Goal: Task Accomplishment & Management: Use online tool/utility

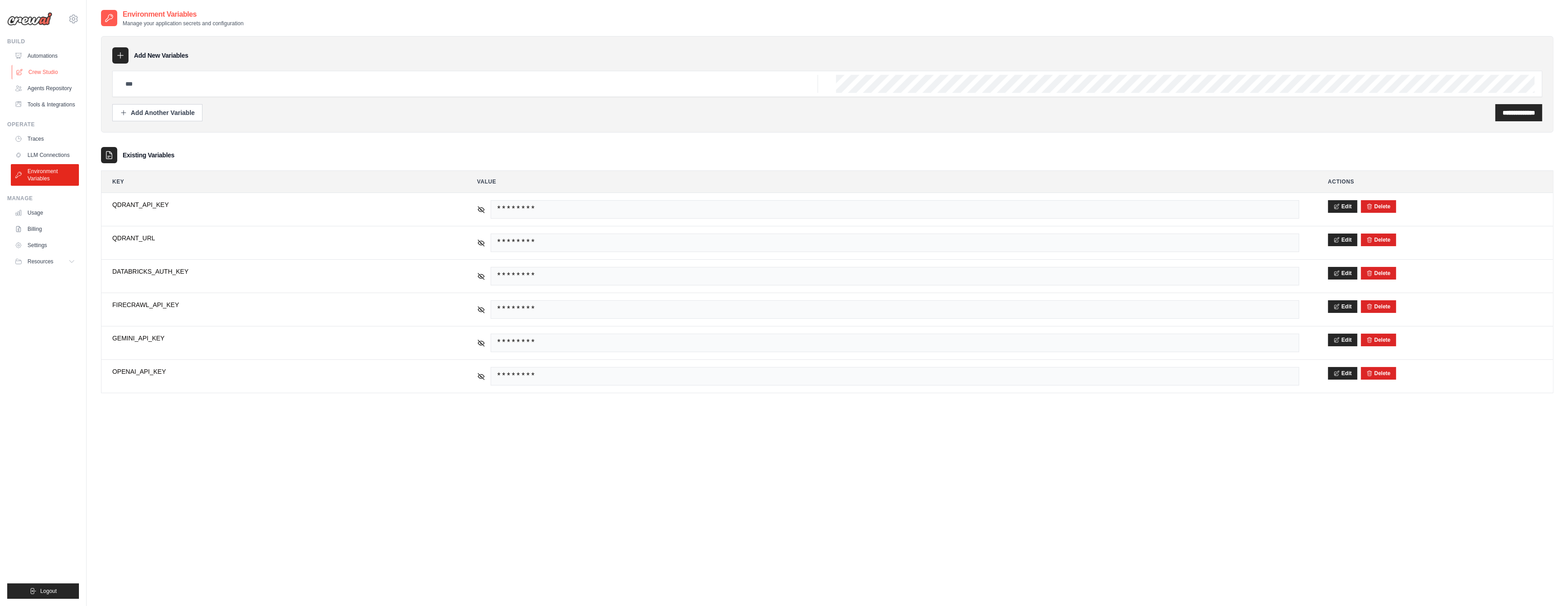
click at [37, 69] on link "Crew Studio" at bounding box center [45, 72] width 68 height 15
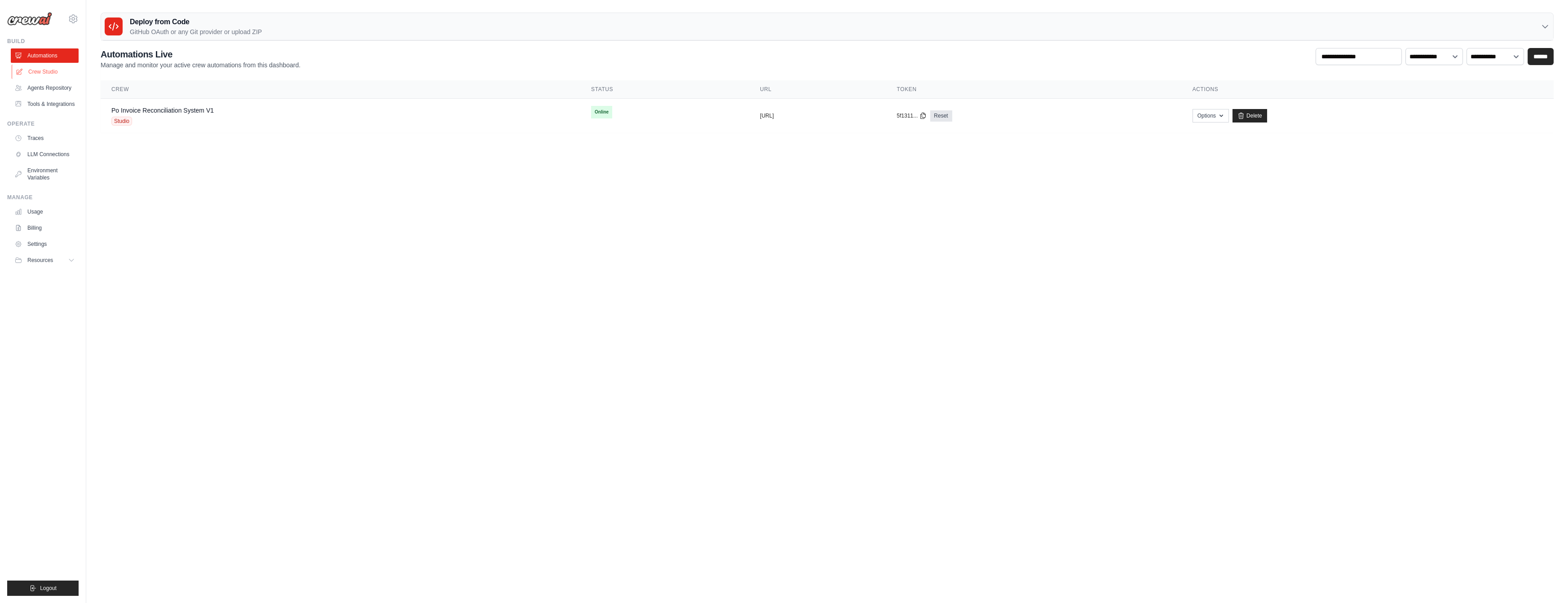
click at [44, 71] on link "Crew Studio" at bounding box center [45, 72] width 68 height 15
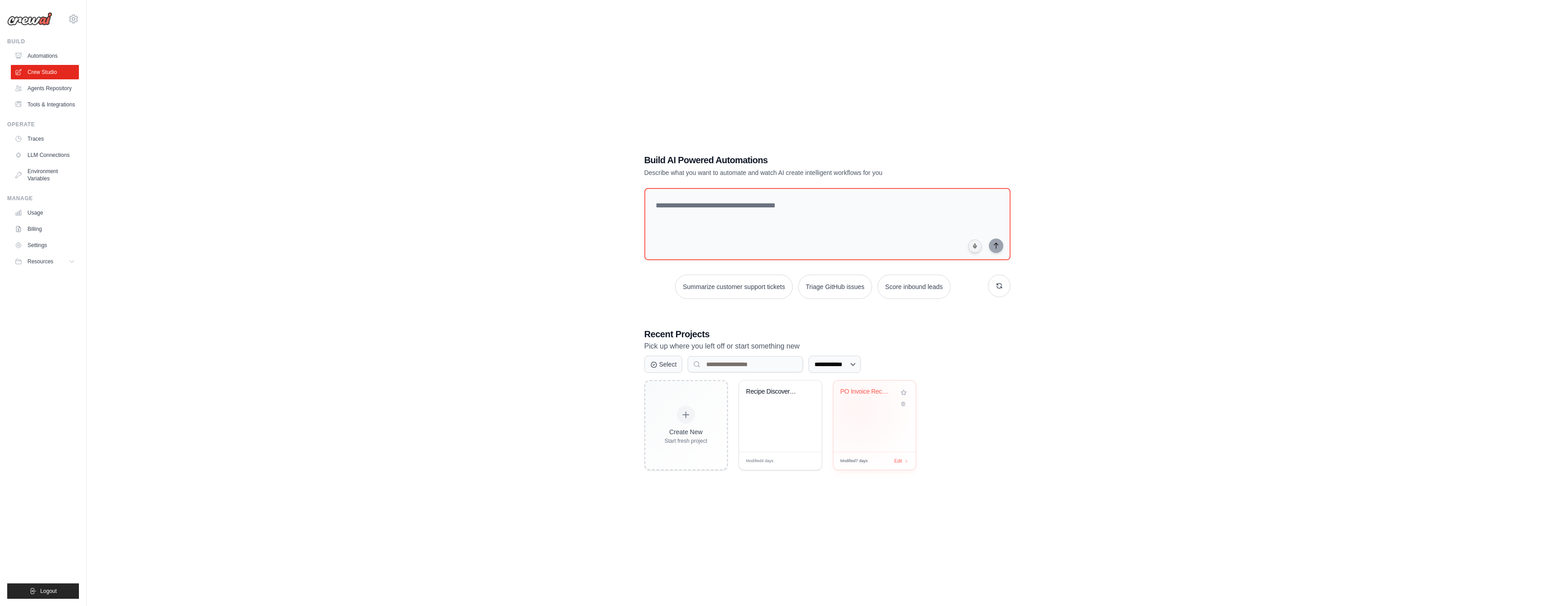
click at [858, 409] on div "PO Invoice Reconciliation Automatio..." at bounding box center [874, 416] width 83 height 71
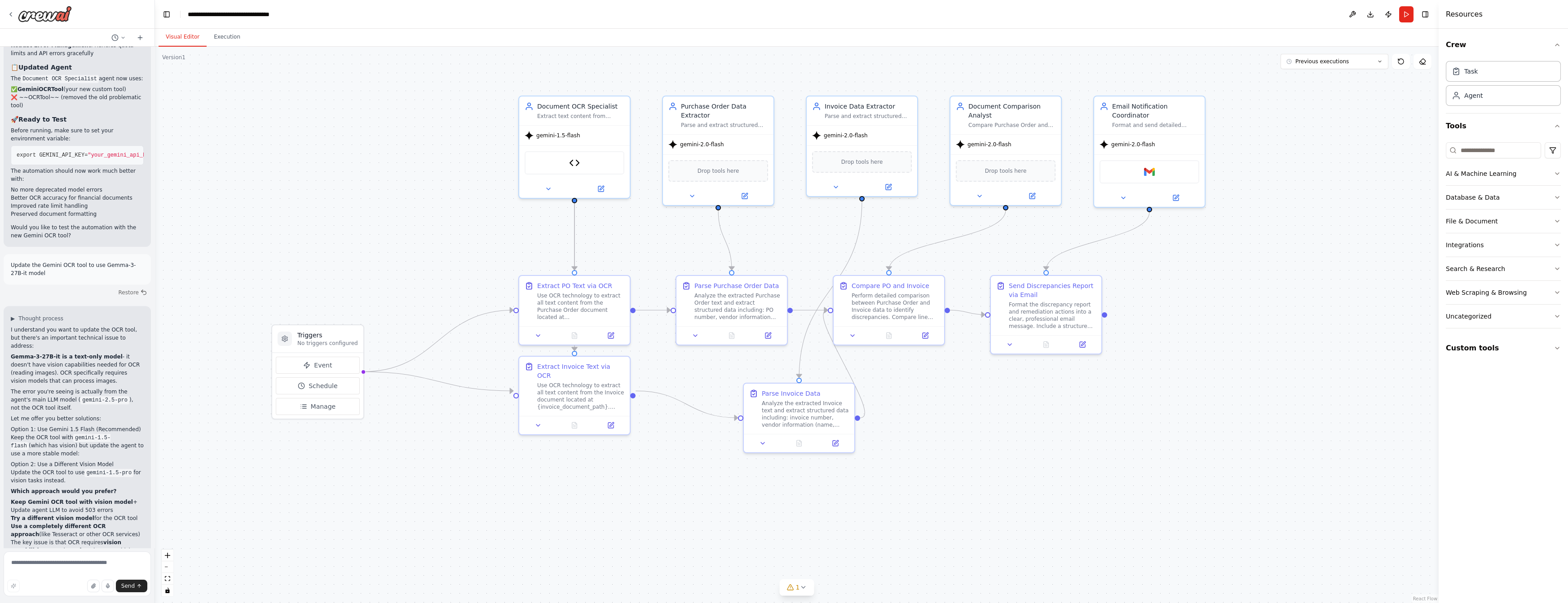
drag, startPoint x: 677, startPoint y: 382, endPoint x: 991, endPoint y: 386, distance: 314.0
click at [991, 386] on div ".deletable-edge-delete-btn { width: 20px; height: 20px; border: 0px solid #ffff…" at bounding box center [796, 325] width 1284 height 557
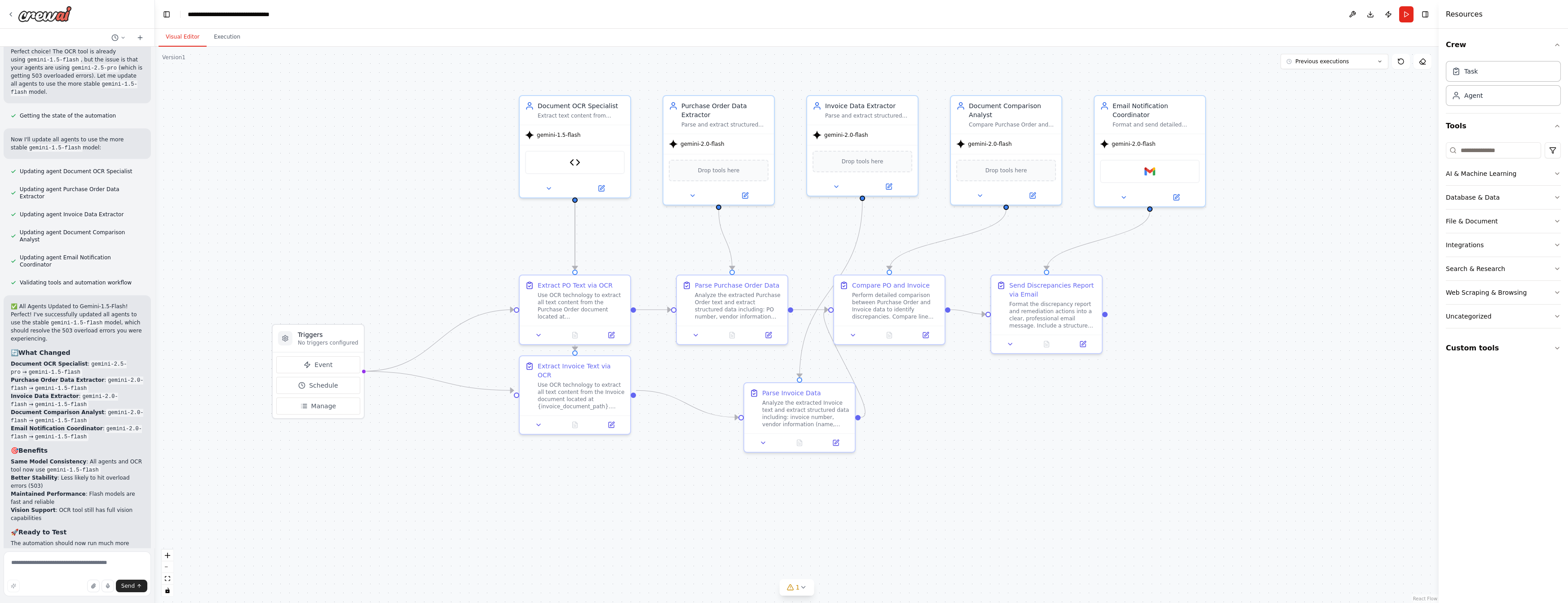
scroll to position [4711, 0]
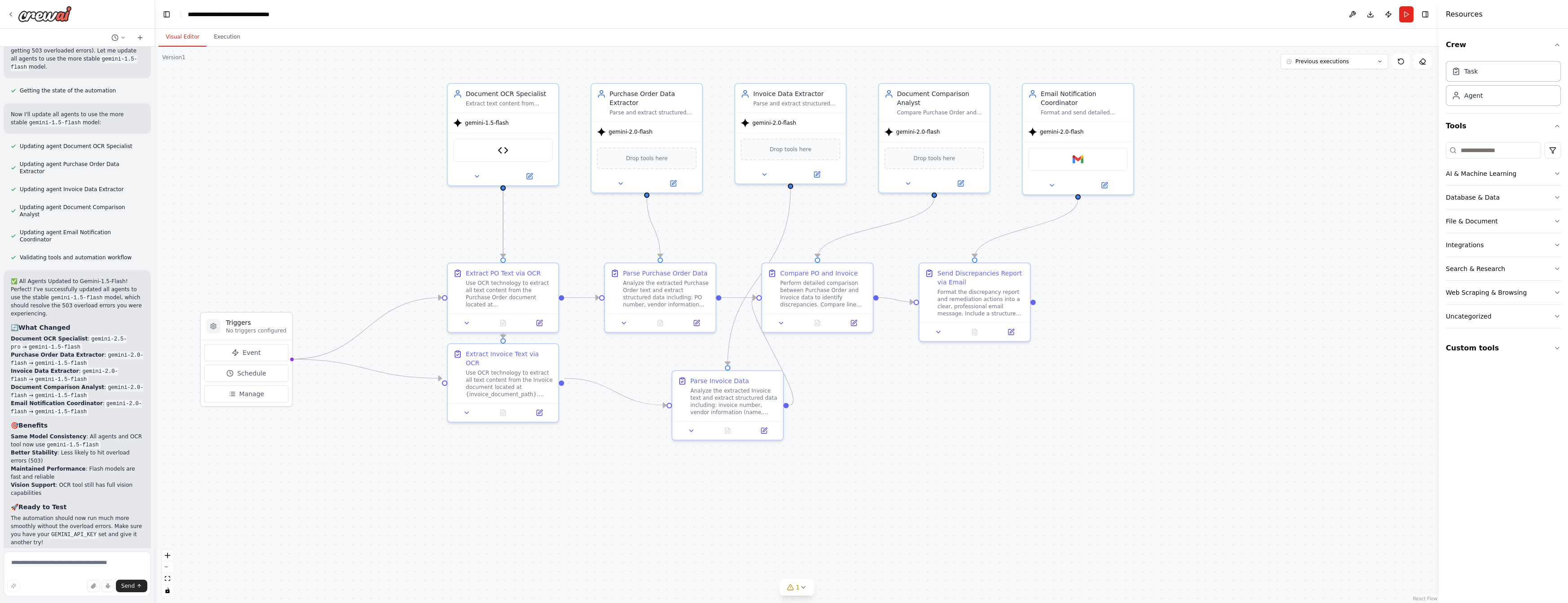
drag, startPoint x: 341, startPoint y: 183, endPoint x: 269, endPoint y: 171, distance: 73.0
click at [269, 171] on div ".deletable-edge-delete-btn { width: 20px; height: 20px; border: 0px solid #ffff…" at bounding box center [796, 325] width 1284 height 557
click at [1557, 315] on icon "button" at bounding box center [1557, 316] width 7 height 7
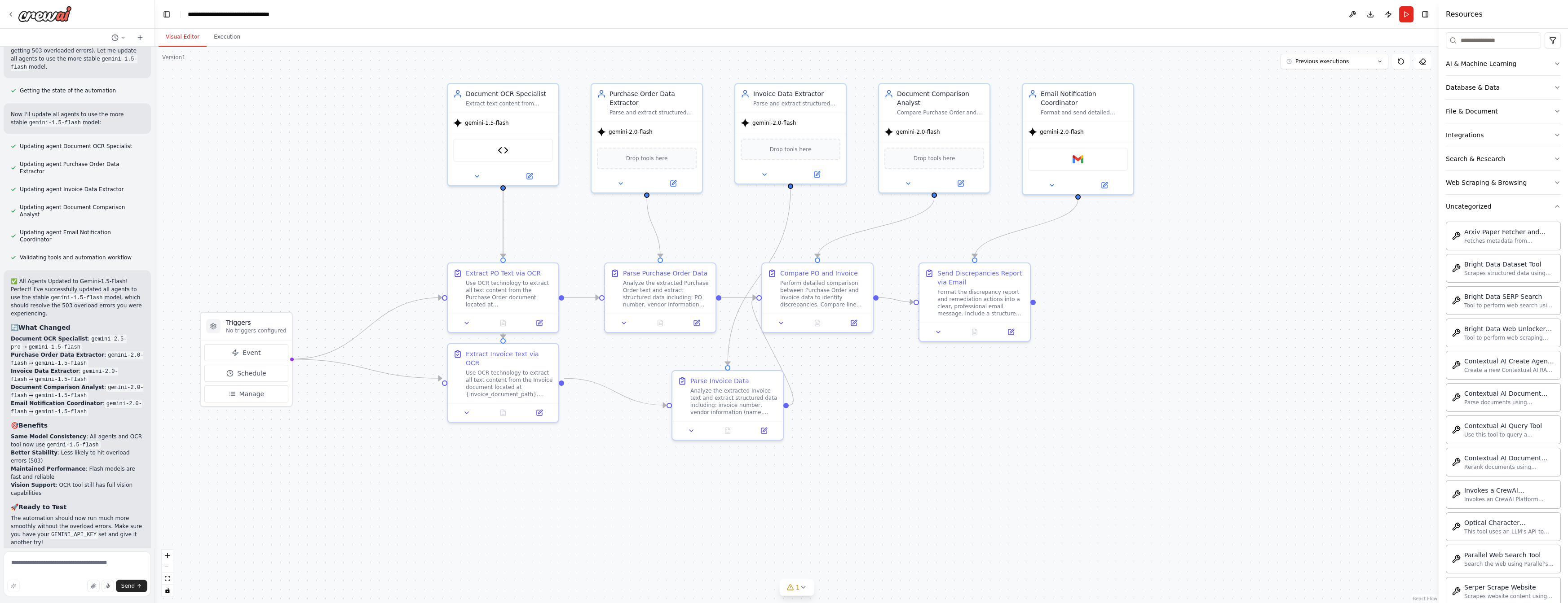
scroll to position [109, 0]
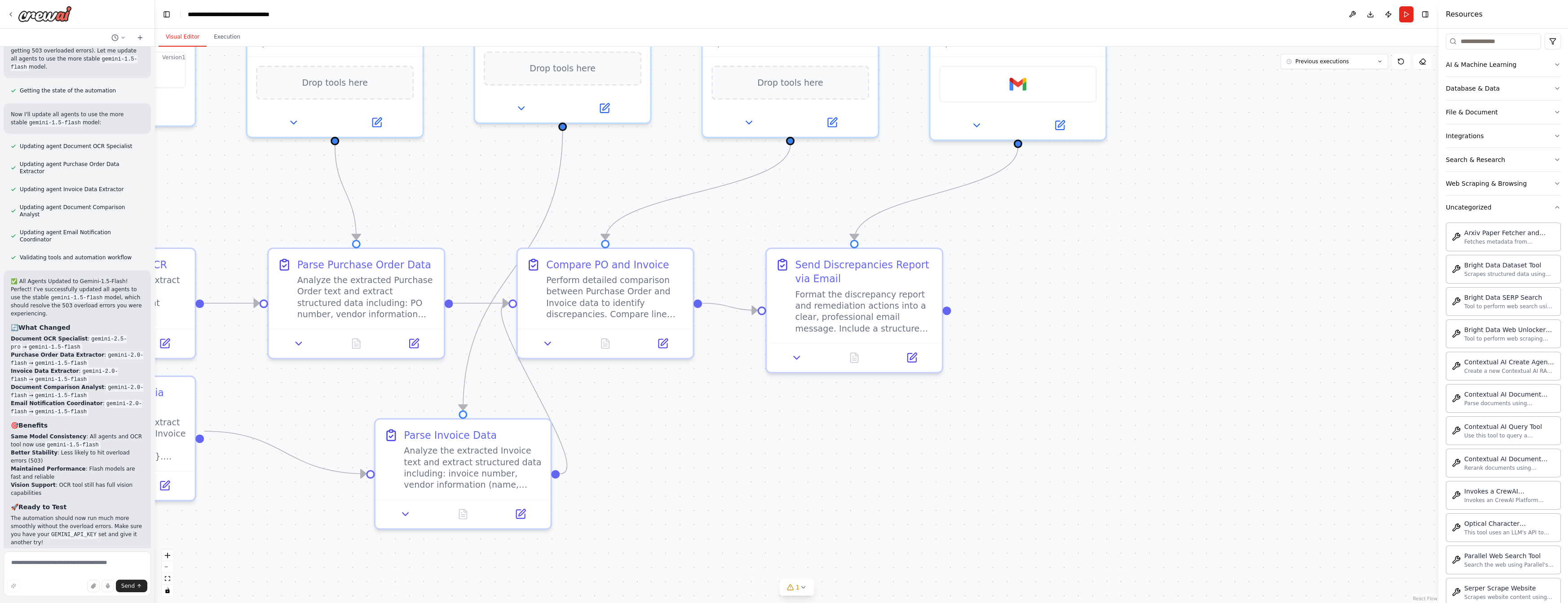
drag, startPoint x: 1082, startPoint y: 261, endPoint x: 1168, endPoint y: 292, distance: 91.4
click at [1171, 295] on div ".deletable-edge-delete-btn { width: 20px; height: 20px; border: 0px solid #ffff…" at bounding box center [796, 325] width 1284 height 557
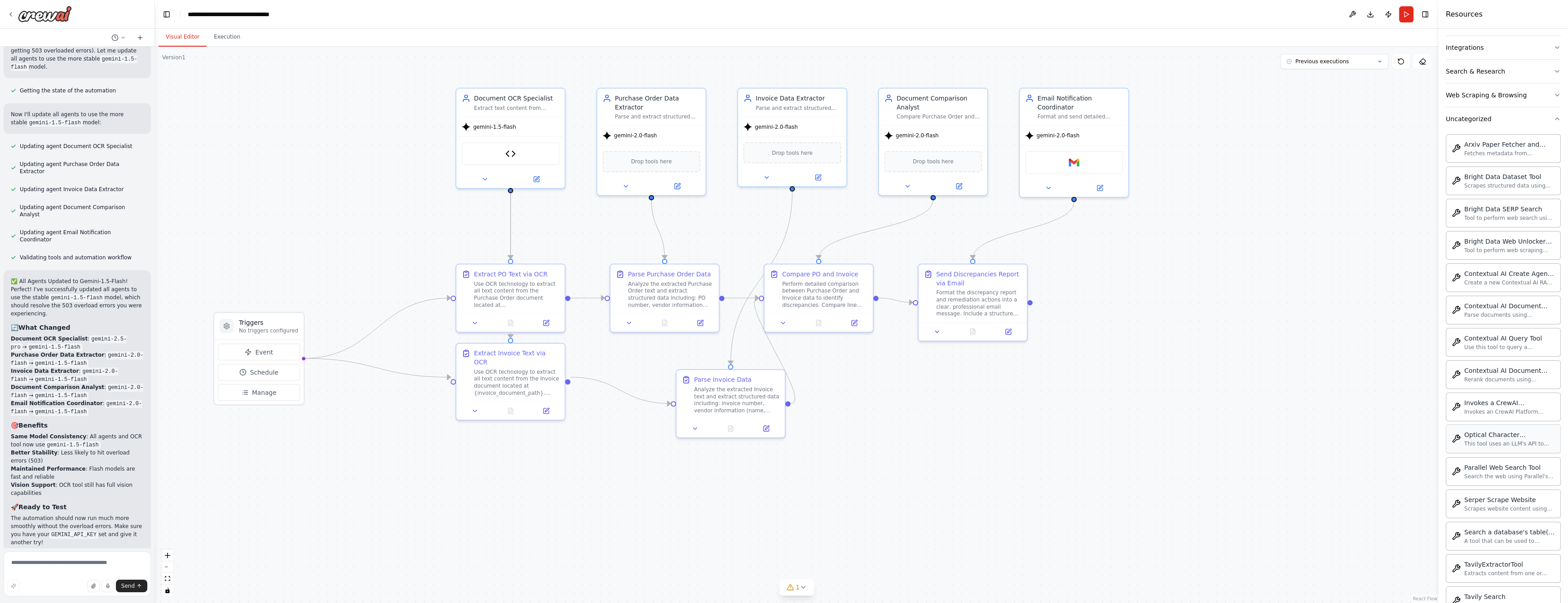
scroll to position [201, 0]
click at [1554, 116] on icon "button" at bounding box center [1557, 115] width 7 height 7
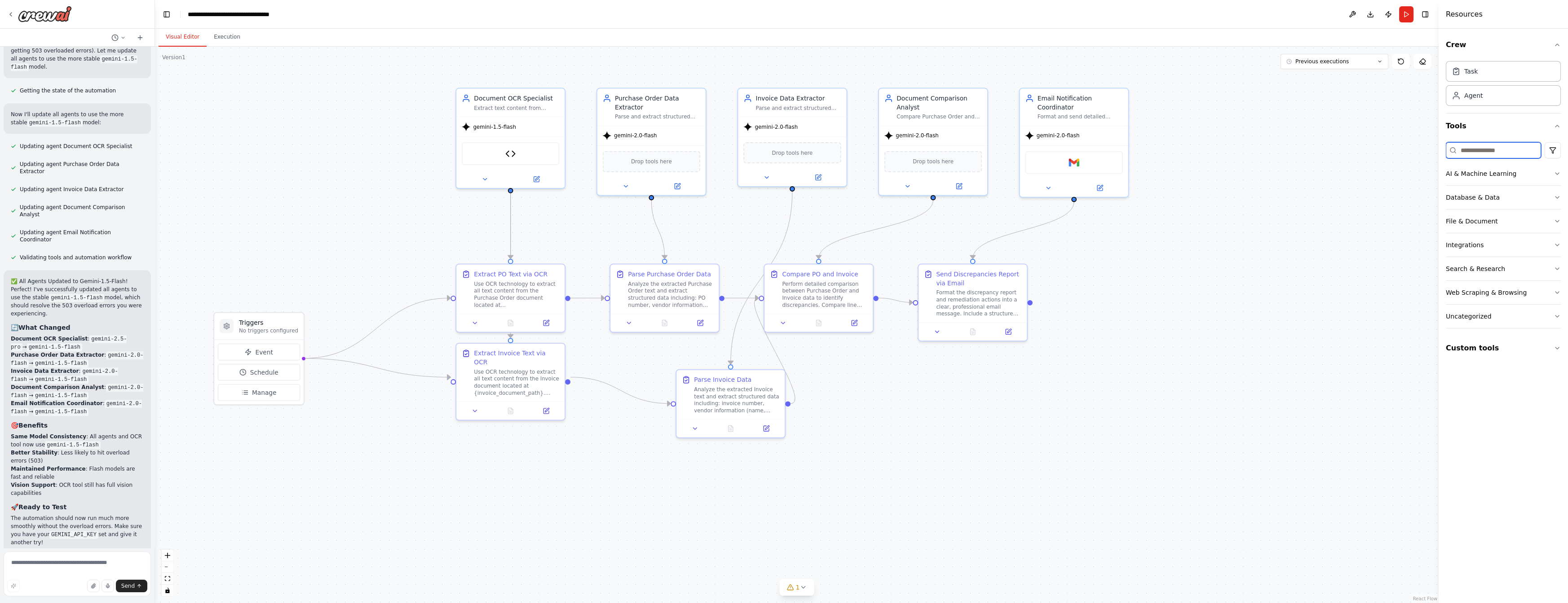
click at [1492, 151] on input at bounding box center [1493, 151] width 95 height 16
click at [1556, 221] on icon "button" at bounding box center [1557, 220] width 7 height 7
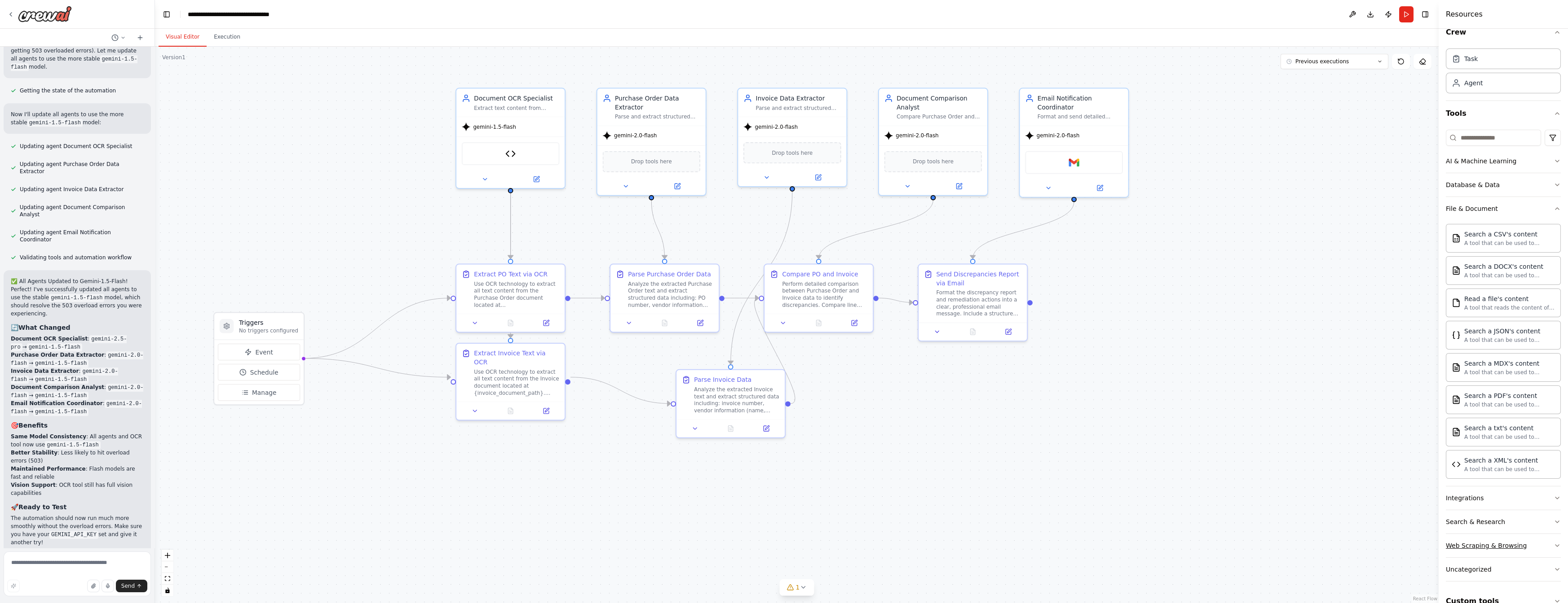
scroll to position [29, 0]
click at [1554, 584] on icon "button" at bounding box center [1557, 584] width 7 height 7
click at [1405, 17] on button "Run" at bounding box center [1407, 14] width 15 height 16
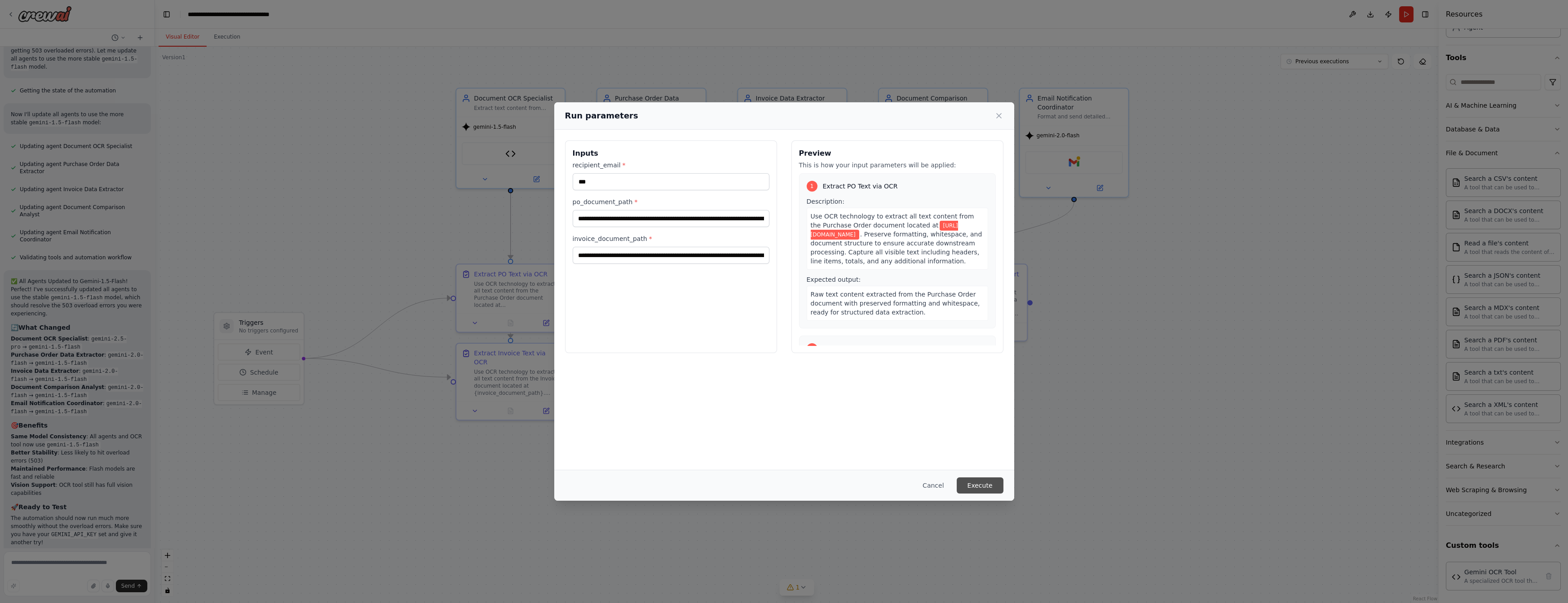
click at [978, 487] on button "Execute" at bounding box center [979, 486] width 46 height 16
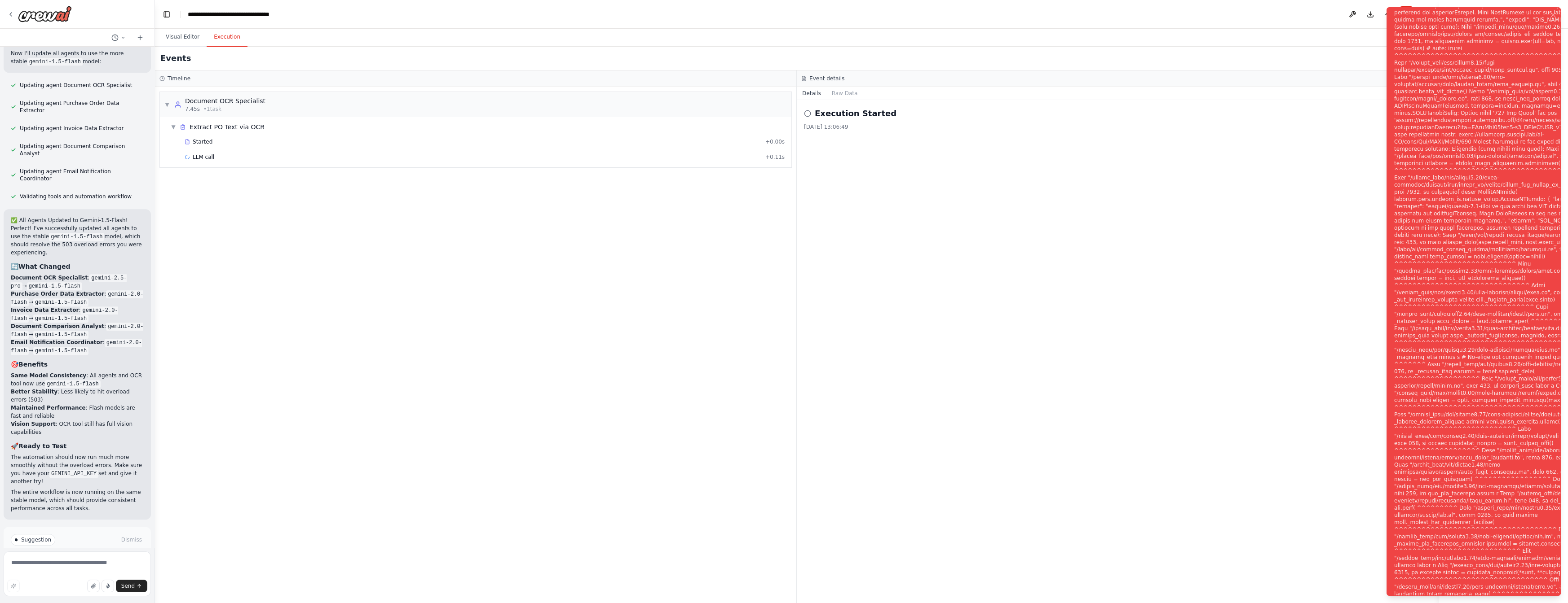
scroll to position [4791, 0]
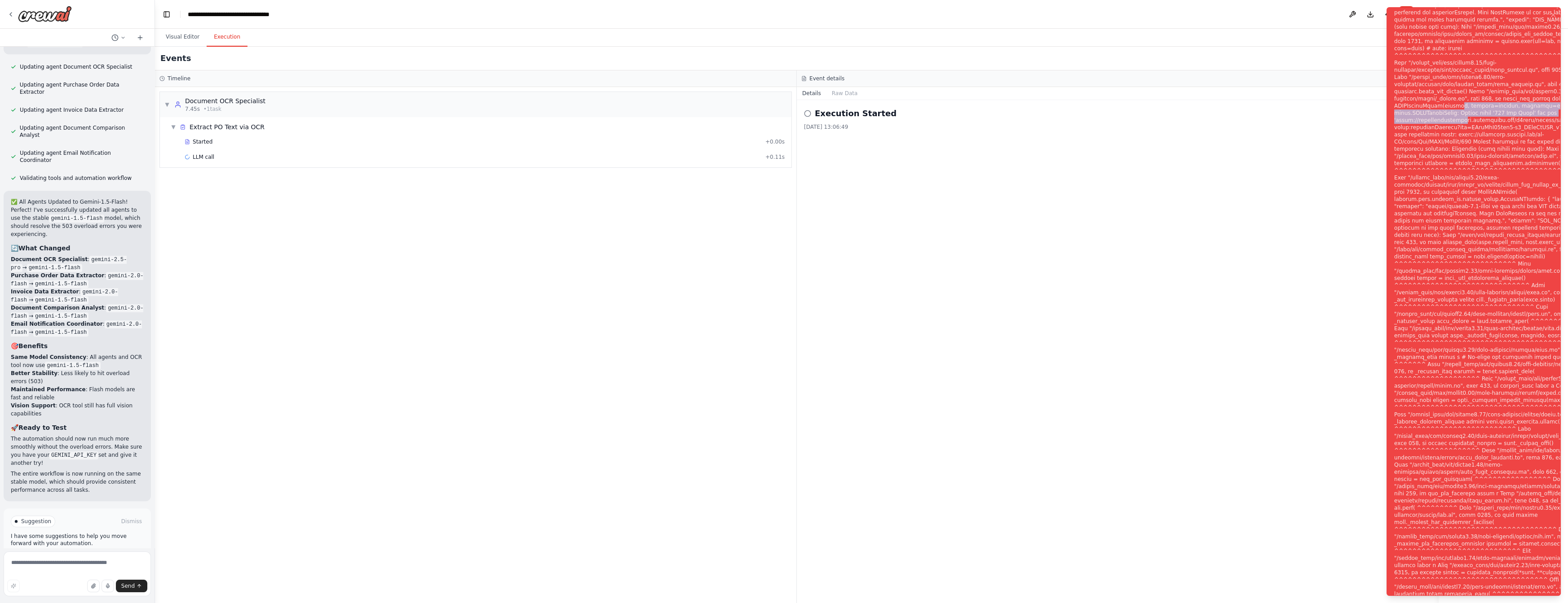
drag, startPoint x: 1458, startPoint y: 108, endPoint x: 1458, endPoint y: 127, distance: 19.0
click at [1458, 127] on div "Notifications (F8)" at bounding box center [1508, 307] width 226 height 768
click at [1455, 102] on div "Notifications (F8)" at bounding box center [1508, 307] width 226 height 768
click at [81, 556] on span "Help fix error" at bounding box center [82, 559] width 35 height 7
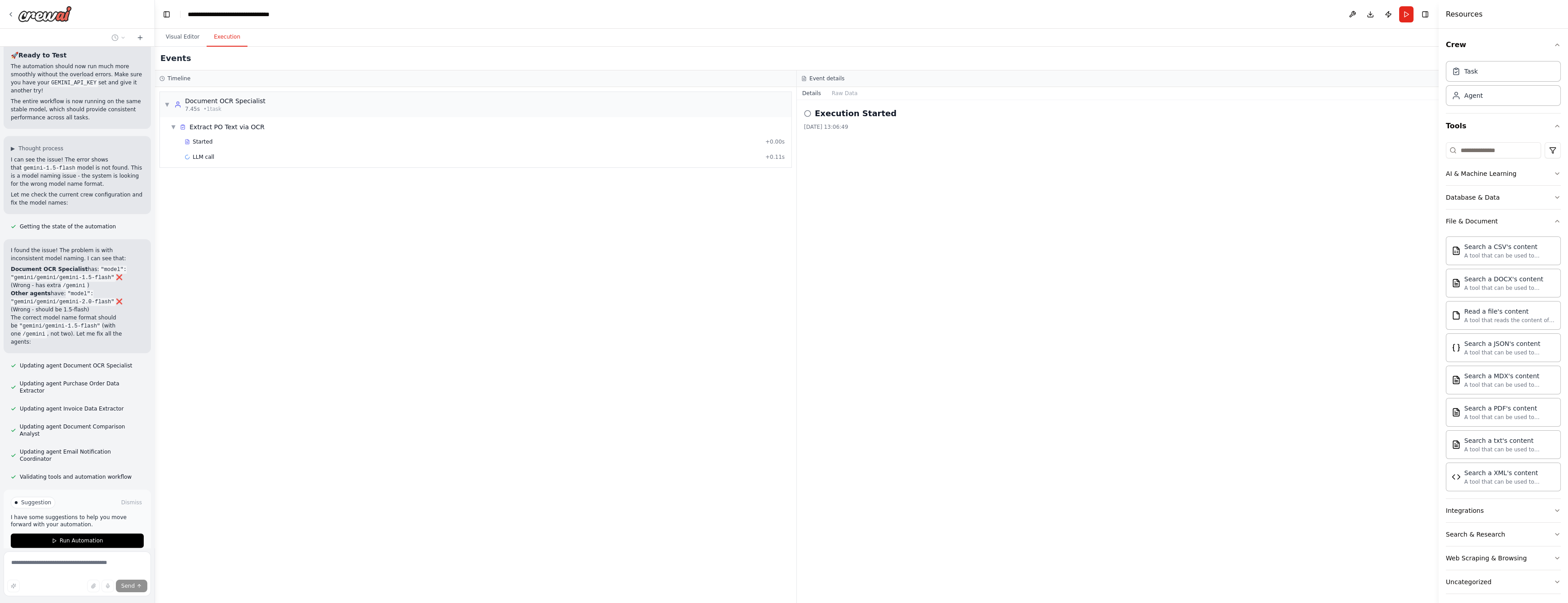
scroll to position [5164, 0]
click at [1411, 14] on button "Run" at bounding box center [1407, 14] width 15 height 16
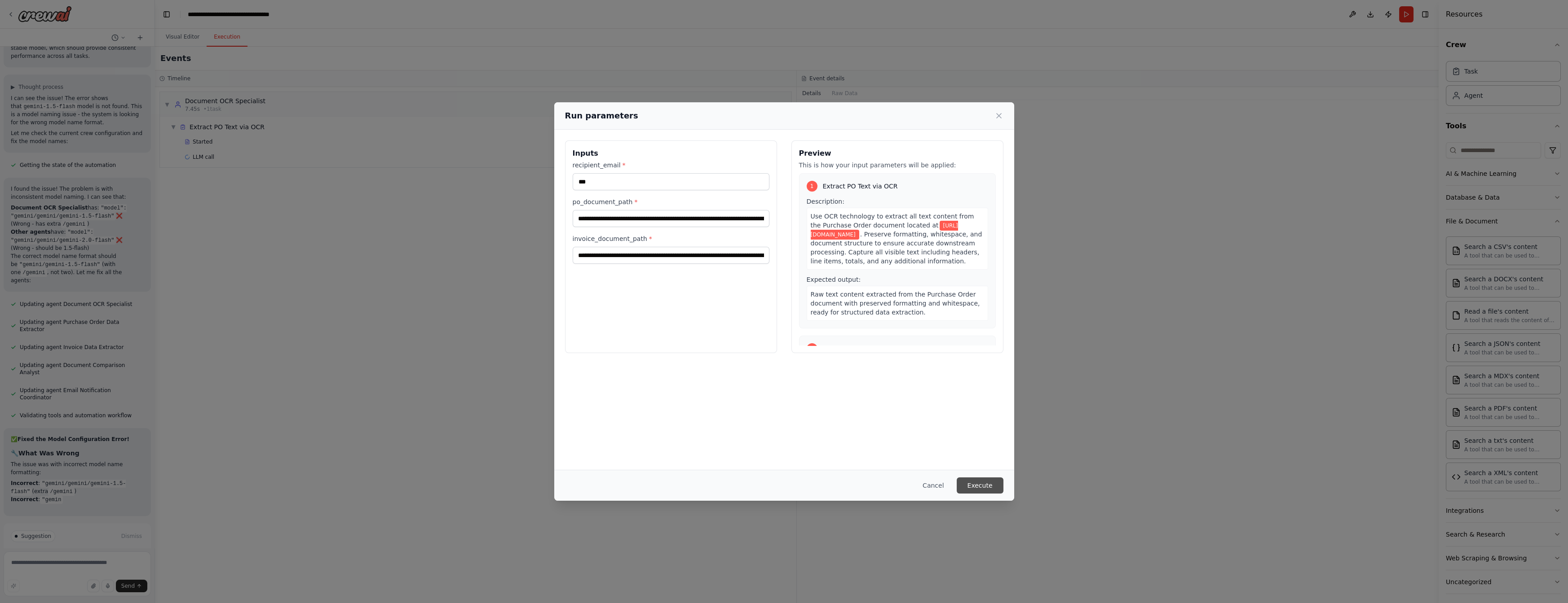
click at [983, 488] on button "Execute" at bounding box center [979, 486] width 46 height 16
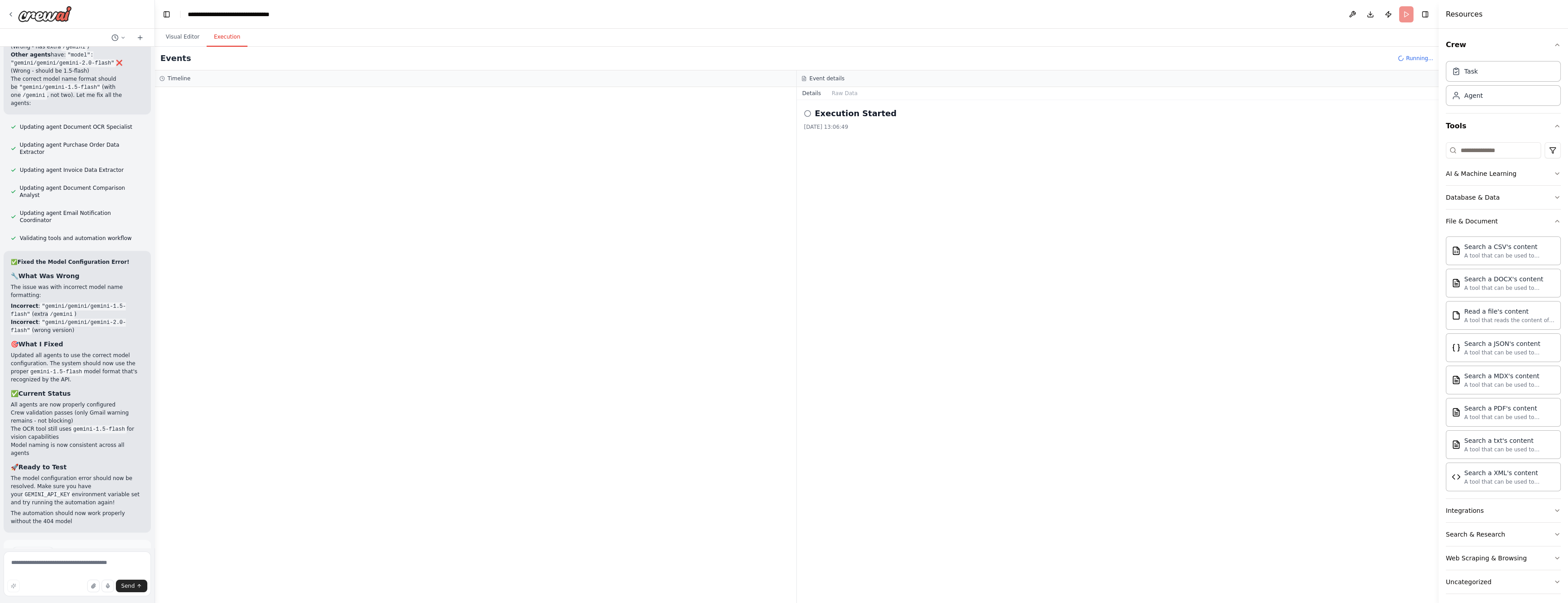
scroll to position [5410, 0]
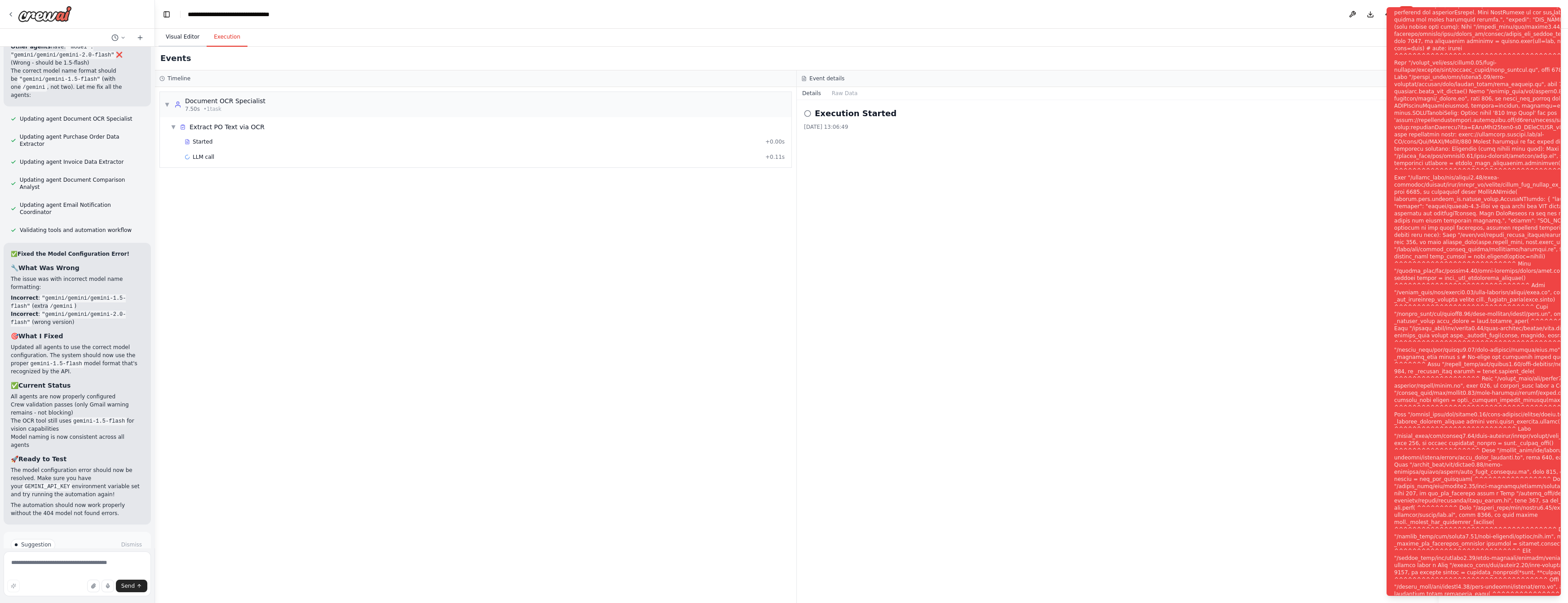
click at [194, 39] on button "Visual Editor" at bounding box center [182, 36] width 48 height 19
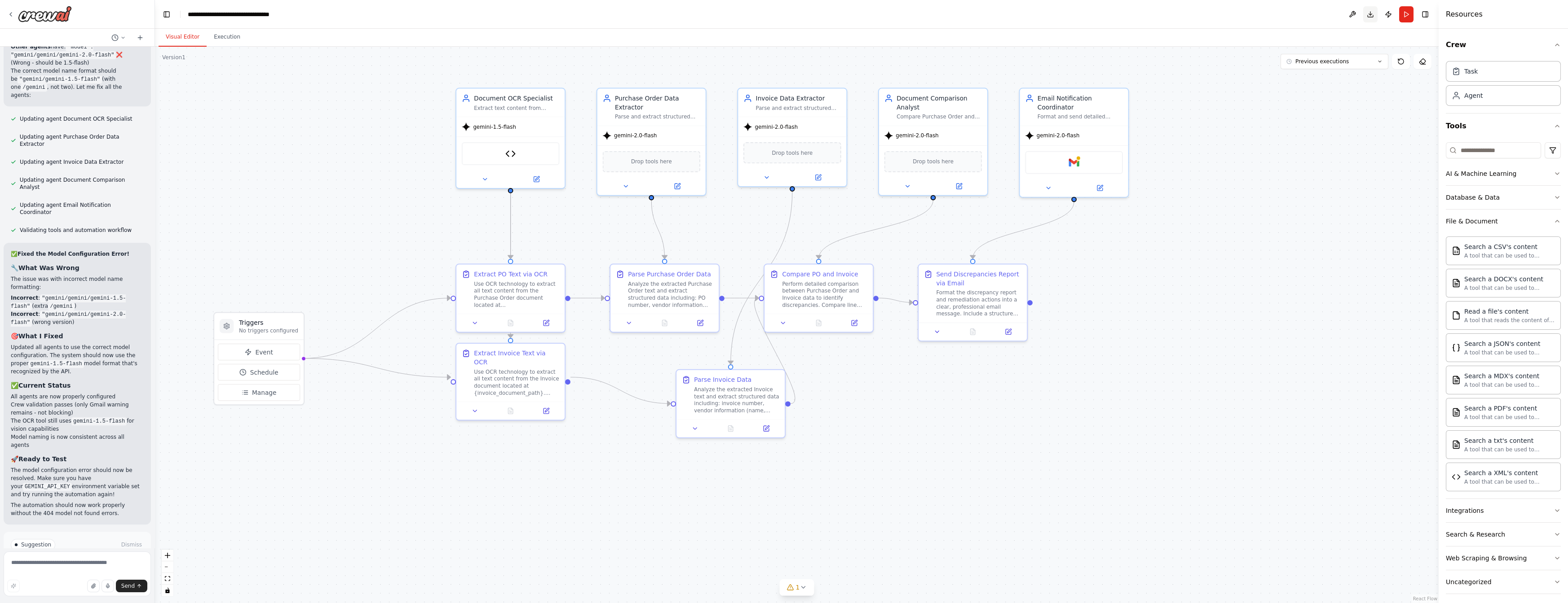
click at [1371, 15] on button "Download" at bounding box center [1370, 14] width 15 height 16
click at [1555, 572] on icon "Notifications (F8)" at bounding box center [1552, 570] width 7 height 7
click at [804, 587] on icon at bounding box center [803, 587] width 4 height 2
click at [1075, 161] on img at bounding box center [1074, 160] width 11 height 11
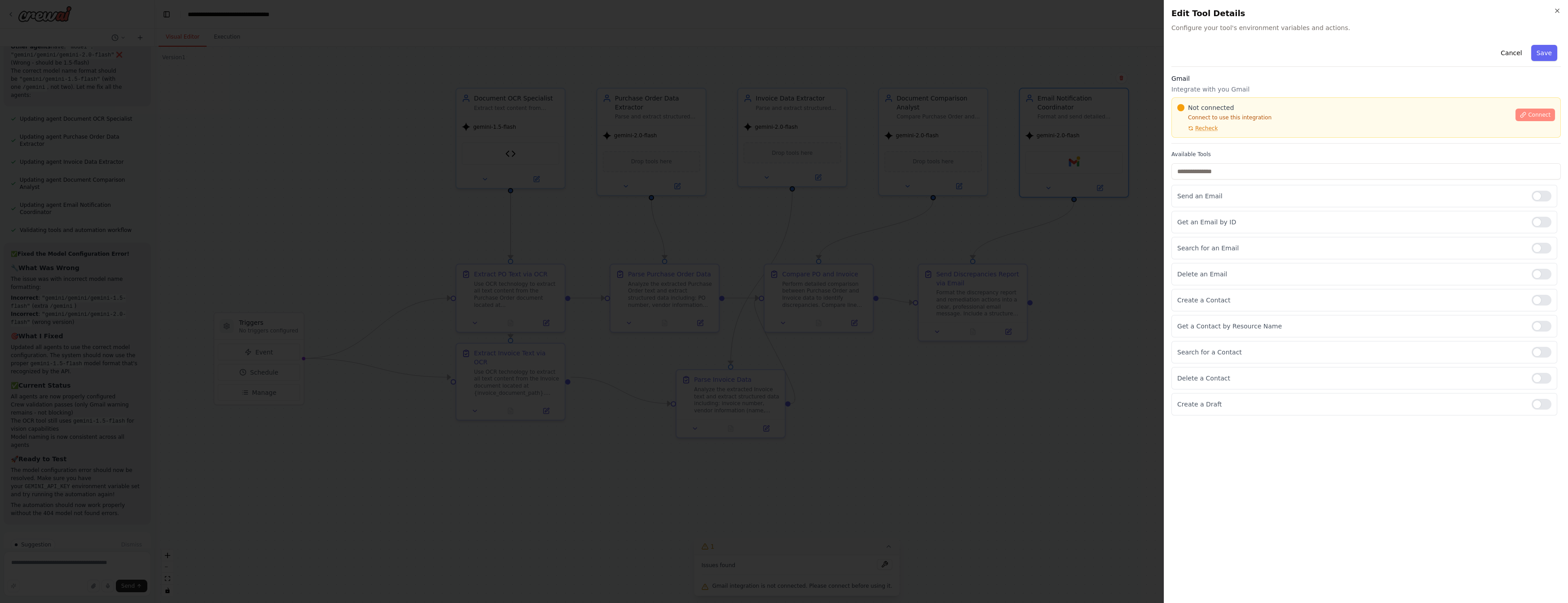
click at [1534, 116] on span "Connect" at bounding box center [1539, 114] width 23 height 7
click at [1555, 11] on icon "button" at bounding box center [1557, 10] width 7 height 7
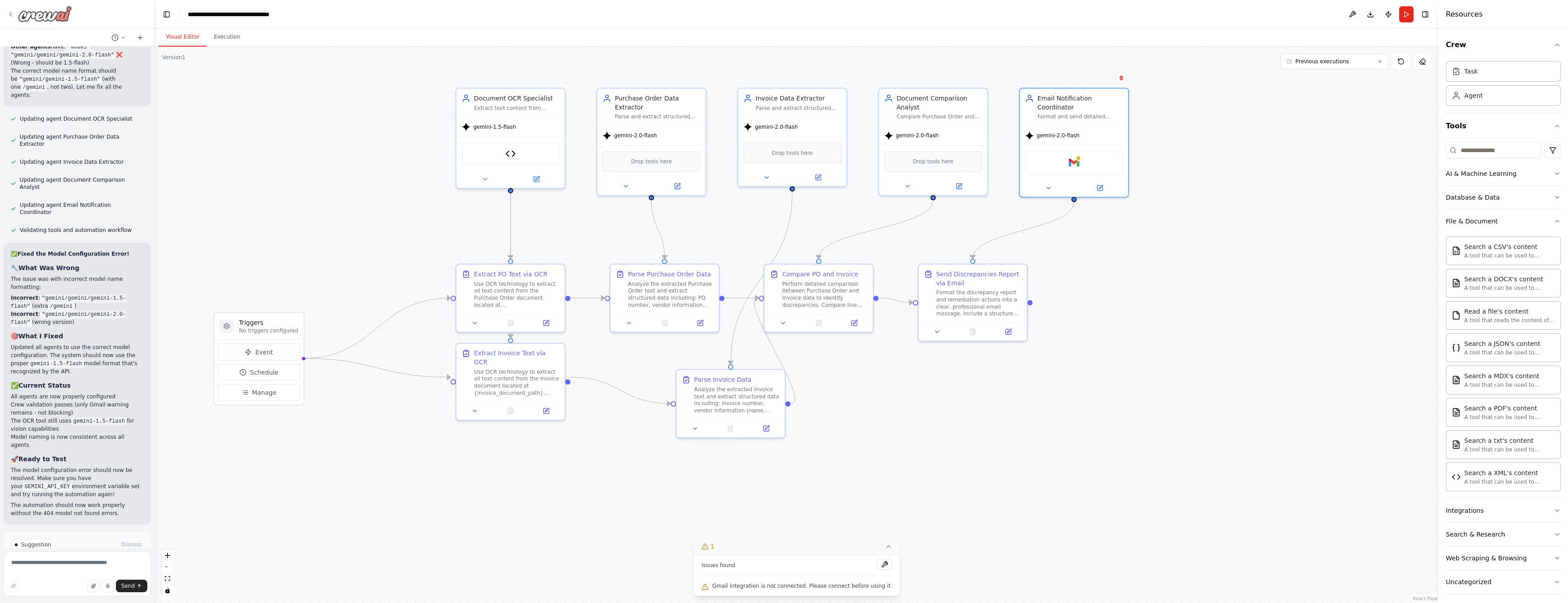
click at [11, 16] on icon at bounding box center [10, 14] width 7 height 7
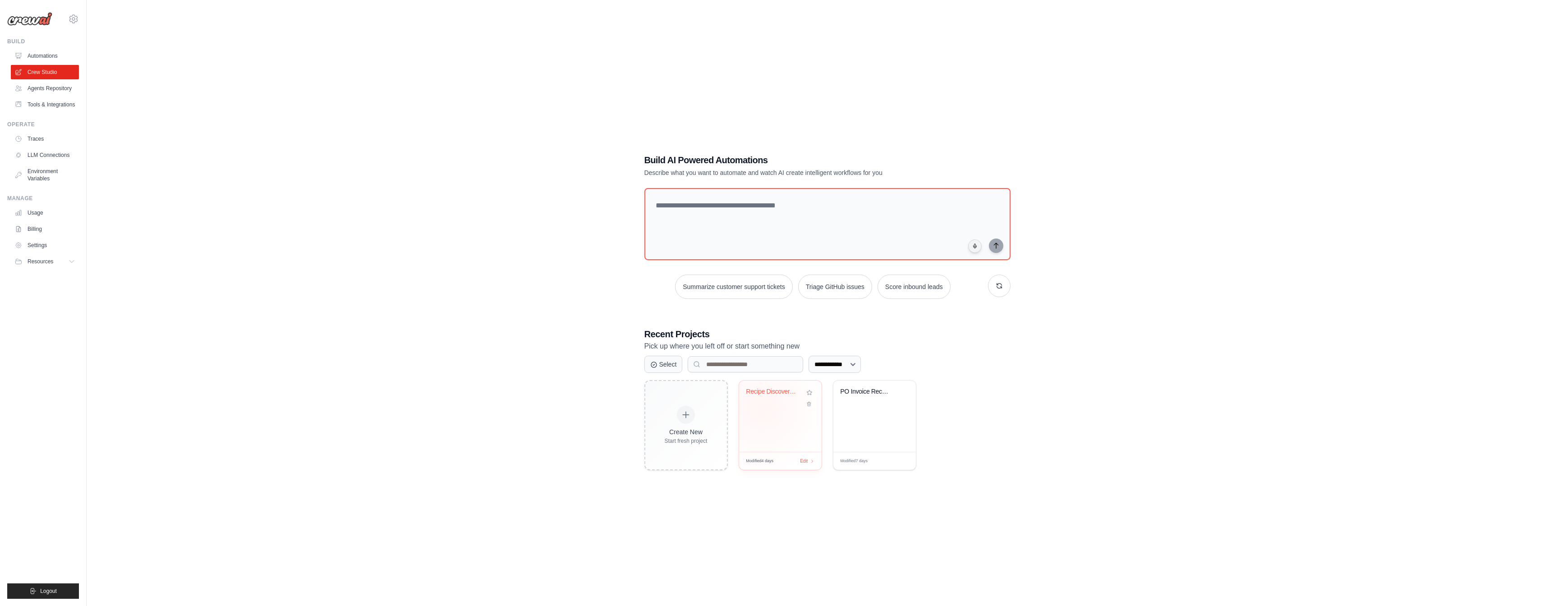
click at [769, 409] on div "Recipe Discovery Pipeline with Vect..." at bounding box center [781, 416] width 83 height 71
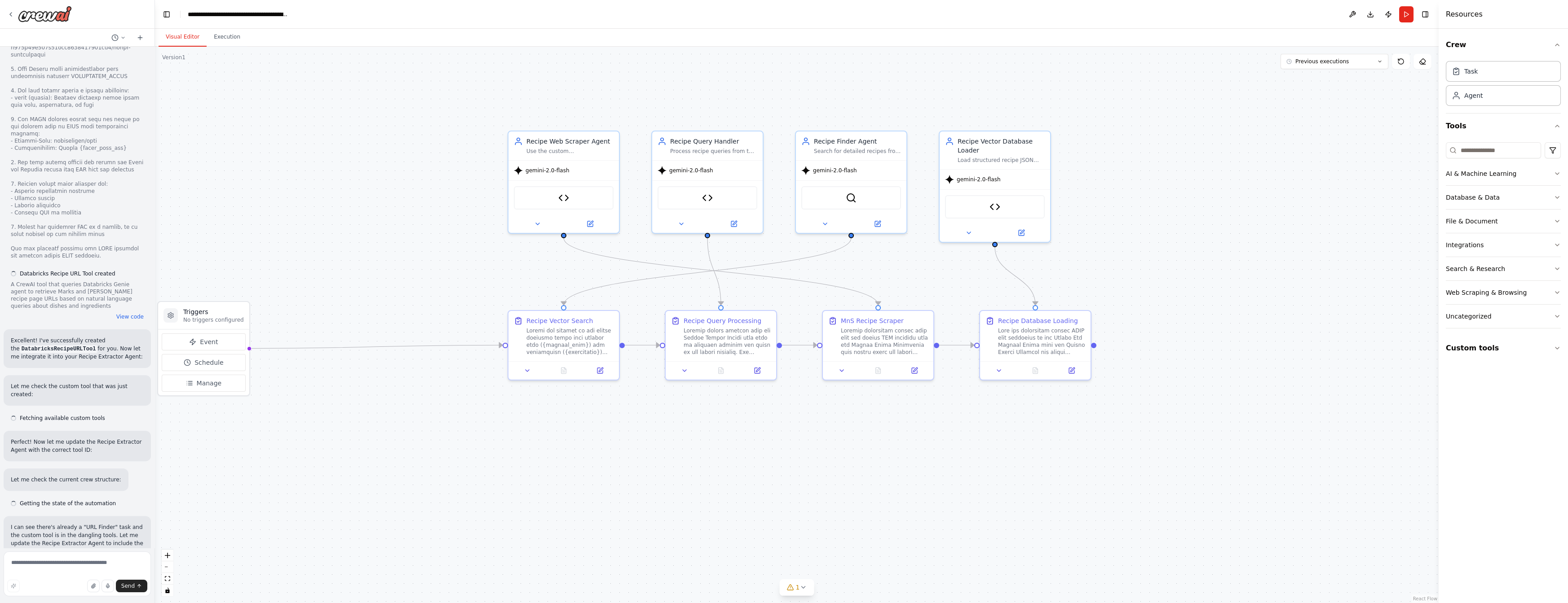
drag, startPoint x: 483, startPoint y: 411, endPoint x: 657, endPoint y: 450, distance: 178.3
click at [657, 450] on div ".deletable-edge-delete-btn { width: 20px; height: 20px; border: 0px solid #ffff…" at bounding box center [796, 325] width 1284 height 557
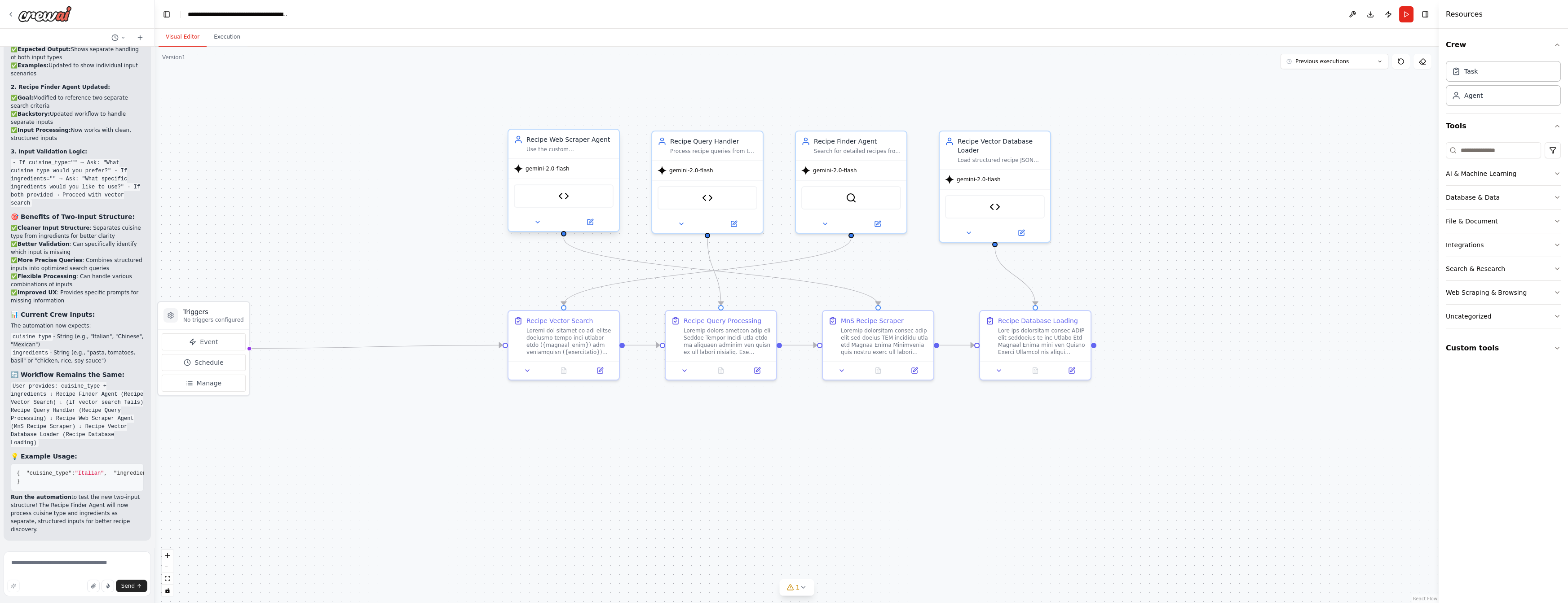
scroll to position [35980, 0]
click at [850, 198] on img at bounding box center [850, 196] width 11 height 11
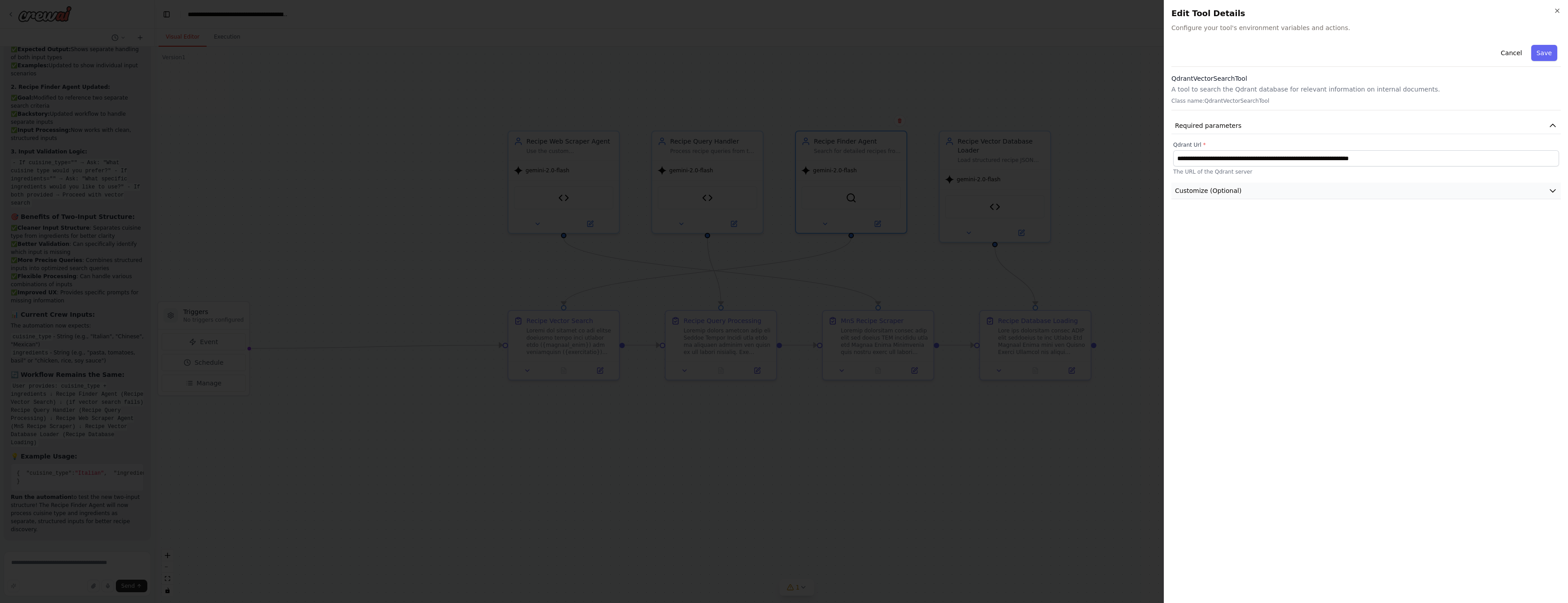
click at [1555, 192] on icon "button" at bounding box center [1552, 190] width 9 height 9
click at [1561, 11] on div "**********" at bounding box center [1365, 301] width 405 height 603
click at [1555, 10] on icon "button" at bounding box center [1557, 10] width 7 height 7
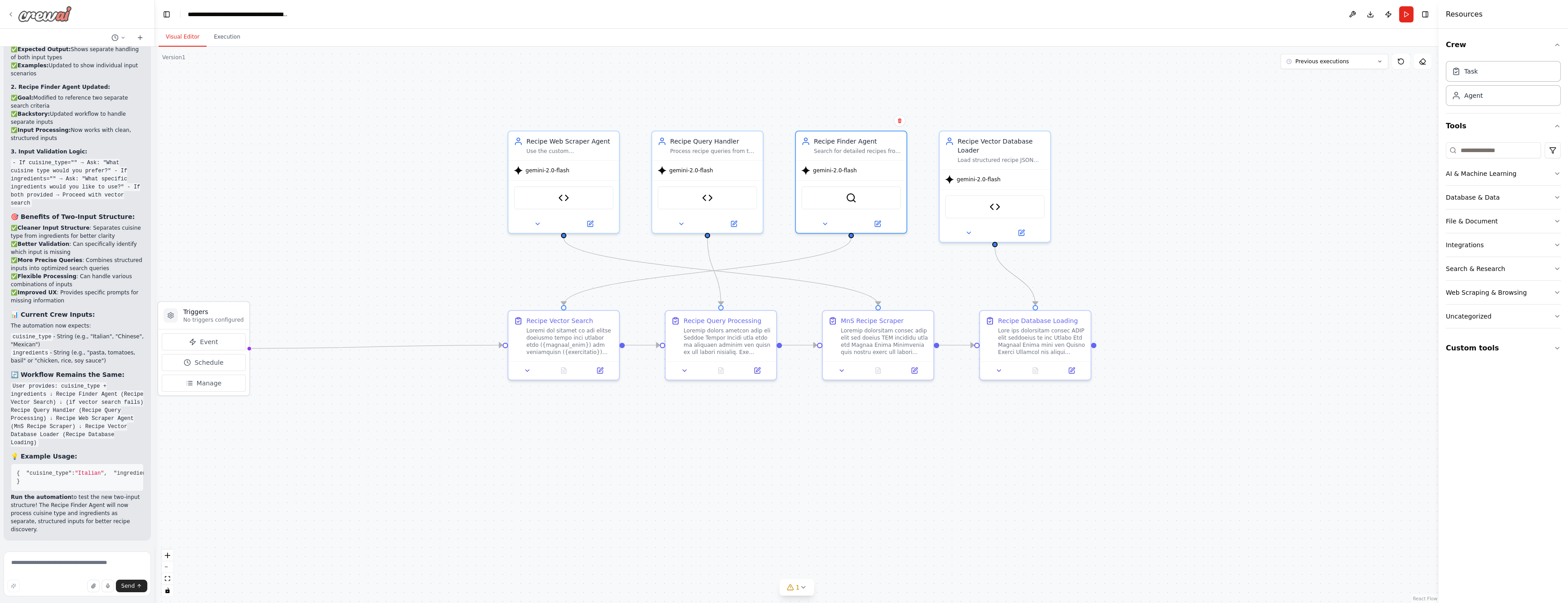
click at [11, 13] on icon at bounding box center [11, 15] width 2 height 4
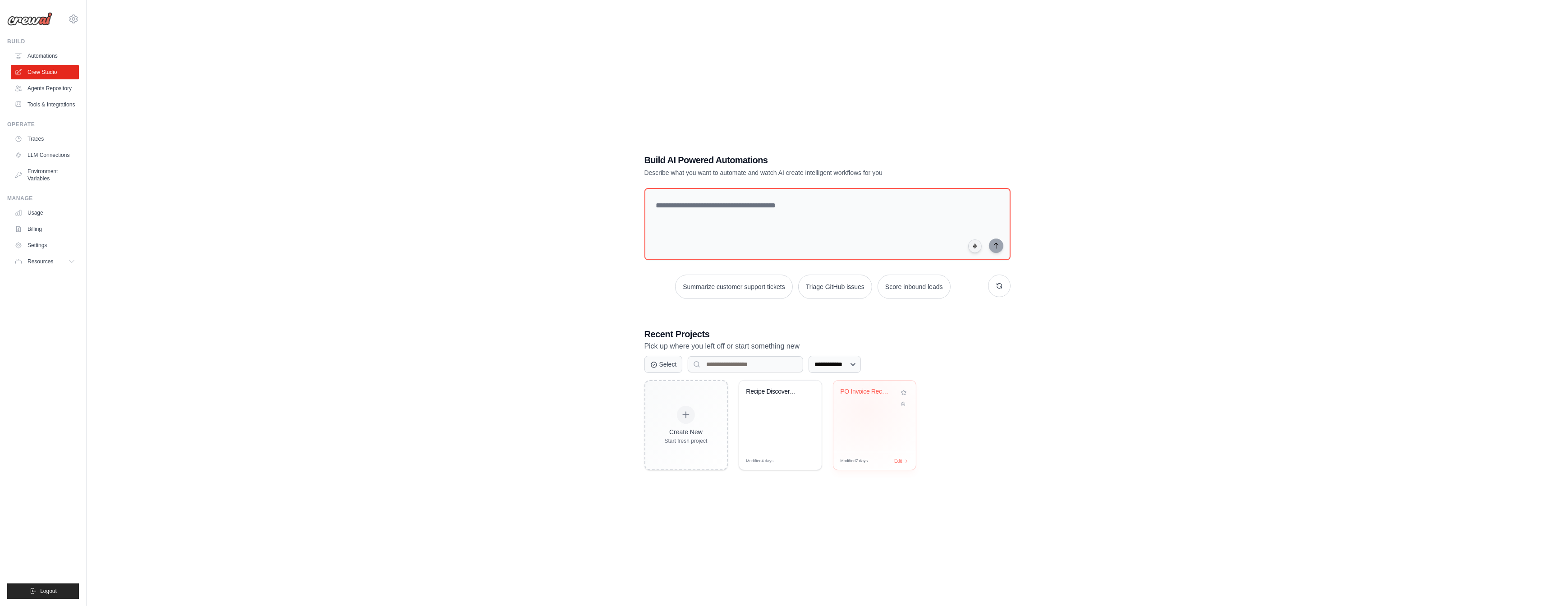
click at [866, 409] on div "PO Invoice Reconciliation Automatio..." at bounding box center [874, 416] width 83 height 71
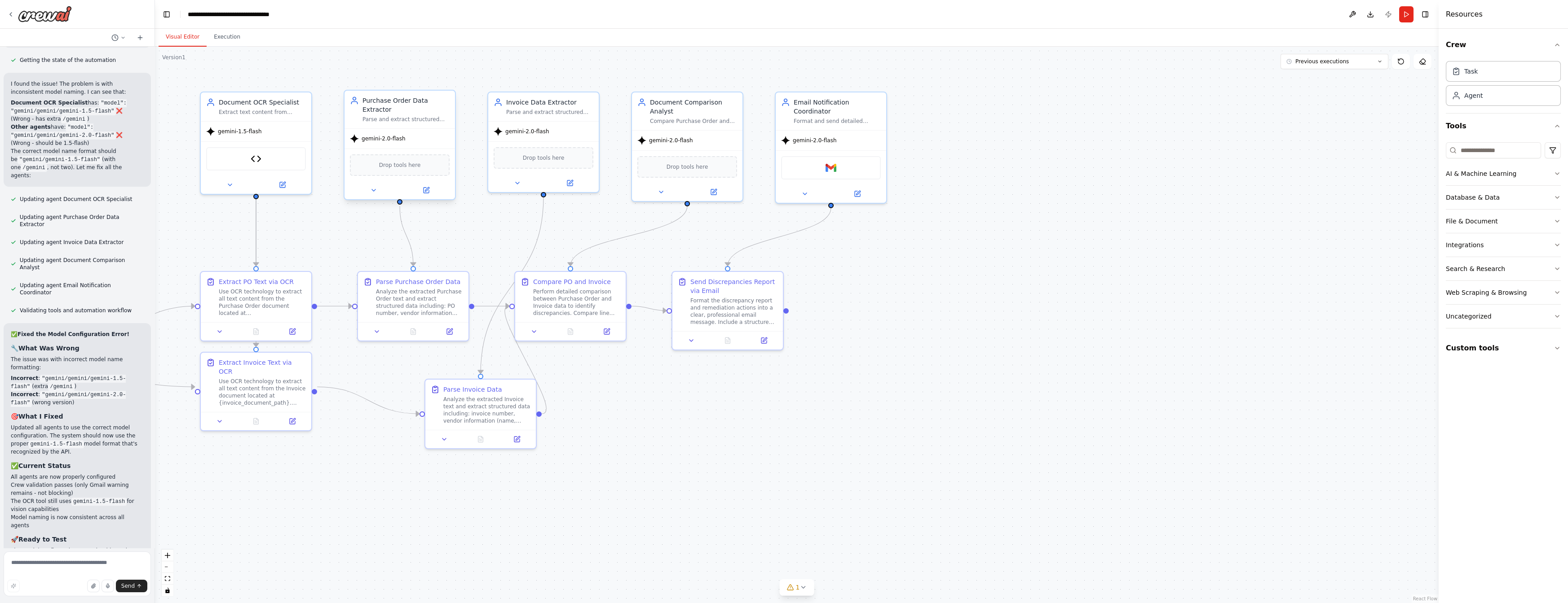
scroll to position [5330, 0]
click at [1557, 348] on icon "button" at bounding box center [1557, 348] width 4 height 2
click at [256, 160] on img at bounding box center [256, 156] width 11 height 11
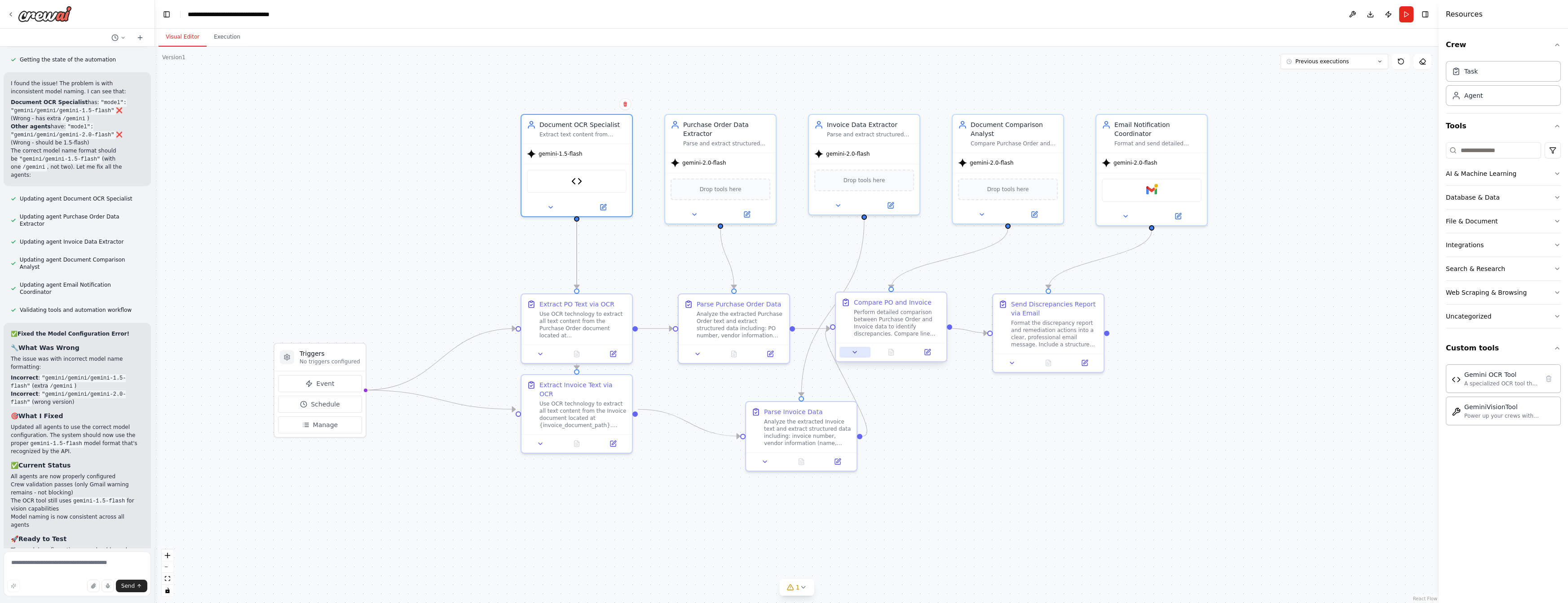
drag, startPoint x: 805, startPoint y: 426, endPoint x: 840, endPoint y: 357, distance: 77.4
click at [1124, 451] on div ".deletable-edge-delete-btn { width: 20px; height: 20px; border: 0px solid #ffff…" at bounding box center [796, 325] width 1284 height 557
click at [576, 181] on img at bounding box center [575, 181] width 11 height 11
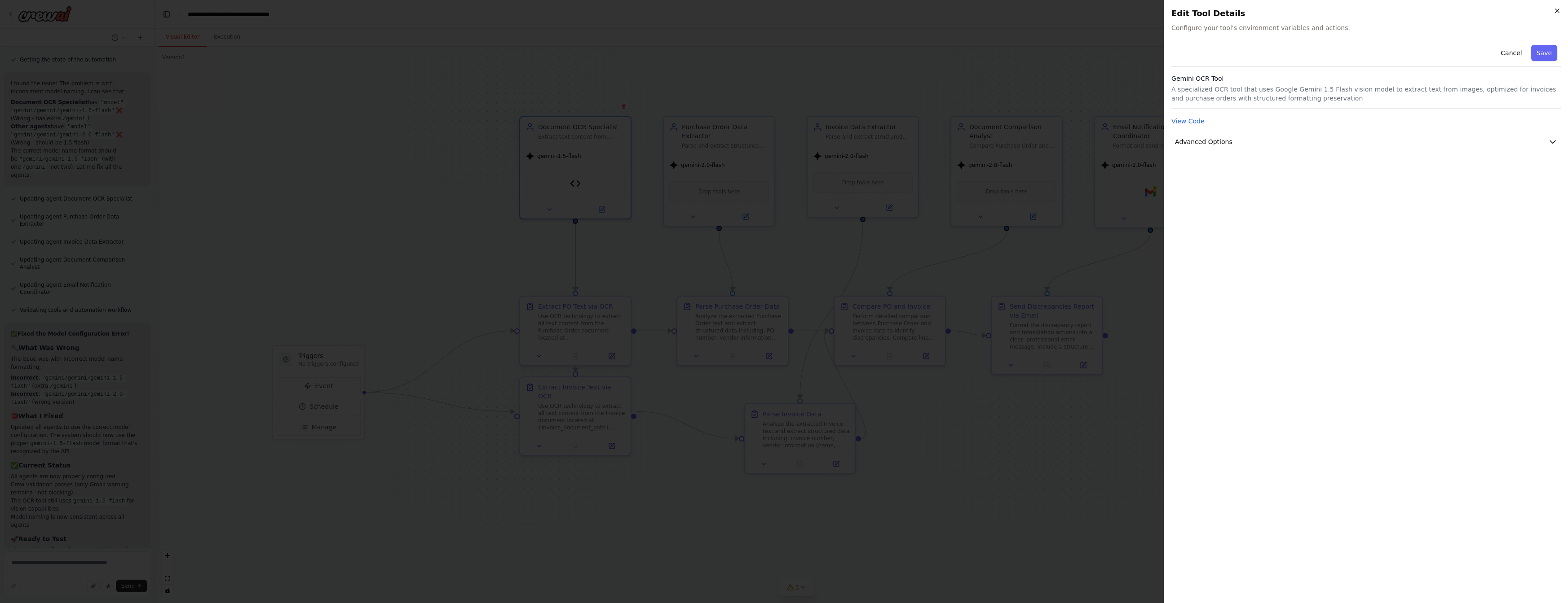
click at [1559, 13] on icon "button" at bounding box center [1557, 10] width 7 height 7
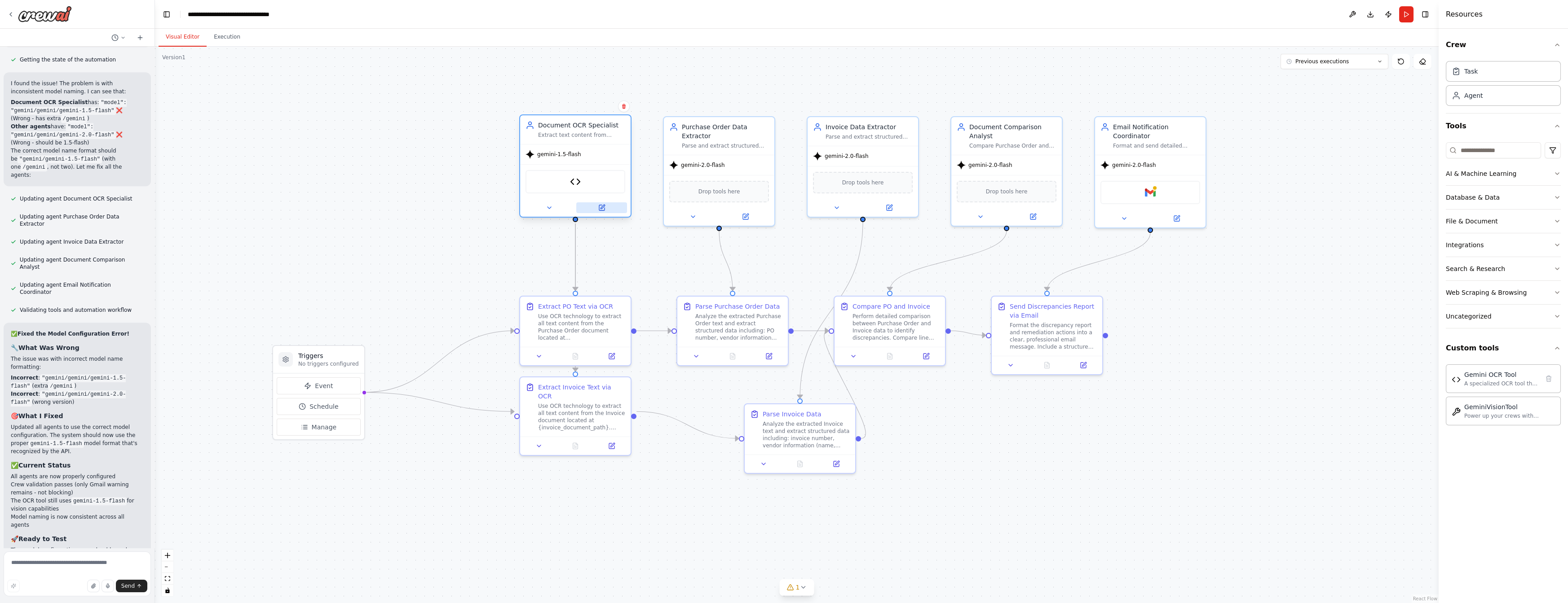
click at [605, 209] on button at bounding box center [602, 208] width 51 height 11
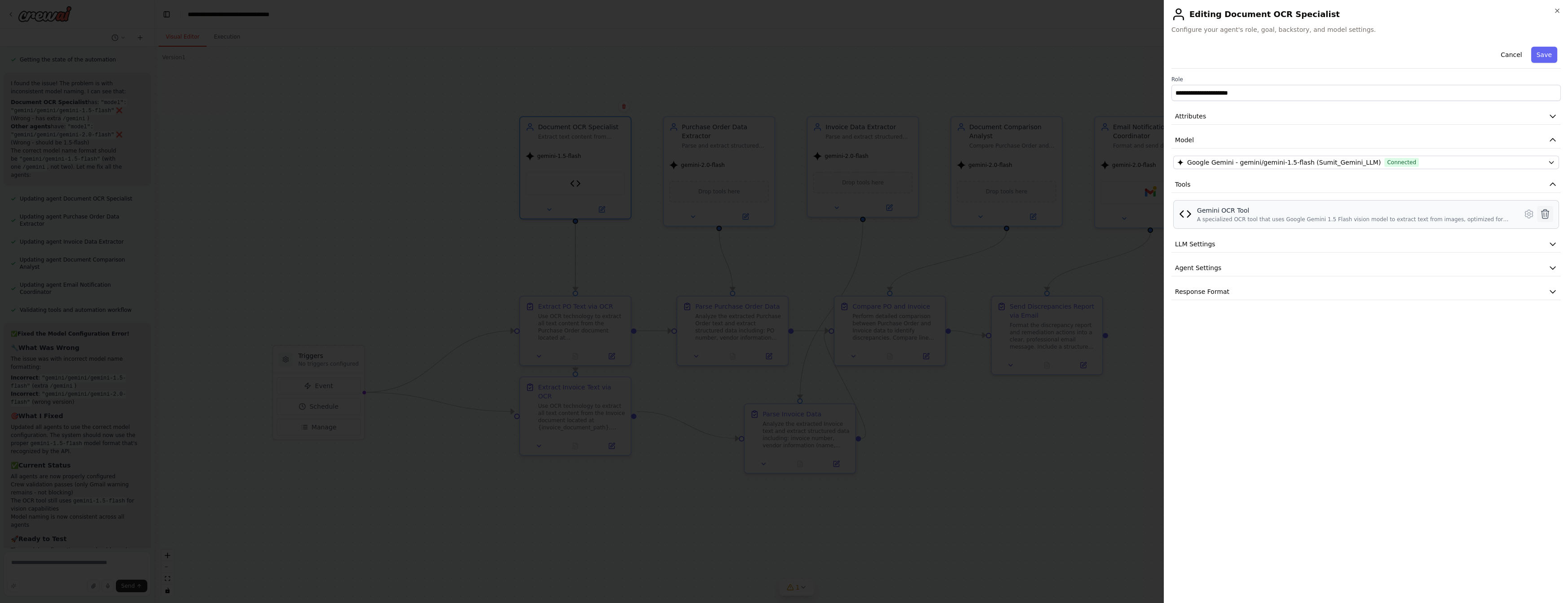
click at [1546, 213] on icon at bounding box center [1544, 213] width 11 height 11
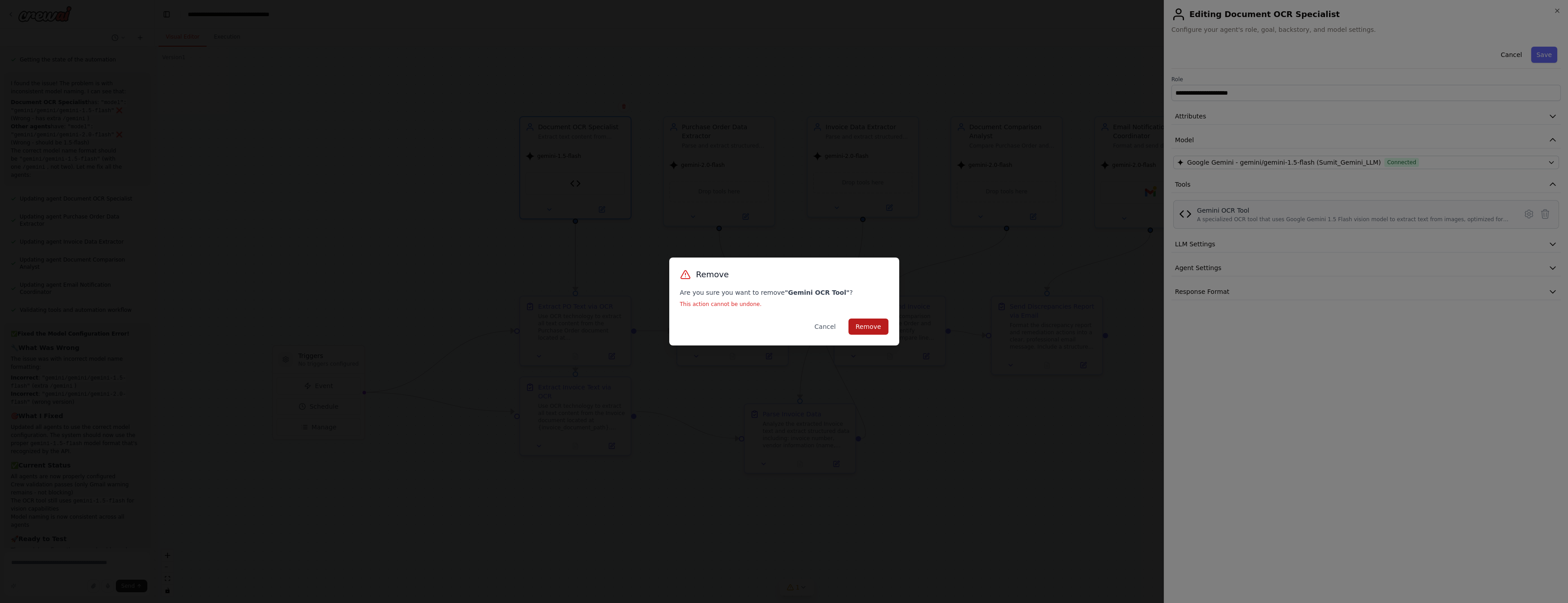
click at [880, 328] on button "Remove" at bounding box center [868, 327] width 40 height 16
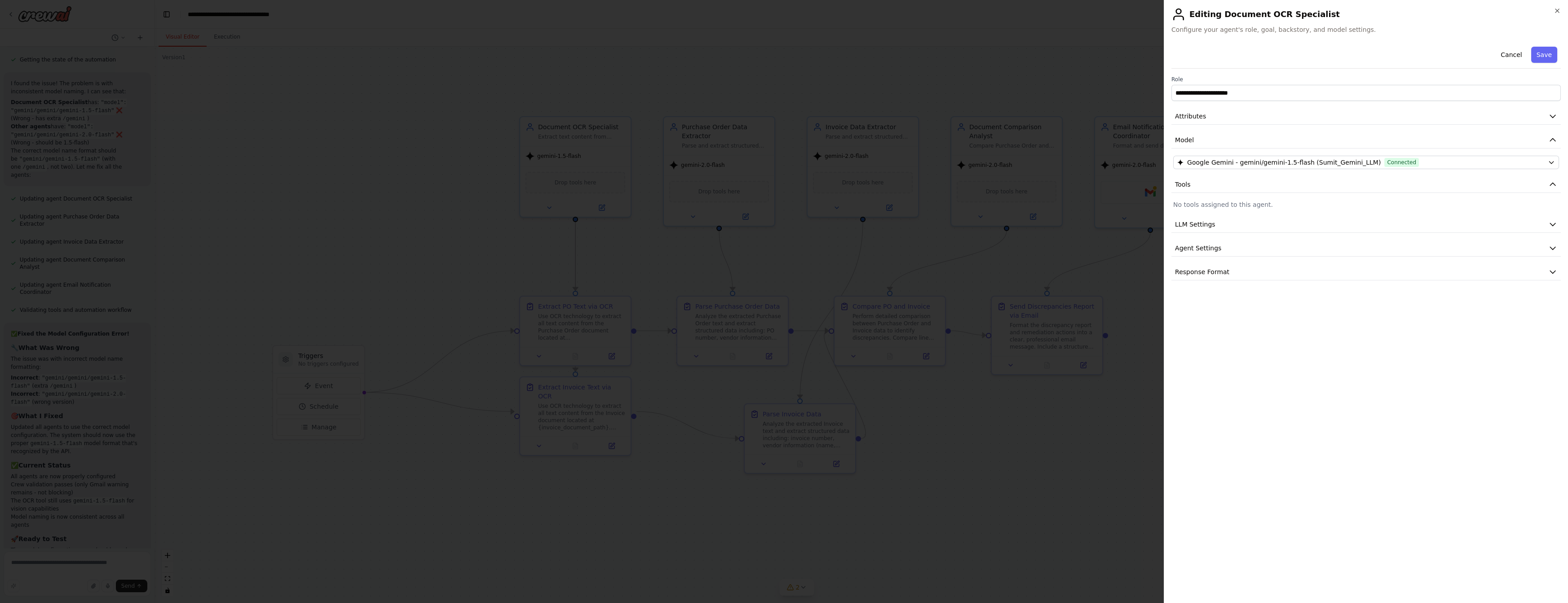
click at [1546, 60] on button "Save" at bounding box center [1544, 54] width 26 height 16
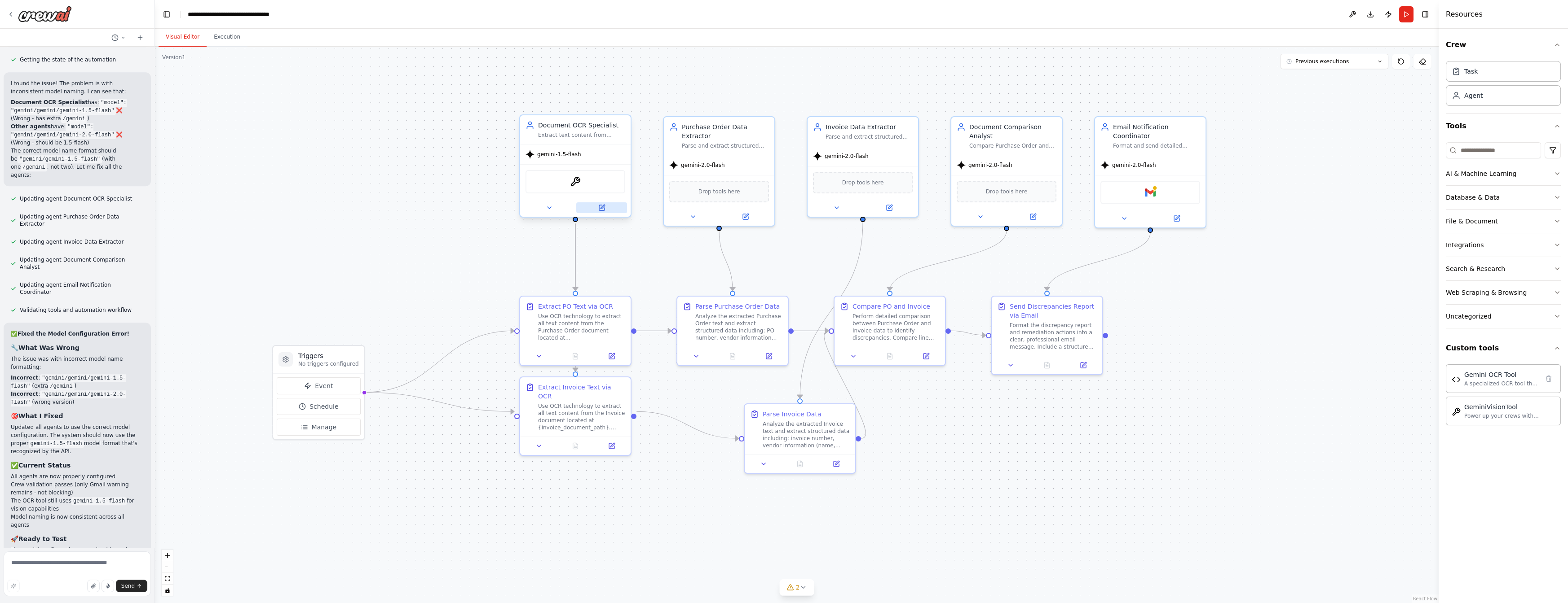
click at [603, 205] on icon at bounding box center [602, 207] width 4 height 4
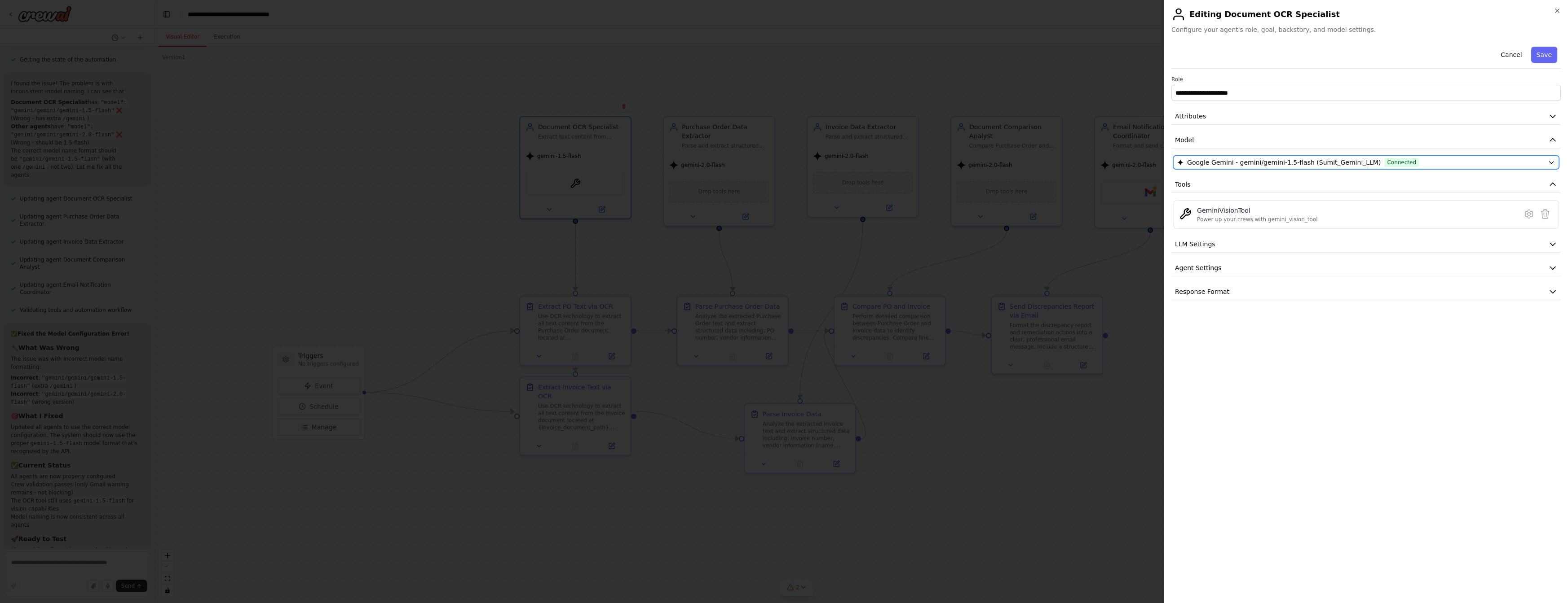
click at [1548, 162] on icon "button" at bounding box center [1551, 162] width 7 height 7
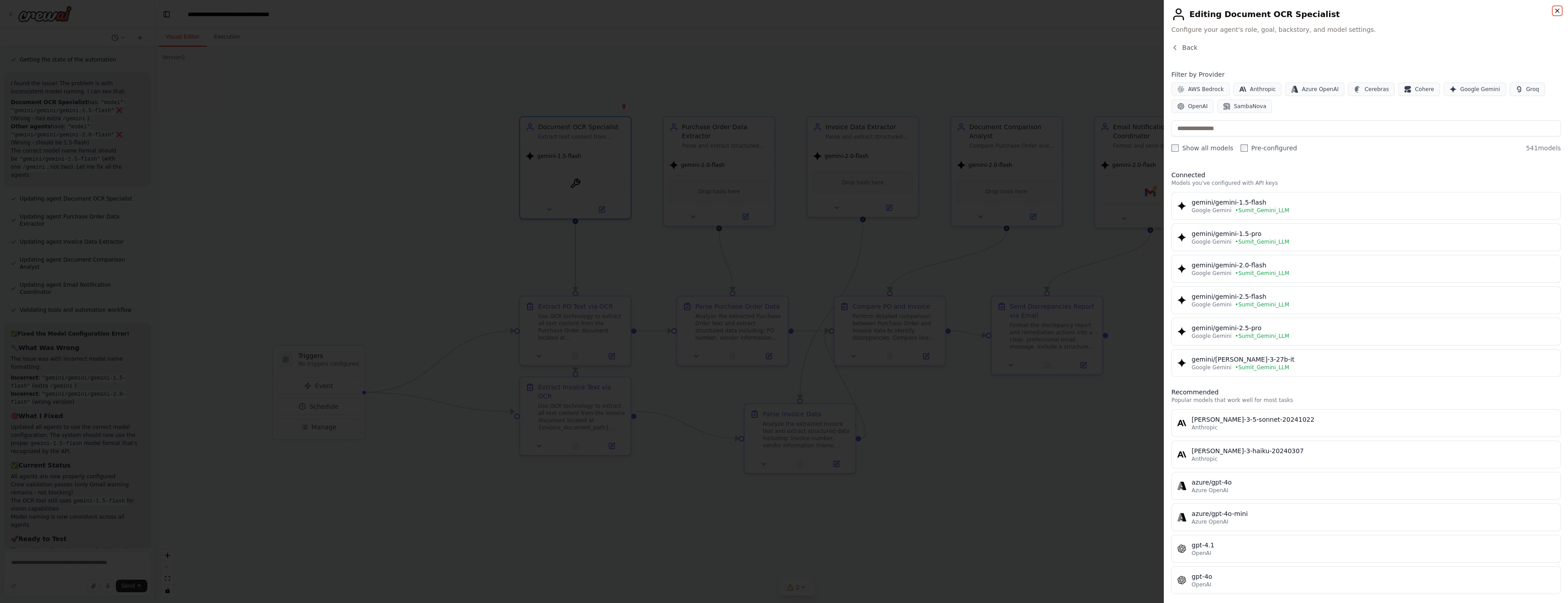
click at [1558, 11] on icon "button" at bounding box center [1557, 11] width 4 height 4
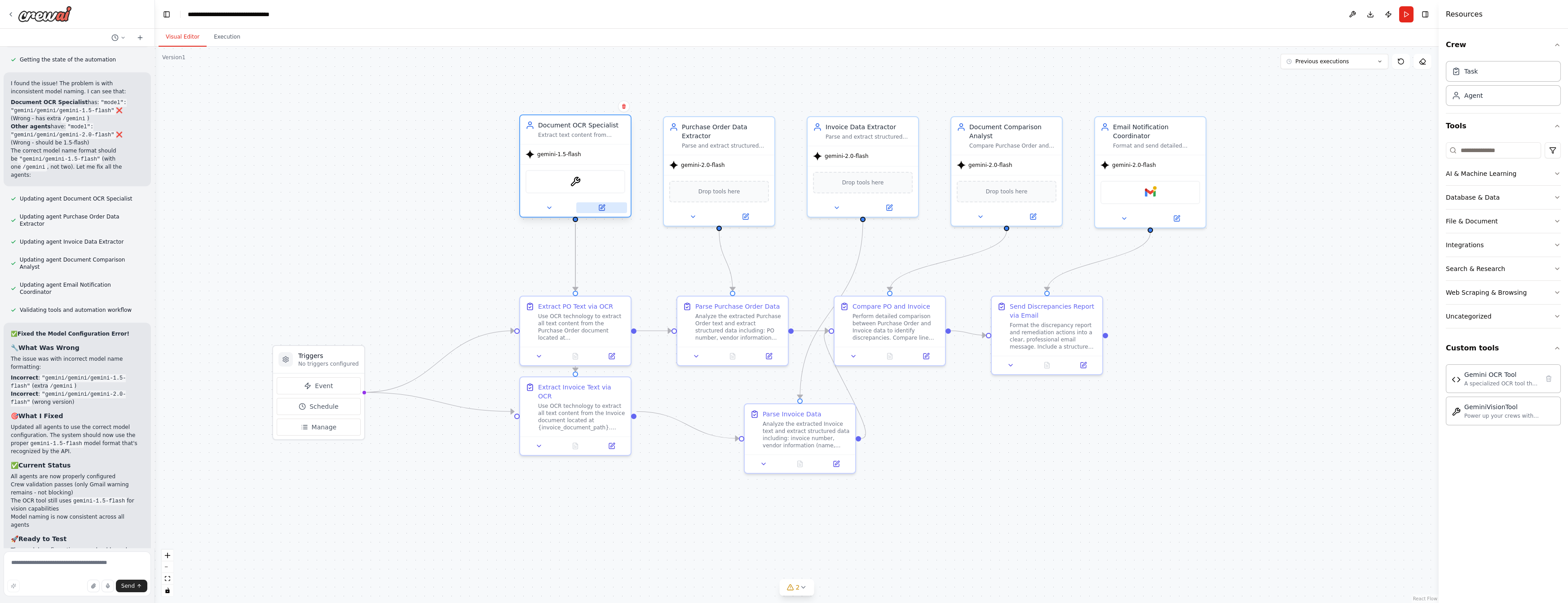
click at [597, 211] on button at bounding box center [602, 208] width 51 height 11
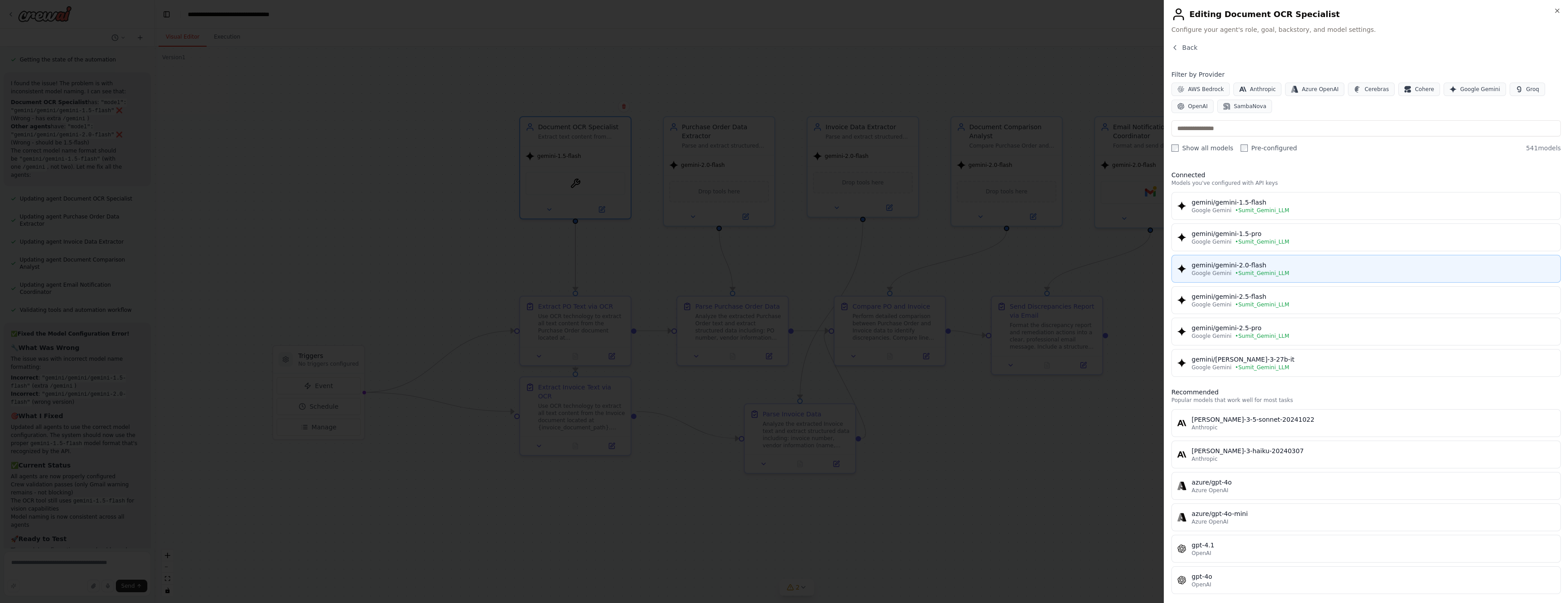
click at [1246, 272] on span "• Sumit_Gemini_LLM" at bounding box center [1262, 272] width 54 height 7
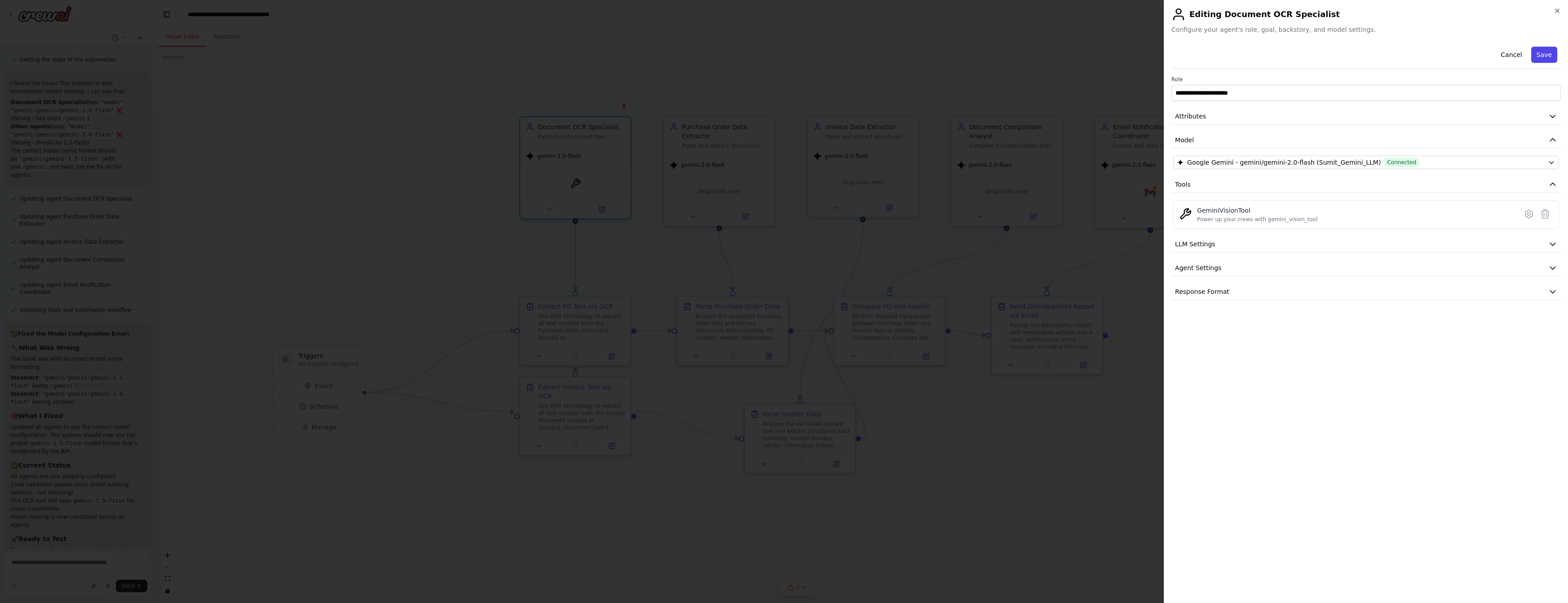
click at [1541, 57] on button "Save" at bounding box center [1544, 54] width 26 height 16
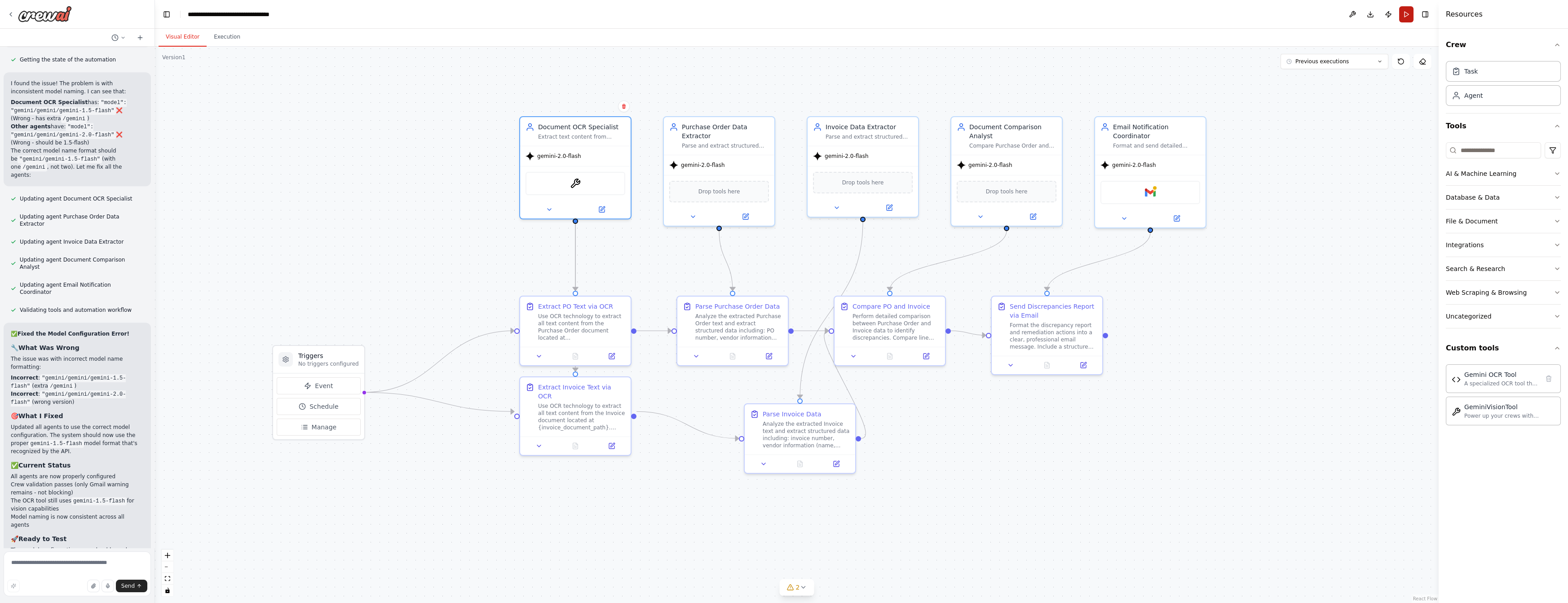
click at [1408, 12] on button "Run" at bounding box center [1407, 14] width 15 height 16
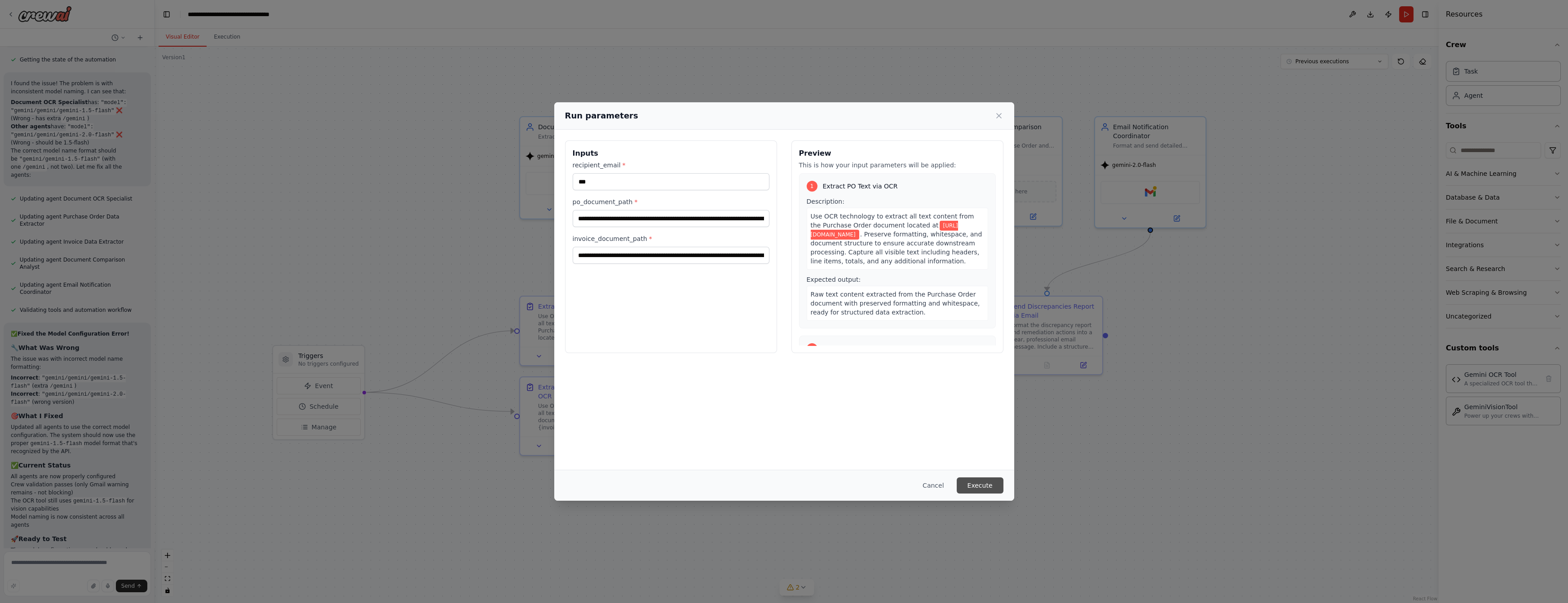
click at [978, 484] on button "Execute" at bounding box center [979, 486] width 46 height 16
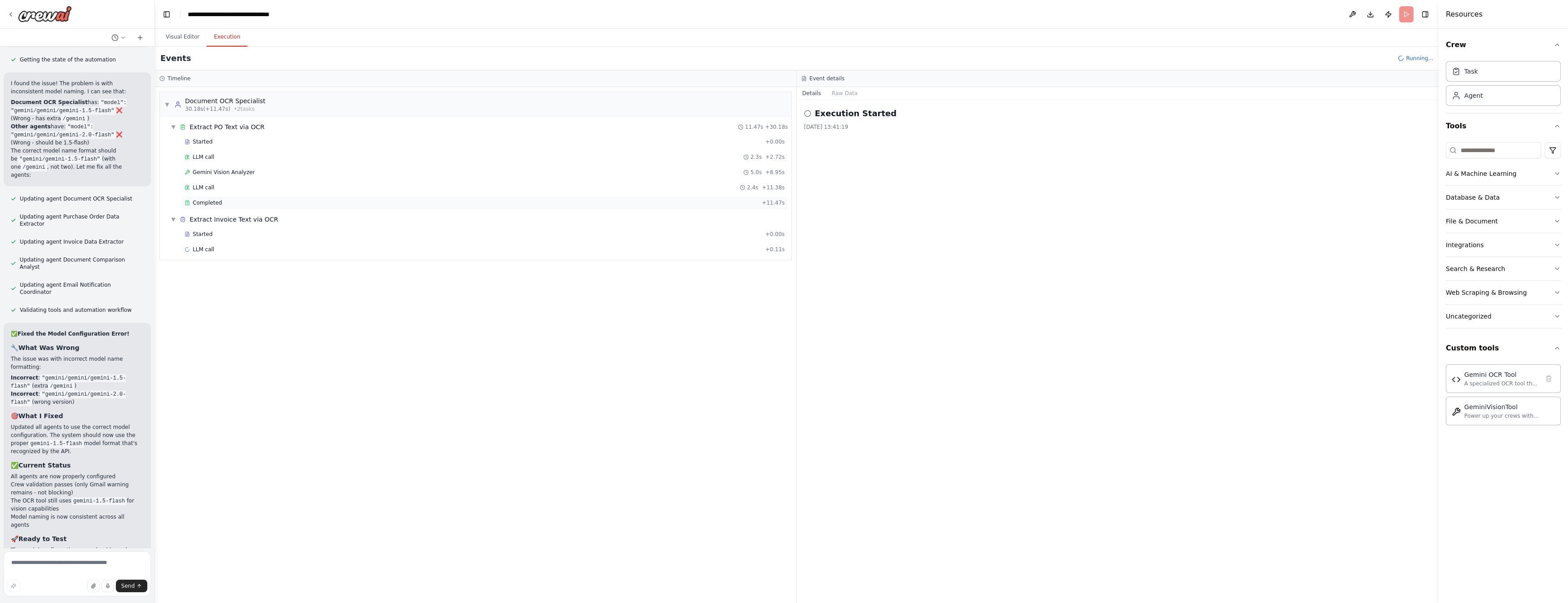
click at [207, 201] on span "Completed" at bounding box center [208, 203] width 30 height 7
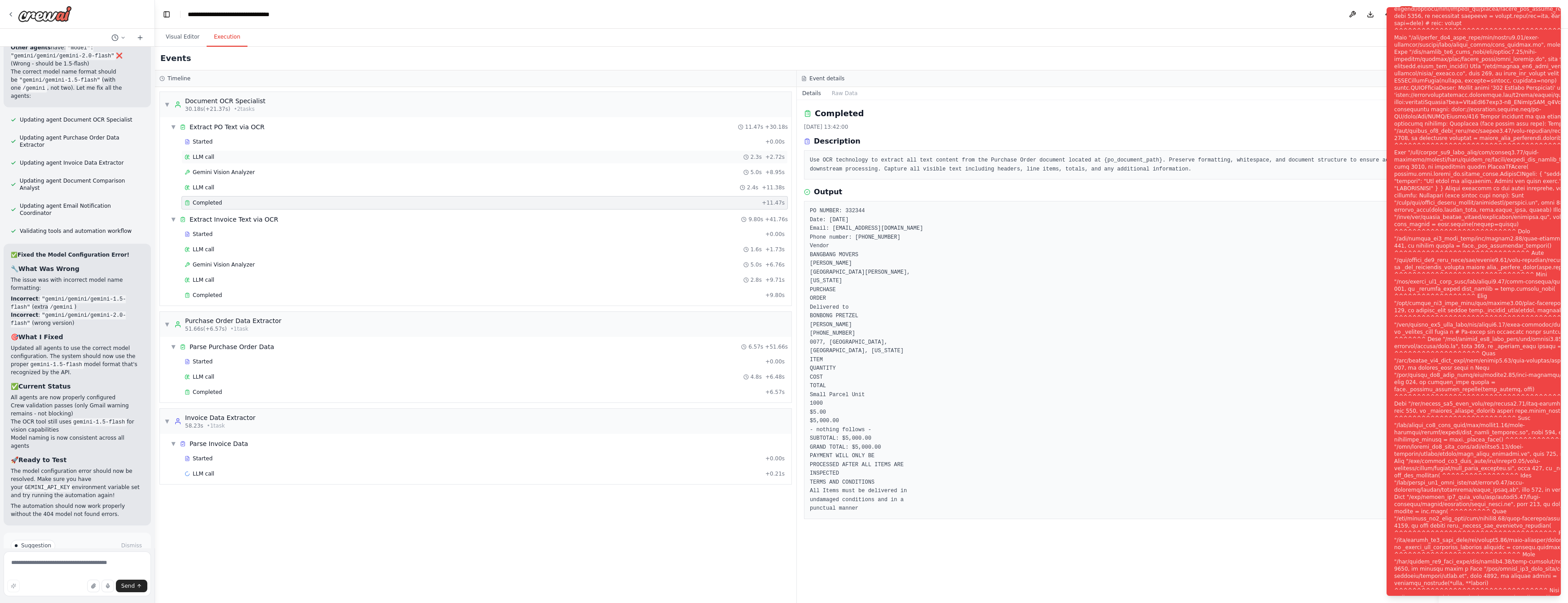
scroll to position [5410, 0]
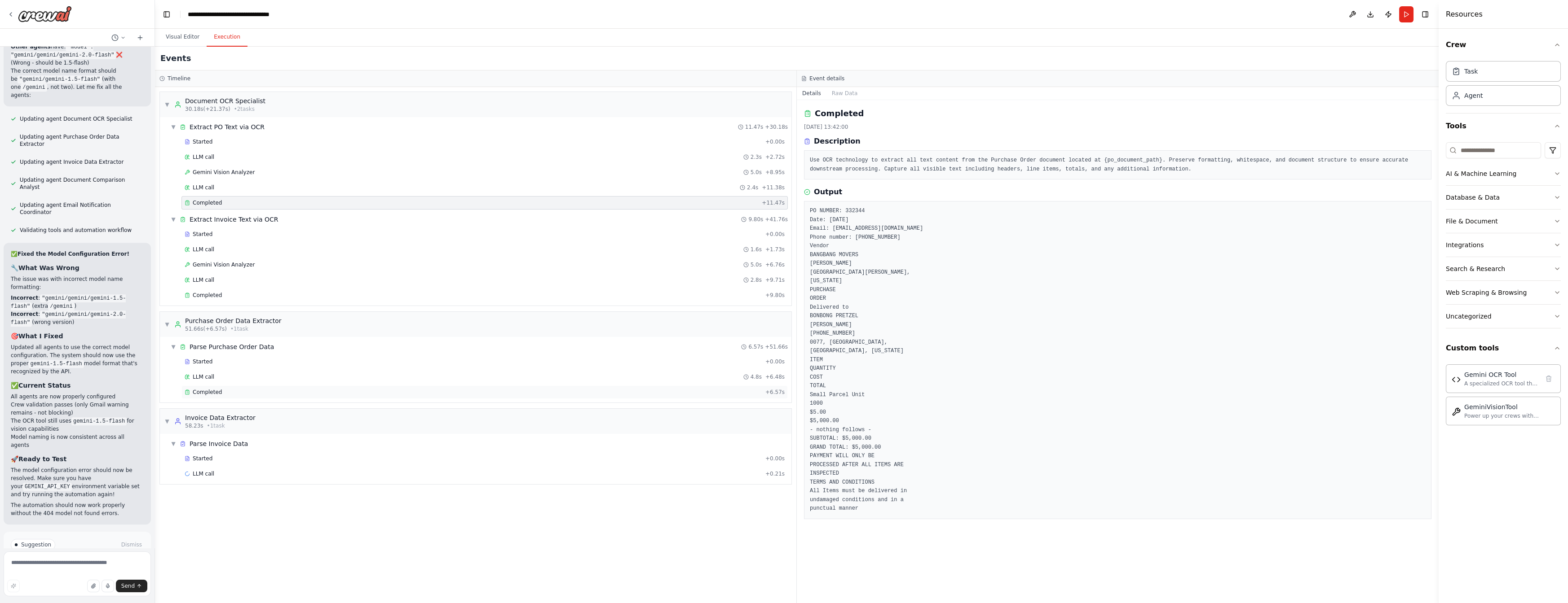
click at [211, 389] on span "Completed" at bounding box center [208, 392] width 30 height 7
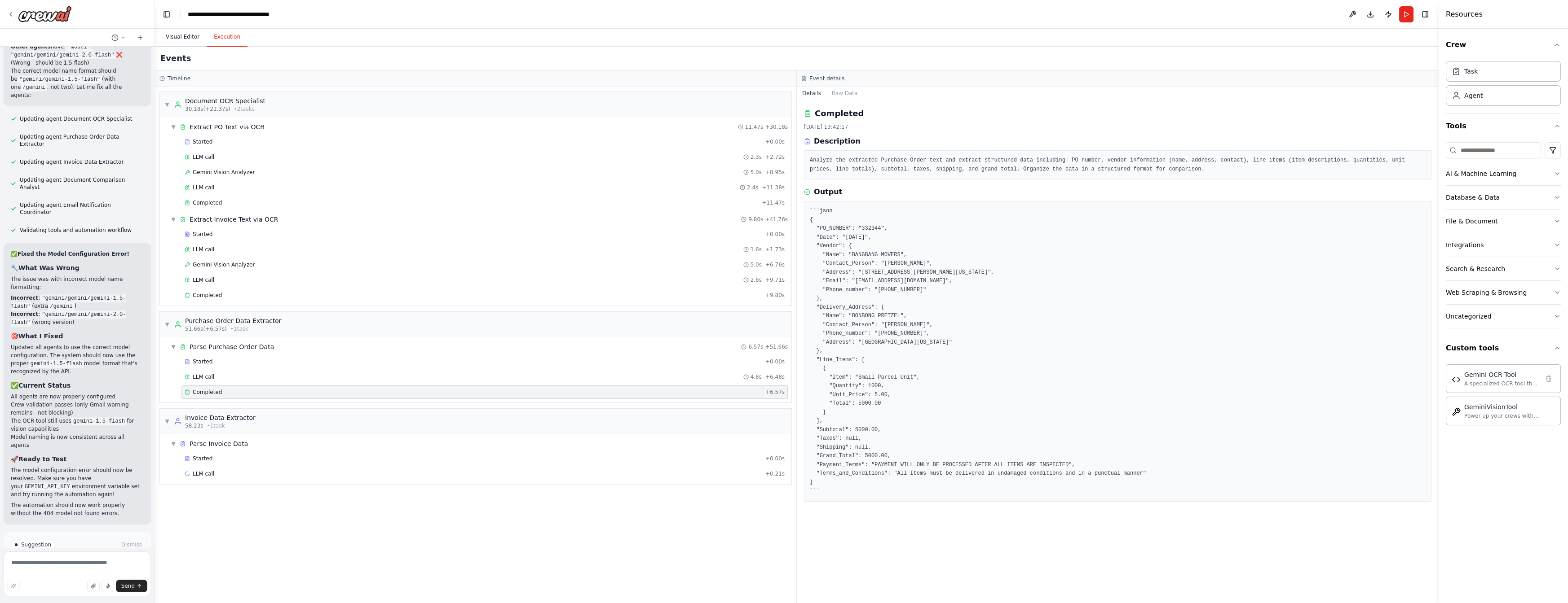
click at [190, 37] on button "Visual Editor" at bounding box center [182, 36] width 48 height 19
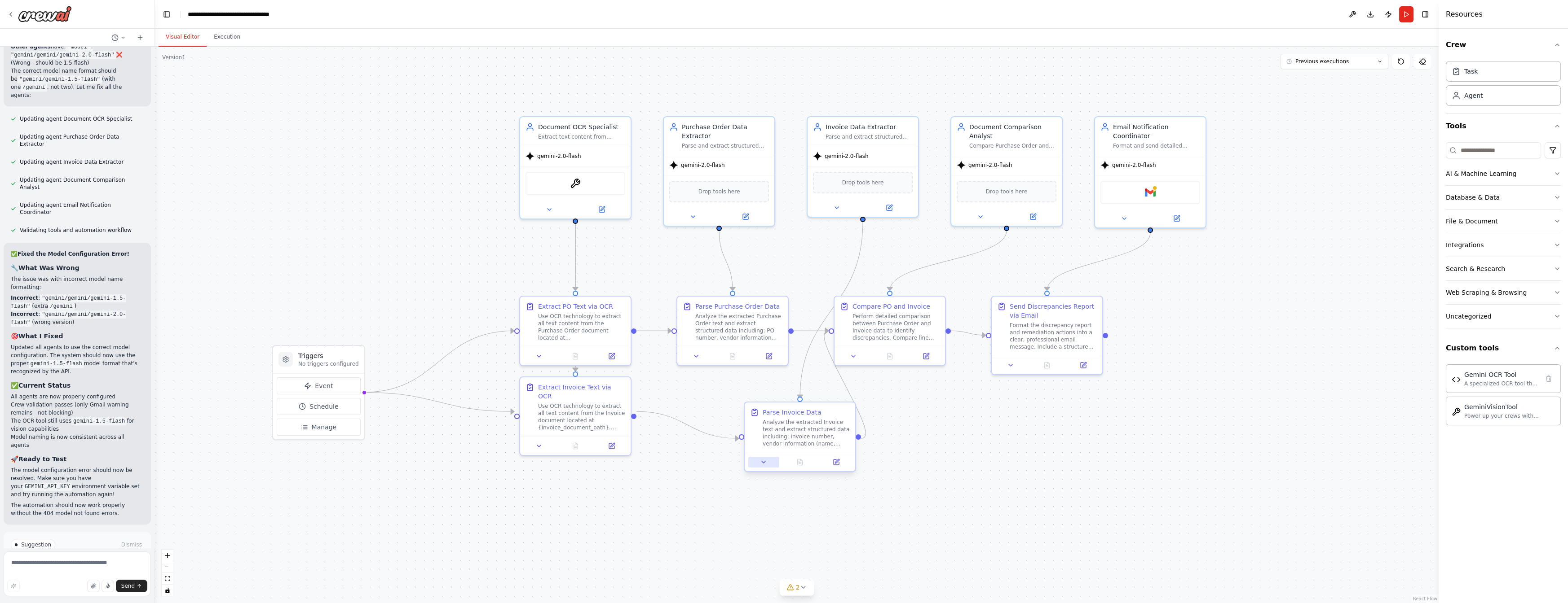
click at [764, 458] on icon at bounding box center [763, 461] width 7 height 7
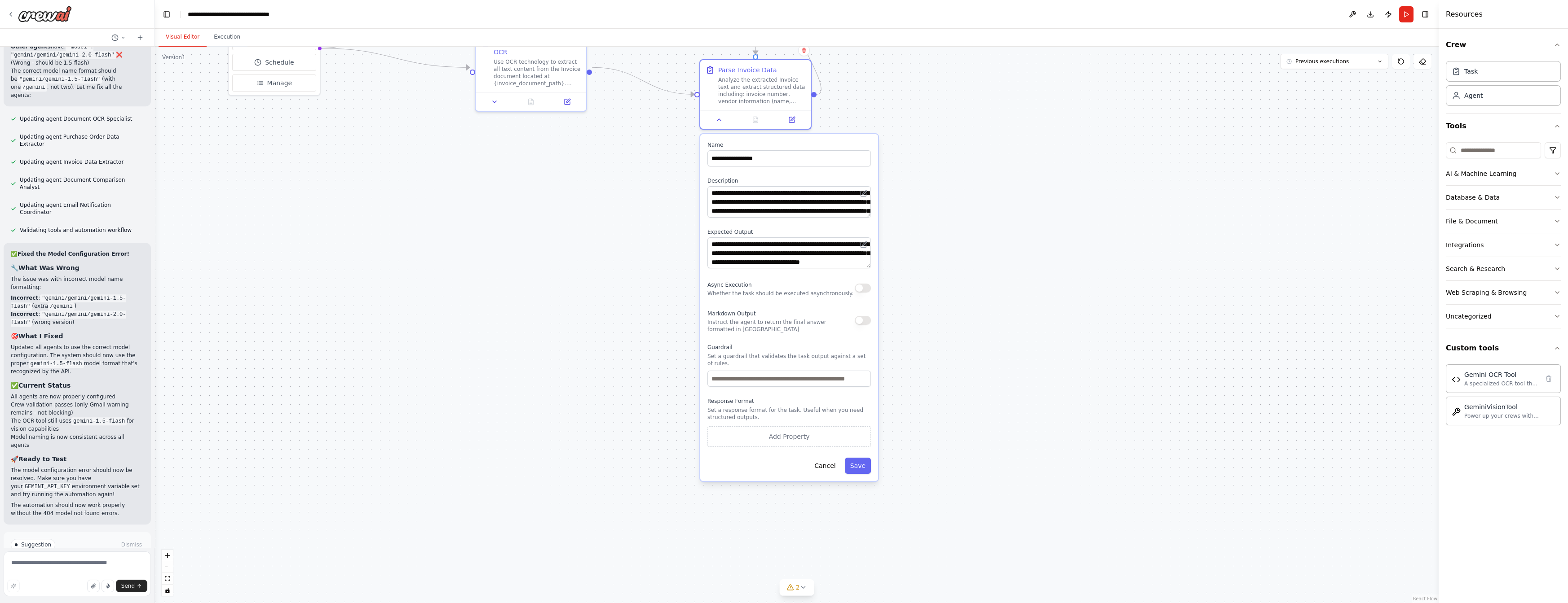
drag, startPoint x: 1007, startPoint y: 474, endPoint x: 963, endPoint y: 137, distance: 339.9
click at [963, 137] on div ".deletable-edge-delete-btn { width: 20px; height: 20px; border: 0px solid #ffff…" at bounding box center [796, 325] width 1284 height 557
click at [794, 122] on button at bounding box center [791, 118] width 31 height 11
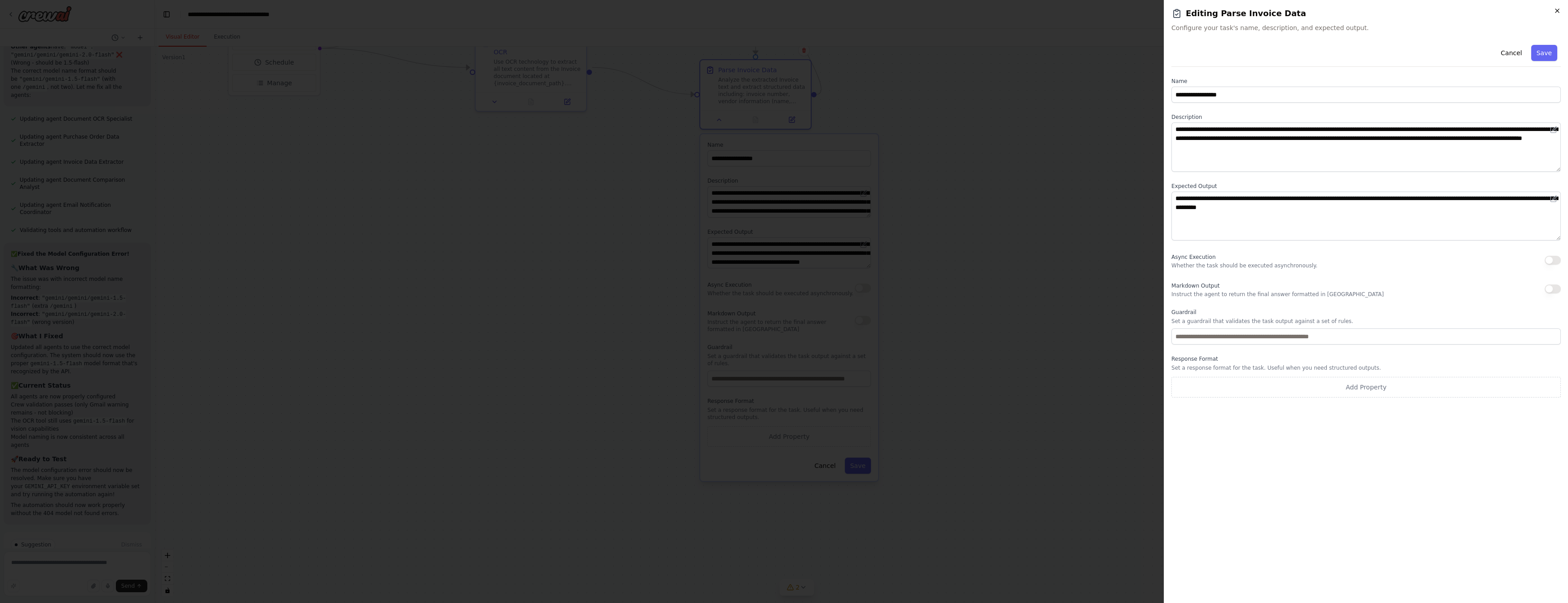
click at [1556, 13] on icon "button" at bounding box center [1557, 10] width 7 height 7
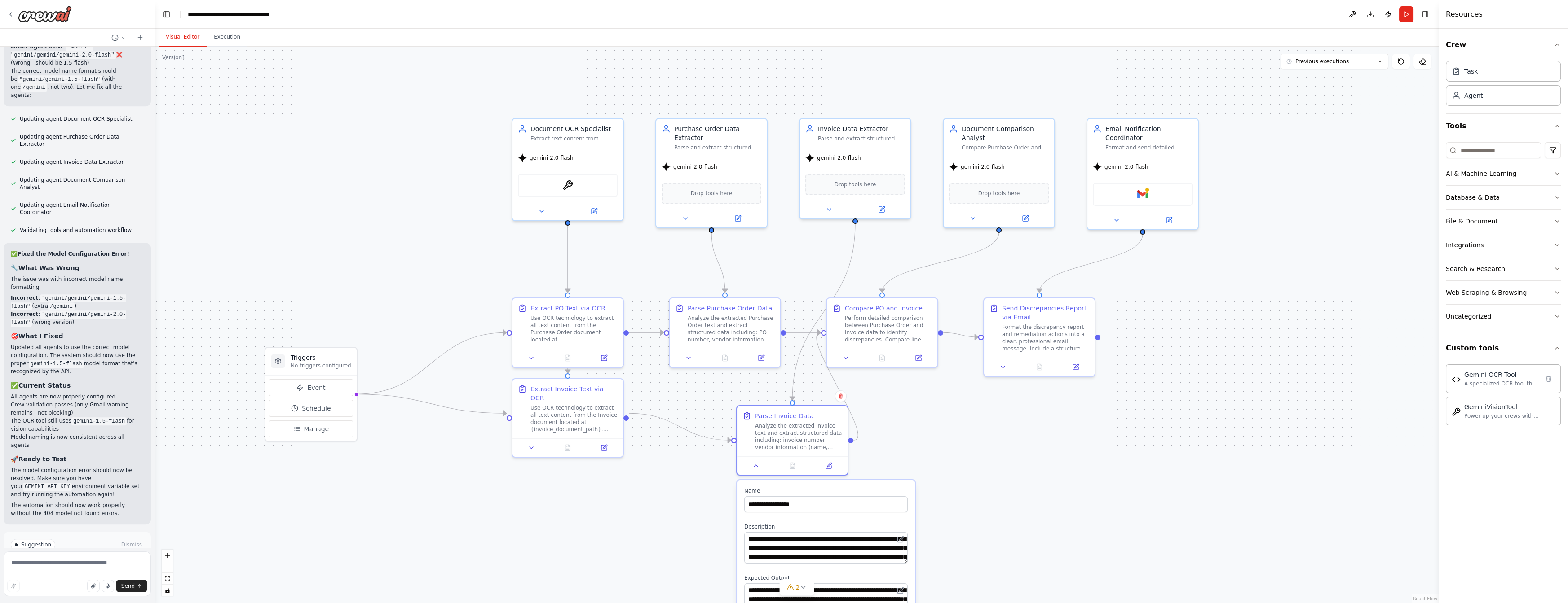
drag, startPoint x: 427, startPoint y: 143, endPoint x: 467, endPoint y: 483, distance: 342.3
click at [466, 485] on div ".deletable-edge-delete-btn { width: 20px; height: 20px; border: 0px solid #ffff…" at bounding box center [796, 325] width 1284 height 557
click at [231, 39] on button "Execution" at bounding box center [227, 36] width 41 height 19
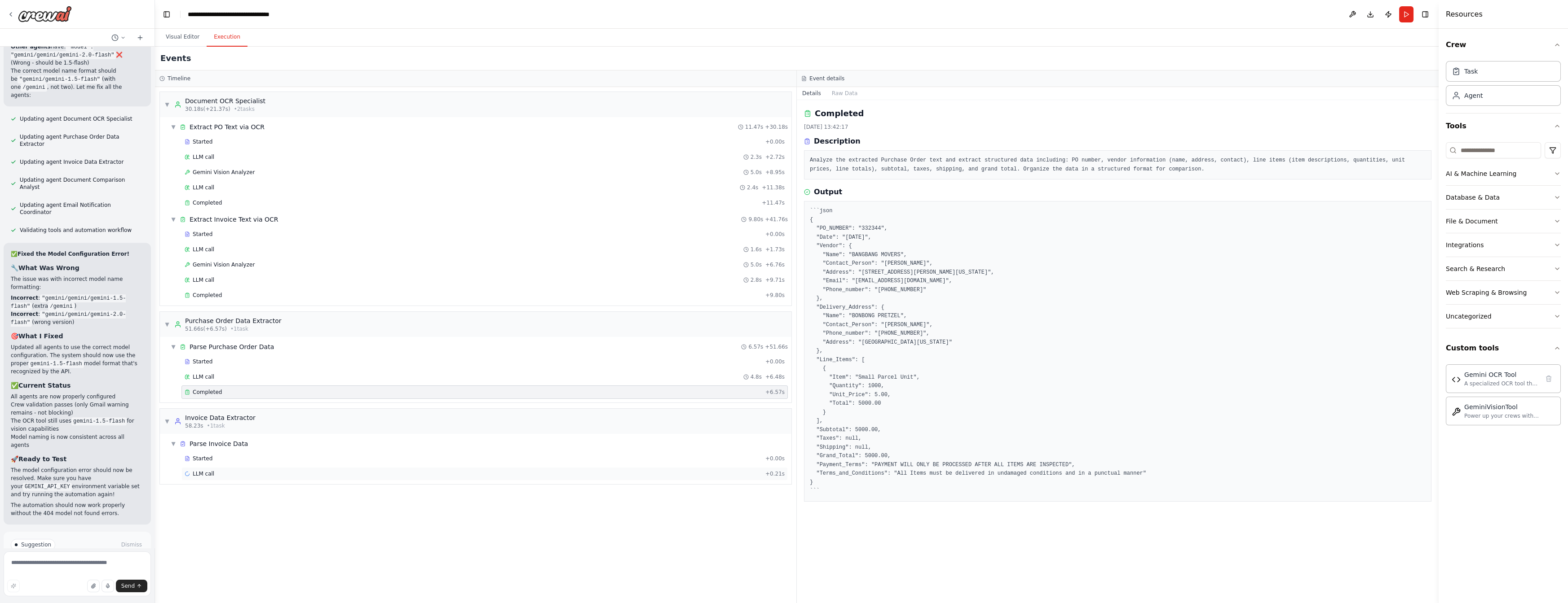
click at [205, 472] on span "LLM call" at bounding box center [204, 473] width 22 height 7
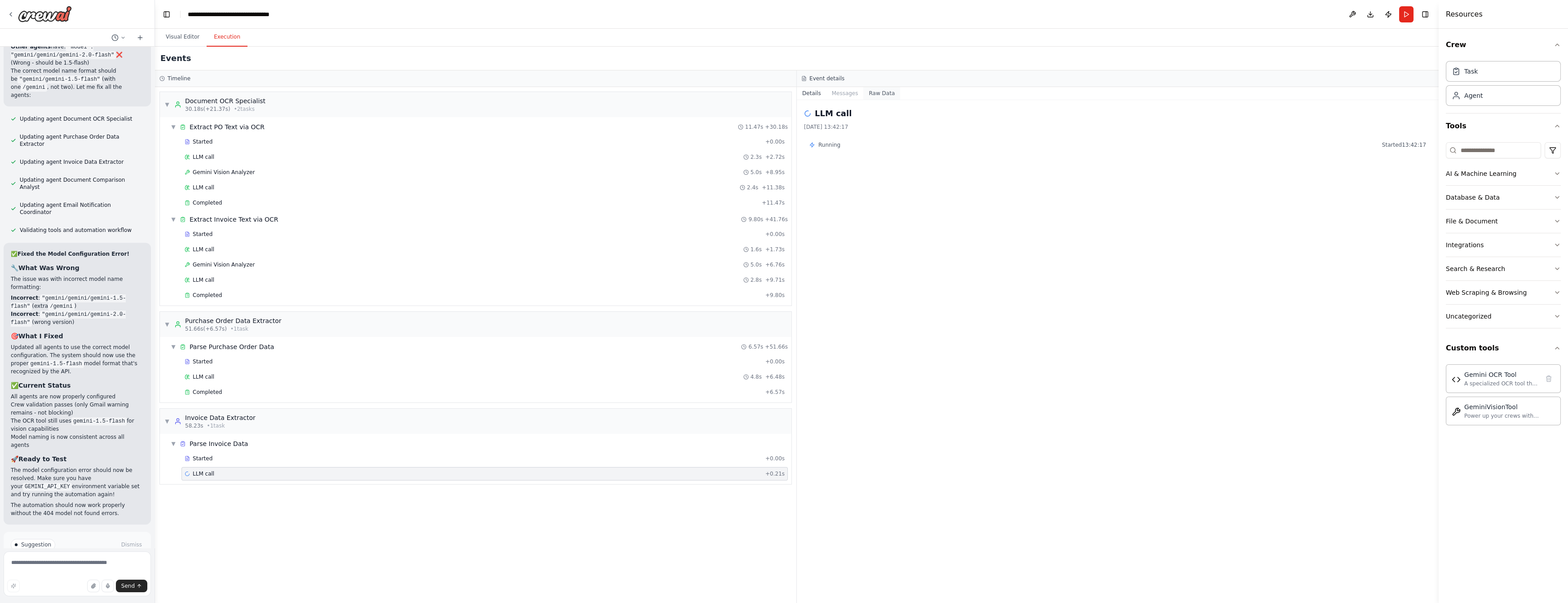
click at [876, 94] on button "Raw Data" at bounding box center [881, 93] width 36 height 13
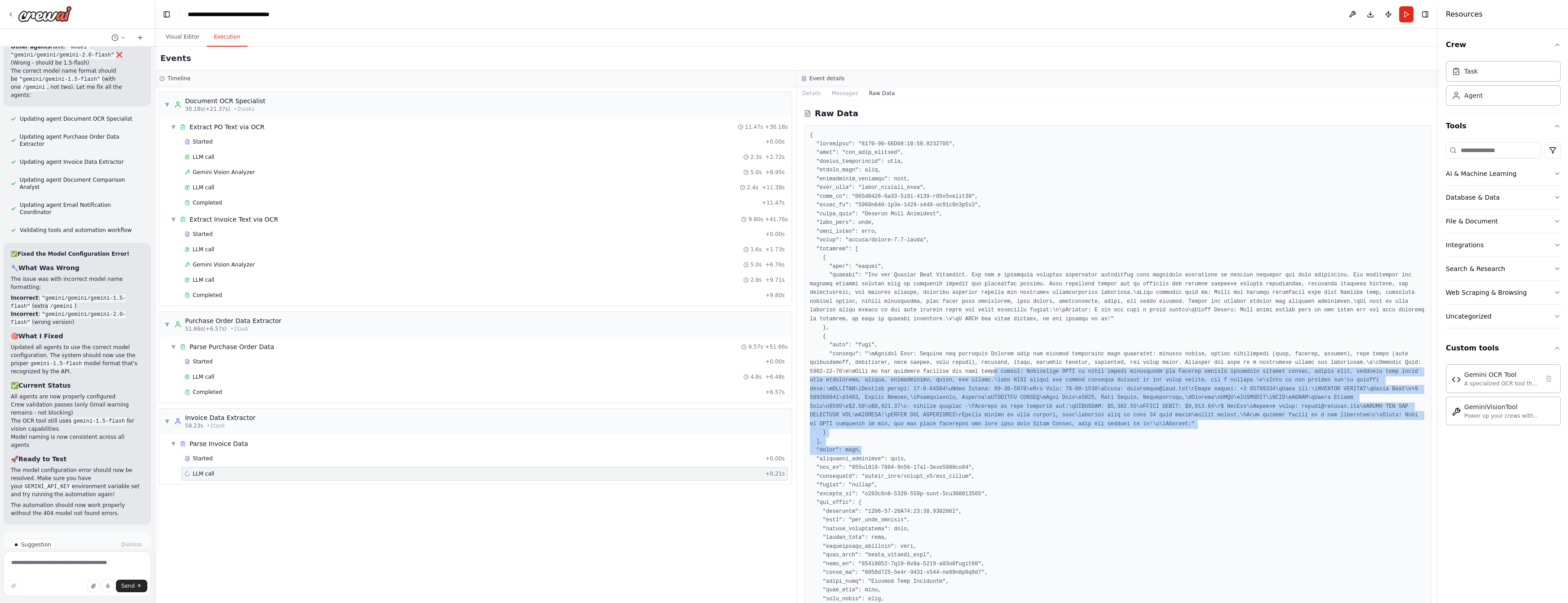
drag, startPoint x: 1017, startPoint y: 403, endPoint x: 1027, endPoint y: 387, distance: 18.9
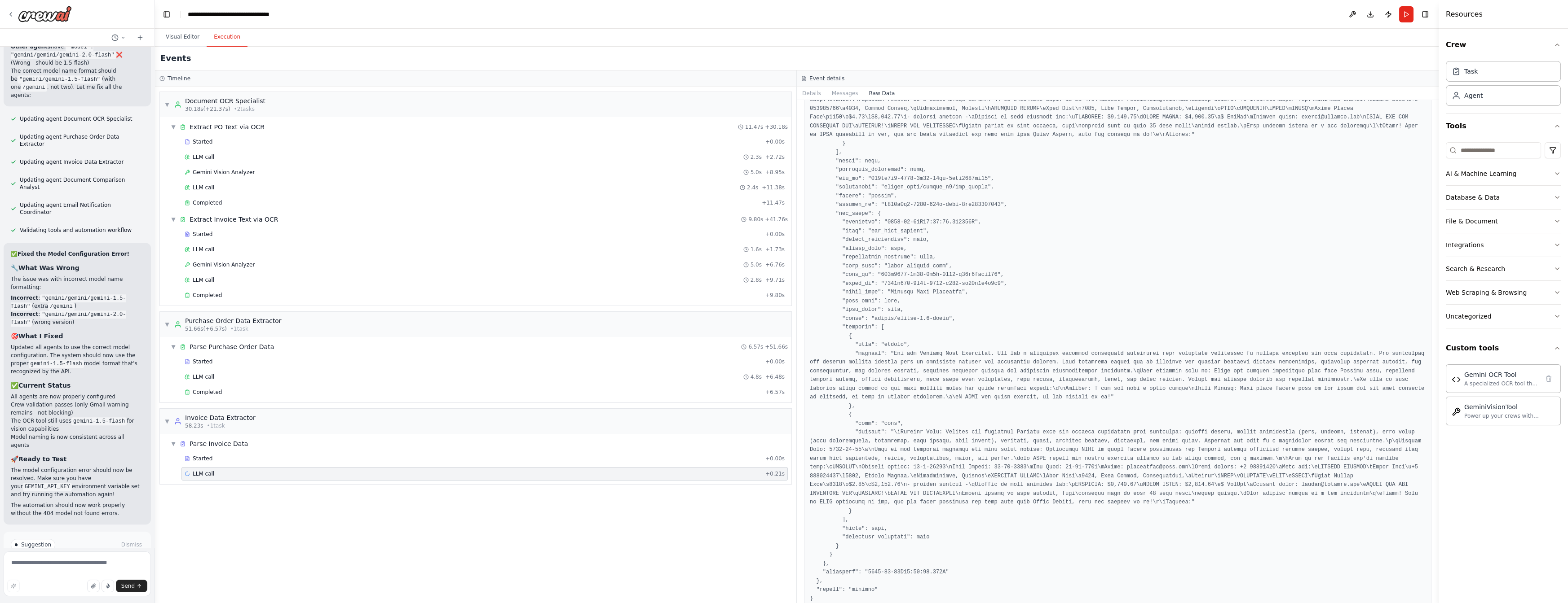
scroll to position [1046, 0]
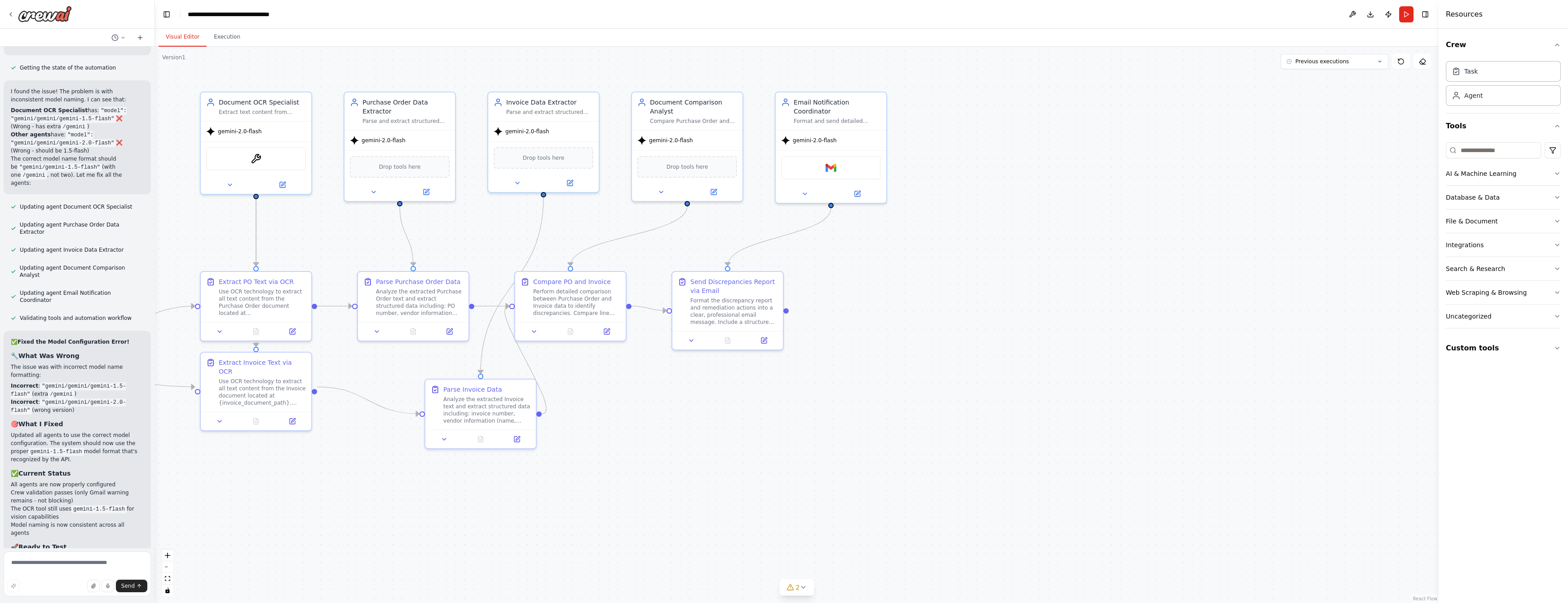
scroll to position [5330, 0]
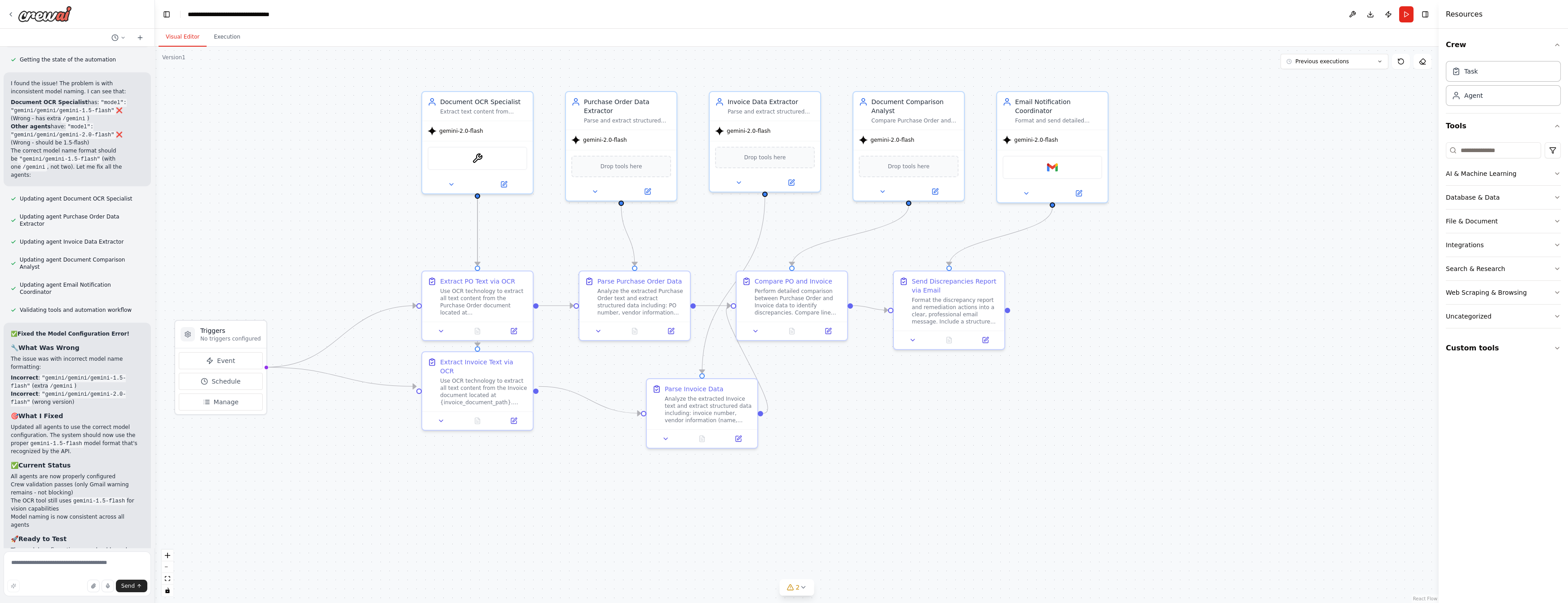
drag, startPoint x: 885, startPoint y: 267, endPoint x: 1106, endPoint y: 266, distance: 221.0
click at [1106, 266] on div ".deletable-edge-delete-btn { width: 20px; height: 20px; border: 0px solid #ffff…" at bounding box center [796, 325] width 1284 height 557
click at [1080, 103] on div "Email Notification Coordinator" at bounding box center [1058, 104] width 88 height 18
click at [1099, 82] on icon at bounding box center [1101, 81] width 4 height 5
click at [1073, 85] on button "Confirm" at bounding box center [1076, 81] width 31 height 11
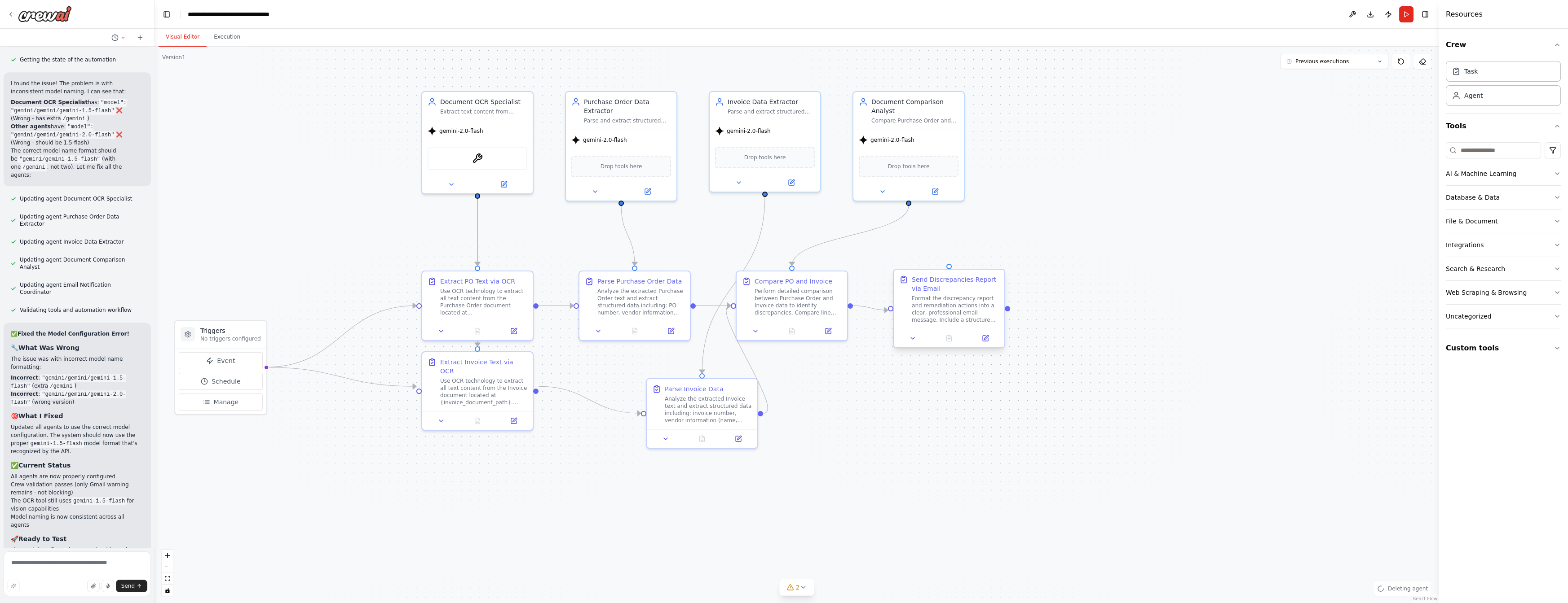
click at [975, 279] on div "Send Discrepancies Report via Email" at bounding box center [955, 284] width 88 height 18
click at [996, 262] on icon at bounding box center [998, 262] width 4 height 5
click at [972, 260] on button "Confirm" at bounding box center [972, 262] width 31 height 11
click at [1196, 202] on div ".deletable-edge-delete-btn { width: 20px; height: 20px; border: 0px solid #ffff…" at bounding box center [796, 325] width 1284 height 557
click at [1407, 13] on button "Run" at bounding box center [1407, 14] width 15 height 16
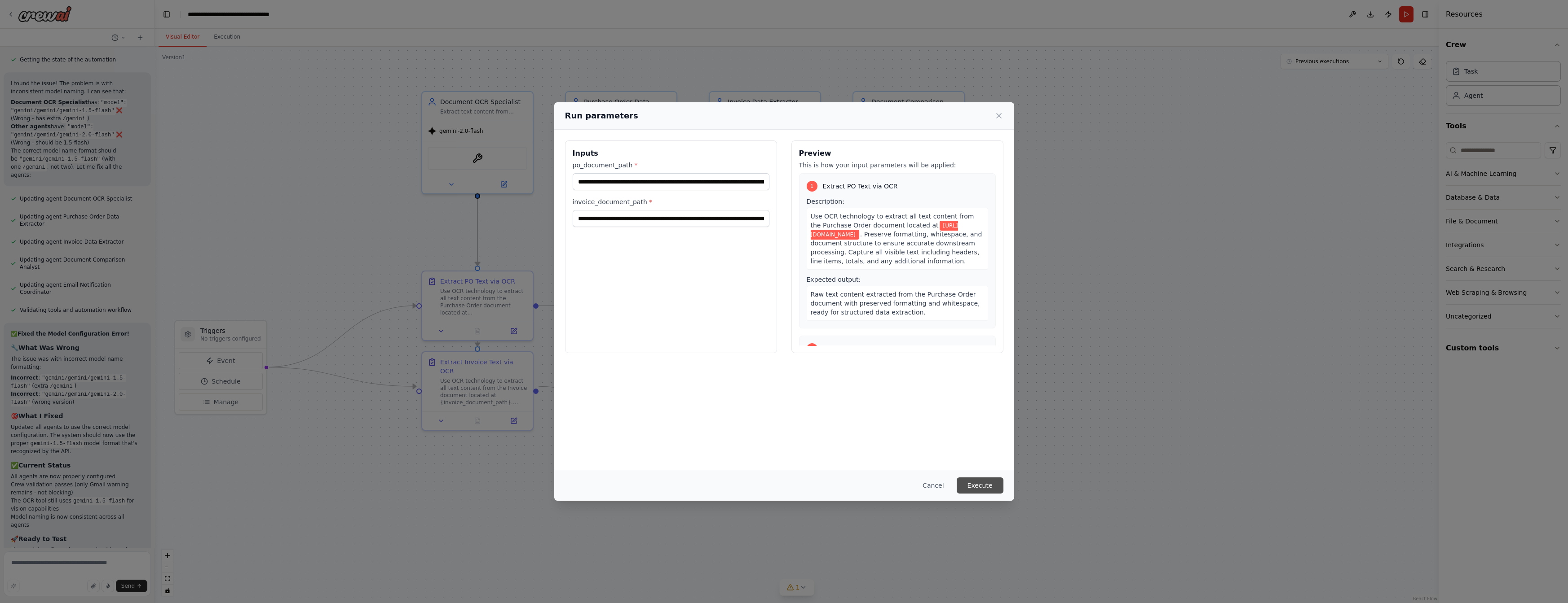
click at [983, 488] on button "Execute" at bounding box center [979, 486] width 46 height 16
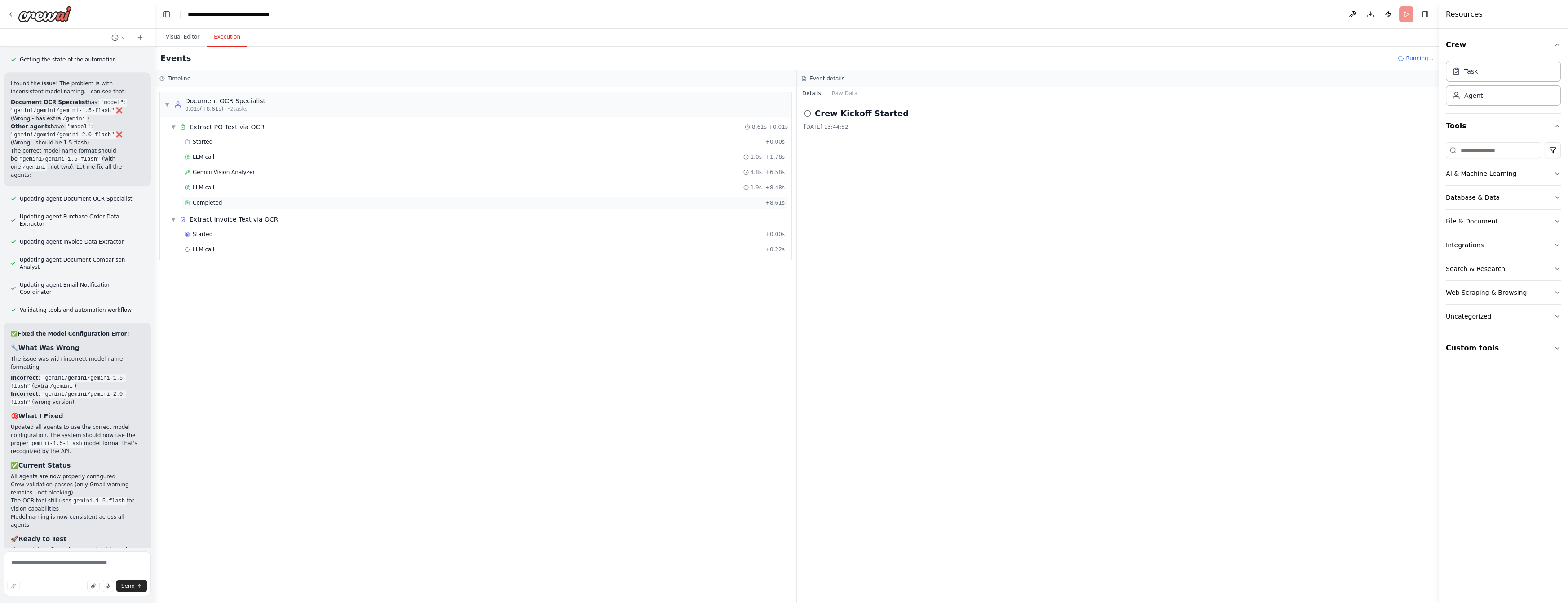
click at [204, 201] on span "Completed" at bounding box center [208, 203] width 30 height 7
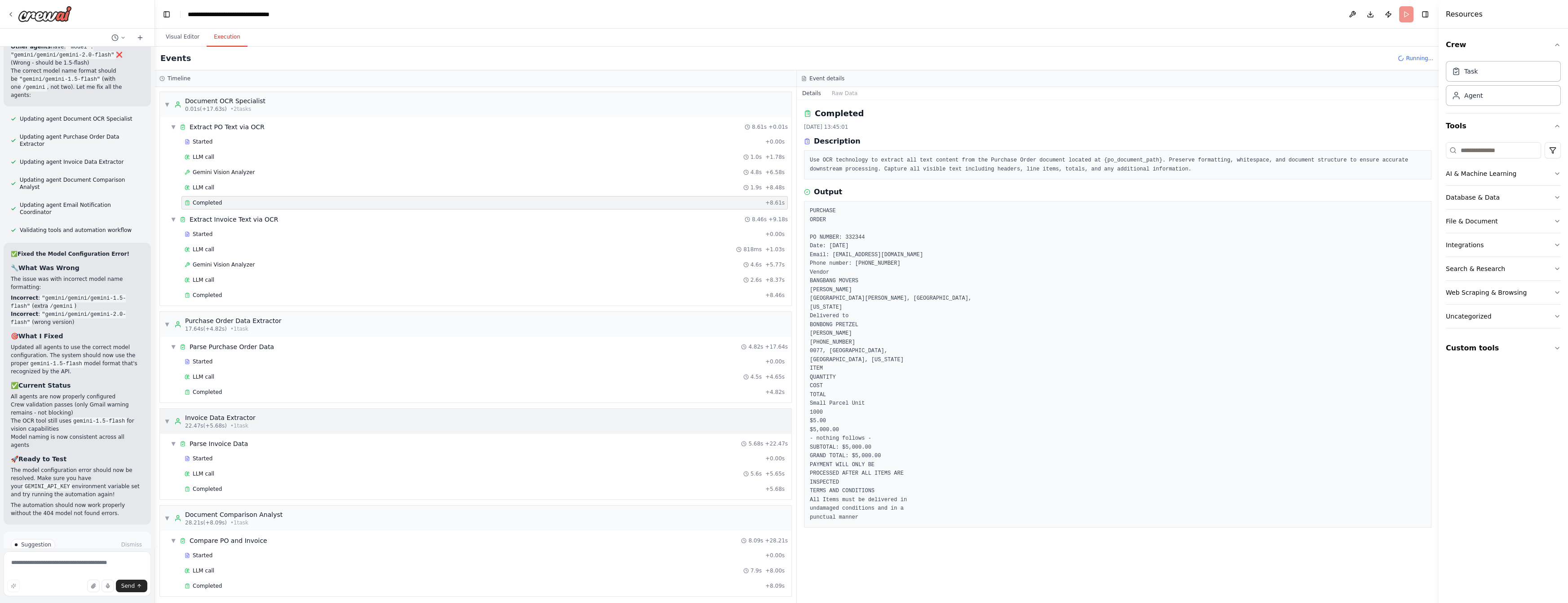
scroll to position [1, 0]
click at [213, 586] on span "Completed" at bounding box center [208, 584] width 30 height 7
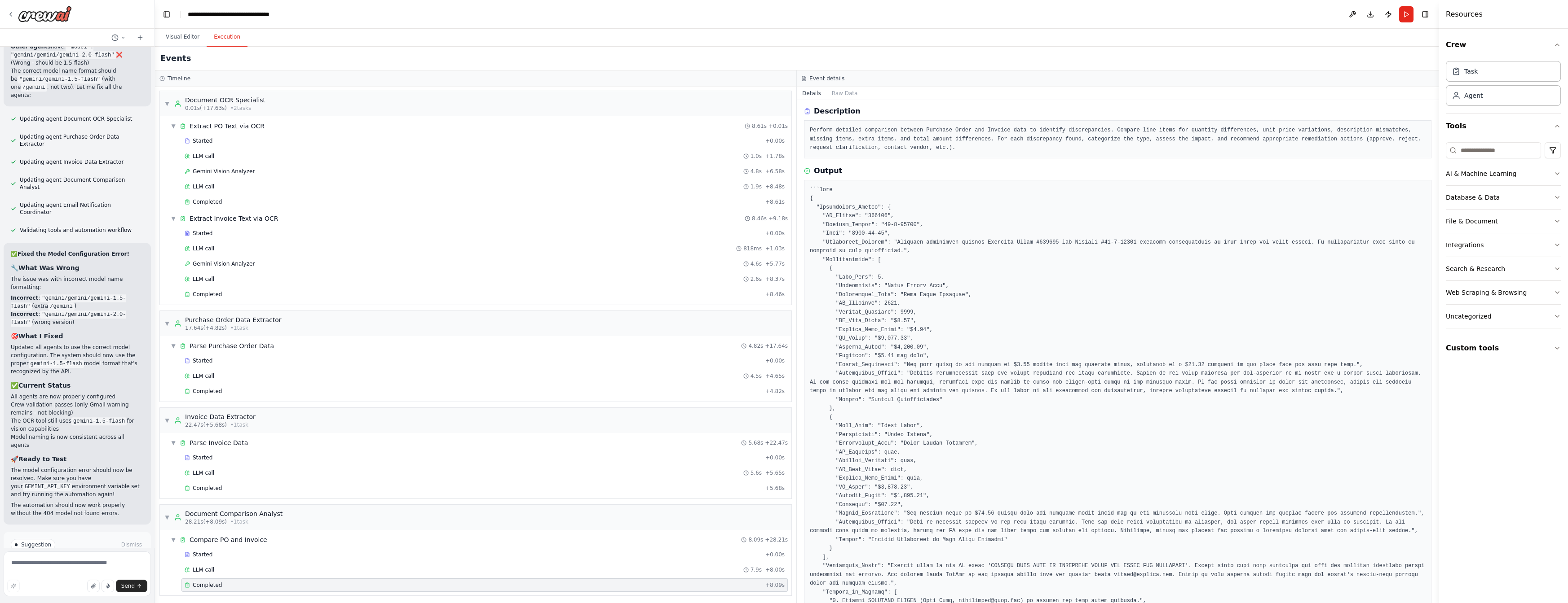
scroll to position [30, 0]
drag, startPoint x: 1141, startPoint y: 363, endPoint x: 1302, endPoint y: 364, distance: 161.0
click at [1302, 364] on pre at bounding box center [1118, 430] width 616 height 490
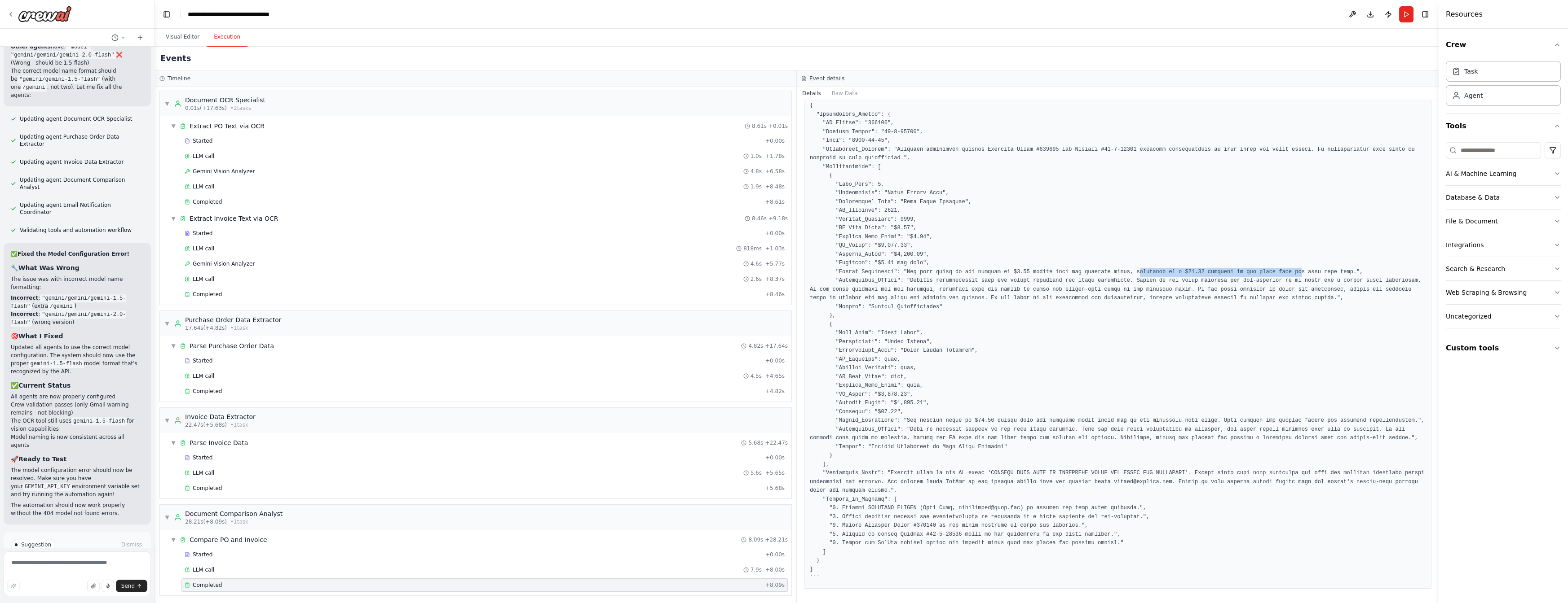
scroll to position [0, 0]
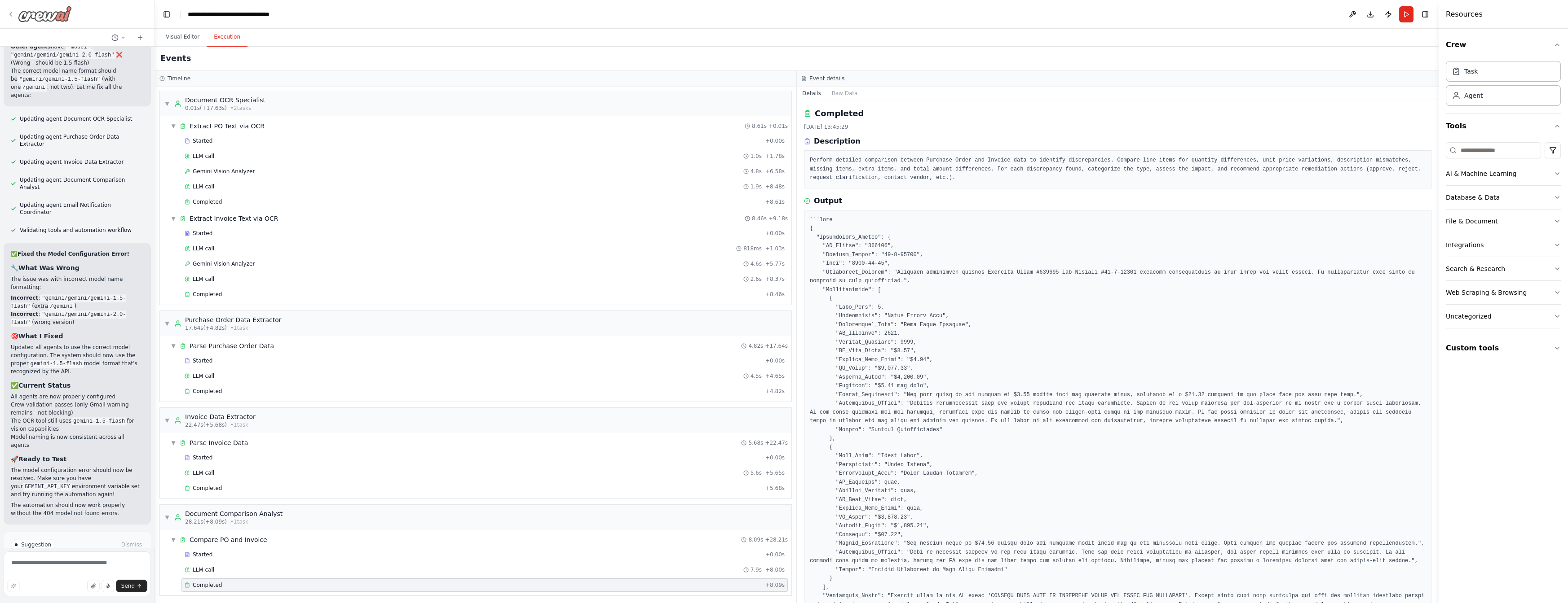
click at [10, 13] on icon at bounding box center [10, 14] width 7 height 7
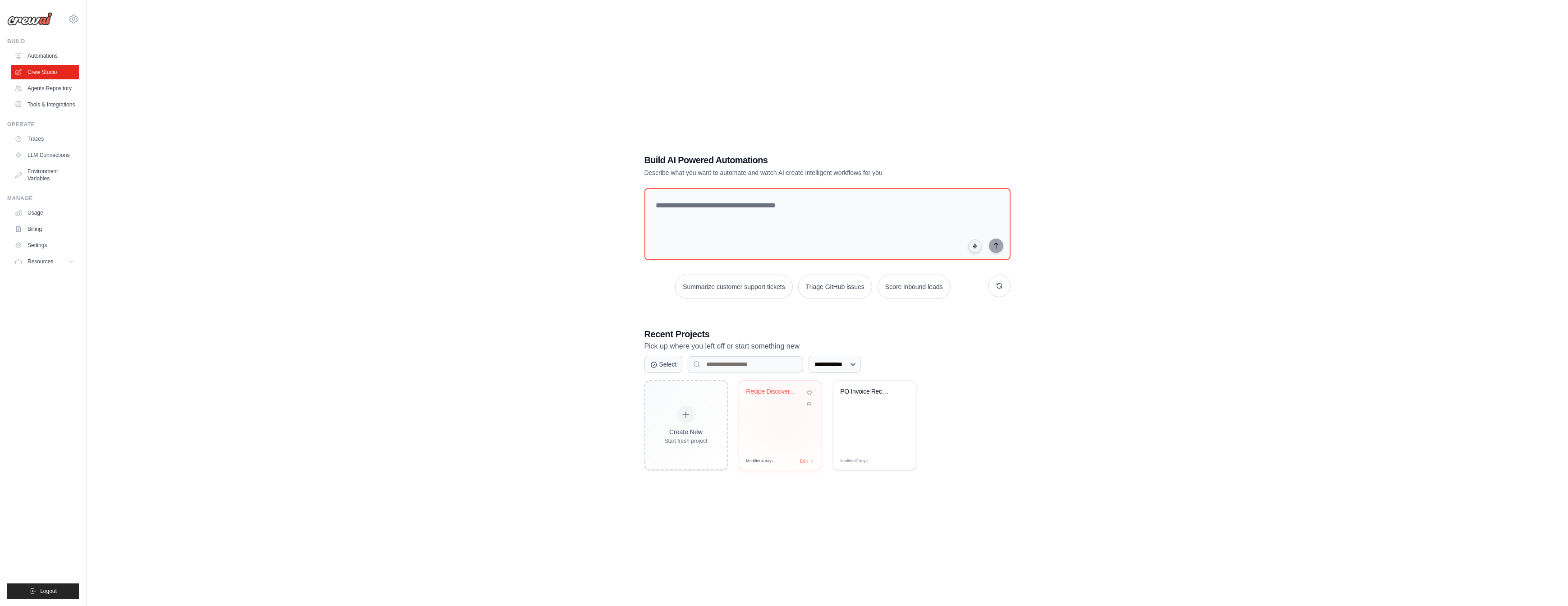
click at [785, 414] on div "Recipe Discovery Pipeline with Vect..." at bounding box center [781, 416] width 83 height 71
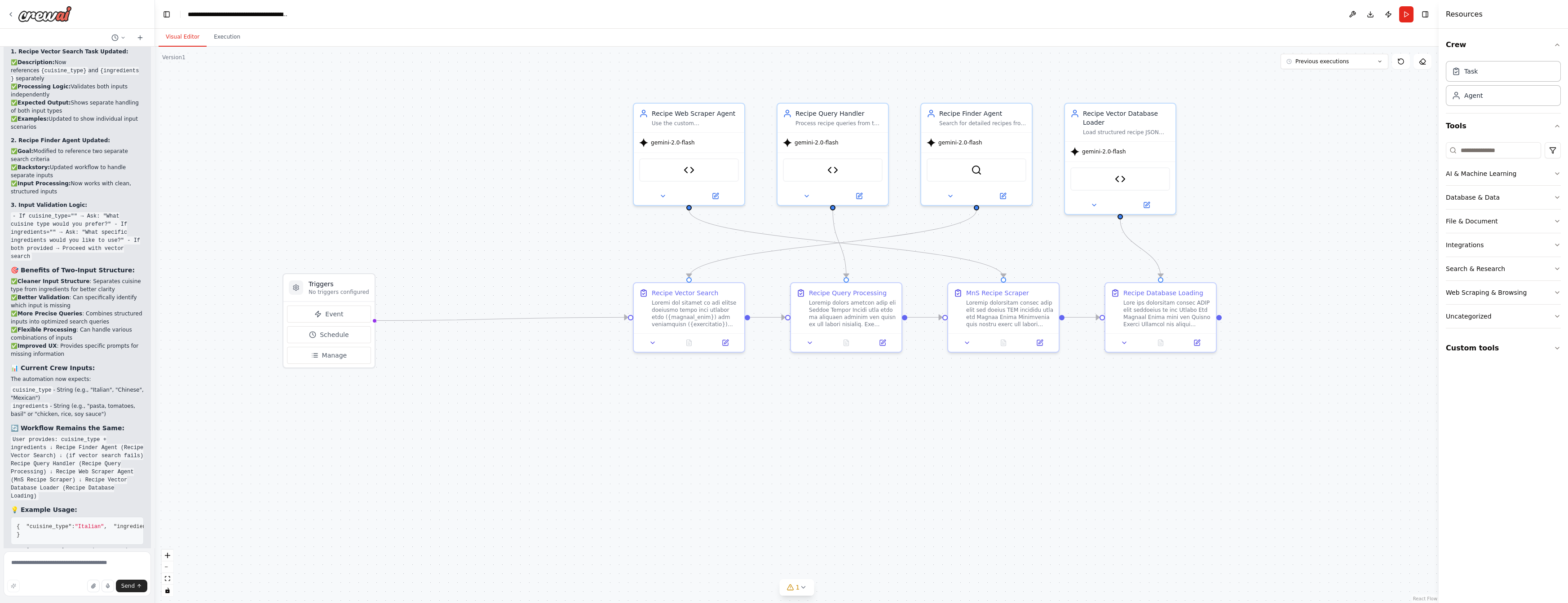
scroll to position [35980, 0]
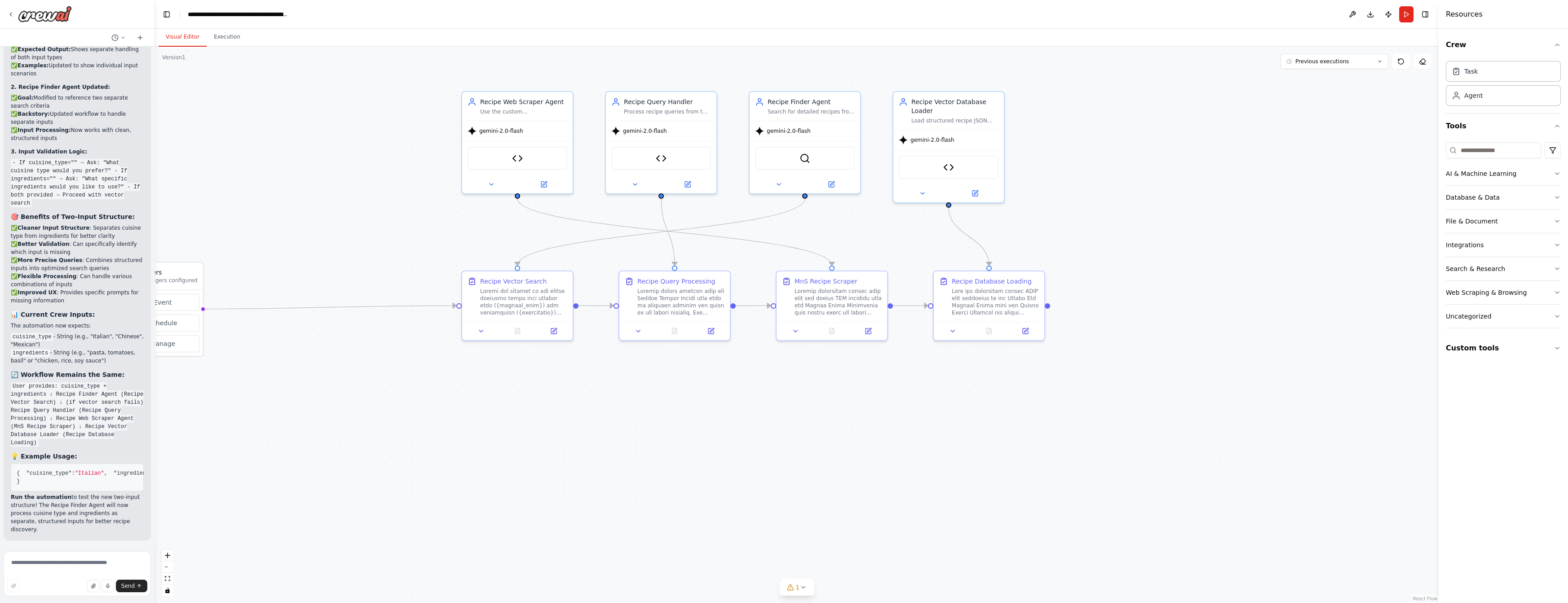
drag, startPoint x: 585, startPoint y: 399, endPoint x: 757, endPoint y: 389, distance: 172.3
click at [710, 399] on div ".deletable-edge-delete-btn { width: 20px; height: 20px; border: 0px solid #ffff…" at bounding box center [796, 325] width 1284 height 557
click at [947, 167] on img at bounding box center [948, 165] width 11 height 11
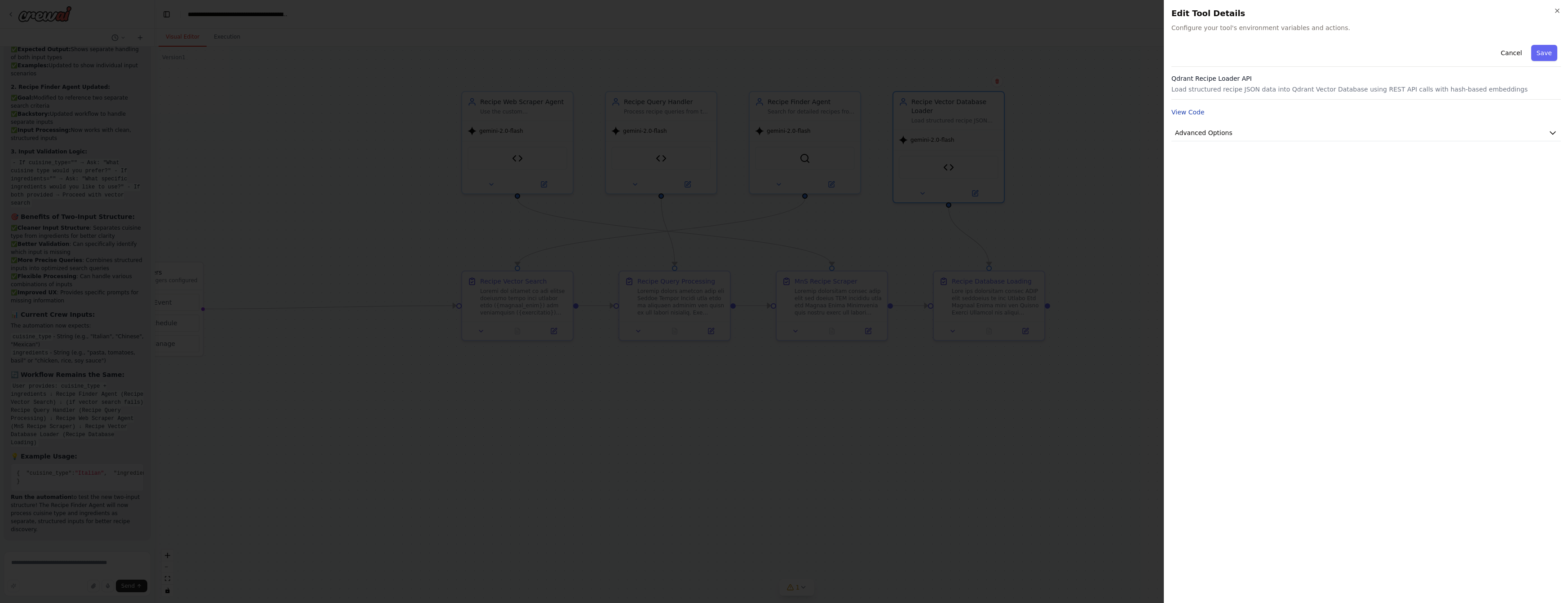
click at [1189, 113] on button "View Code" at bounding box center [1188, 112] width 33 height 9
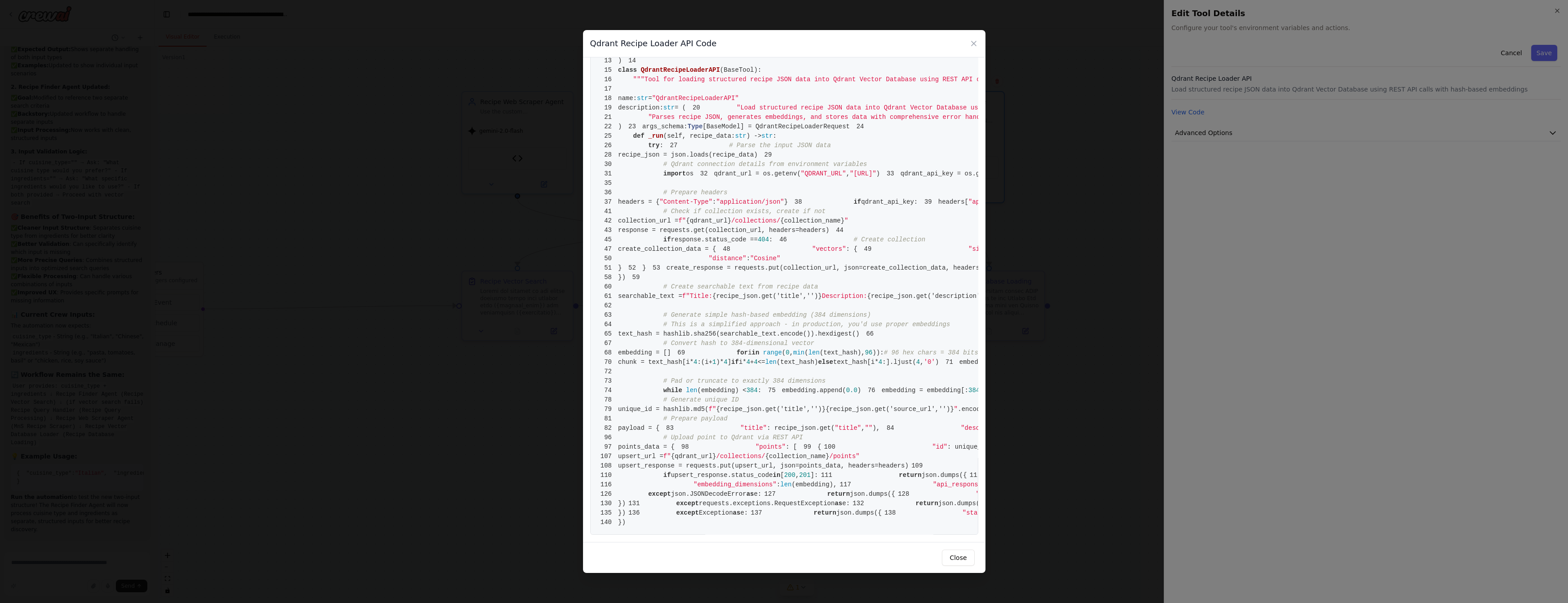
scroll to position [175, 0]
click at [962, 560] on button "Close" at bounding box center [958, 558] width 32 height 16
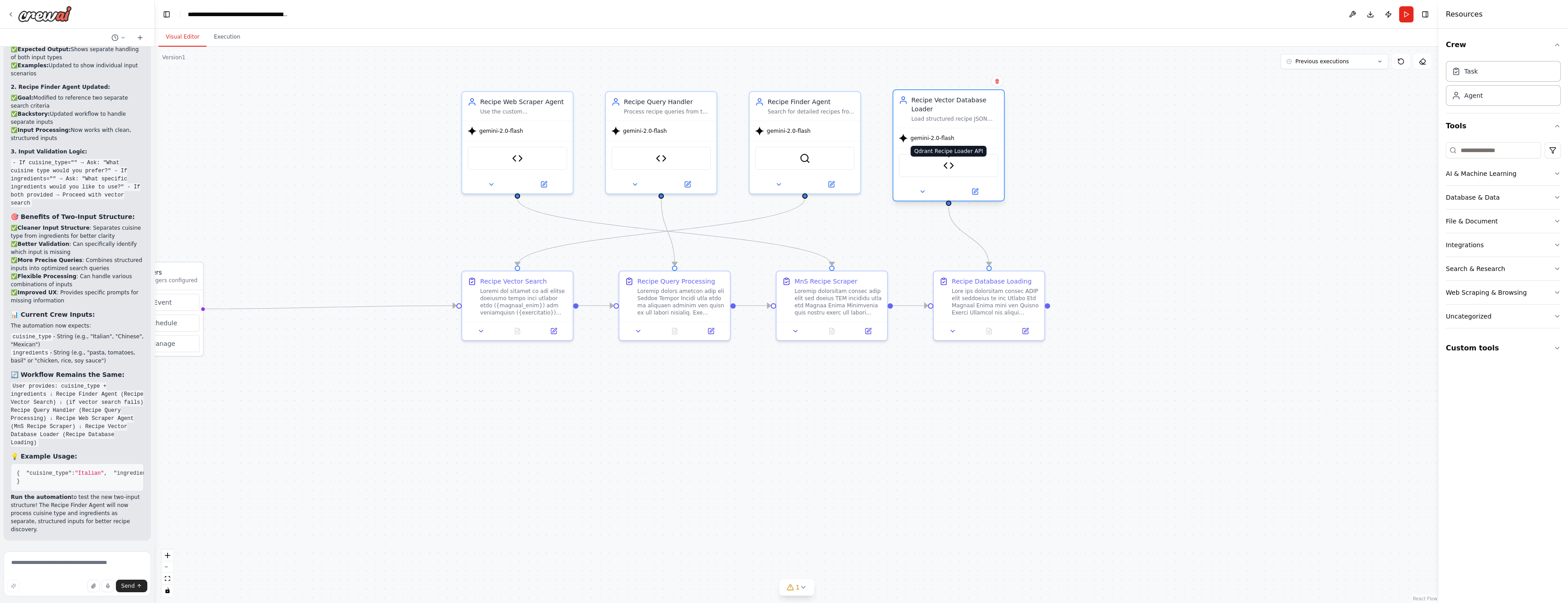
click at [948, 166] on img at bounding box center [948, 165] width 11 height 11
click at [952, 164] on img at bounding box center [948, 165] width 11 height 11
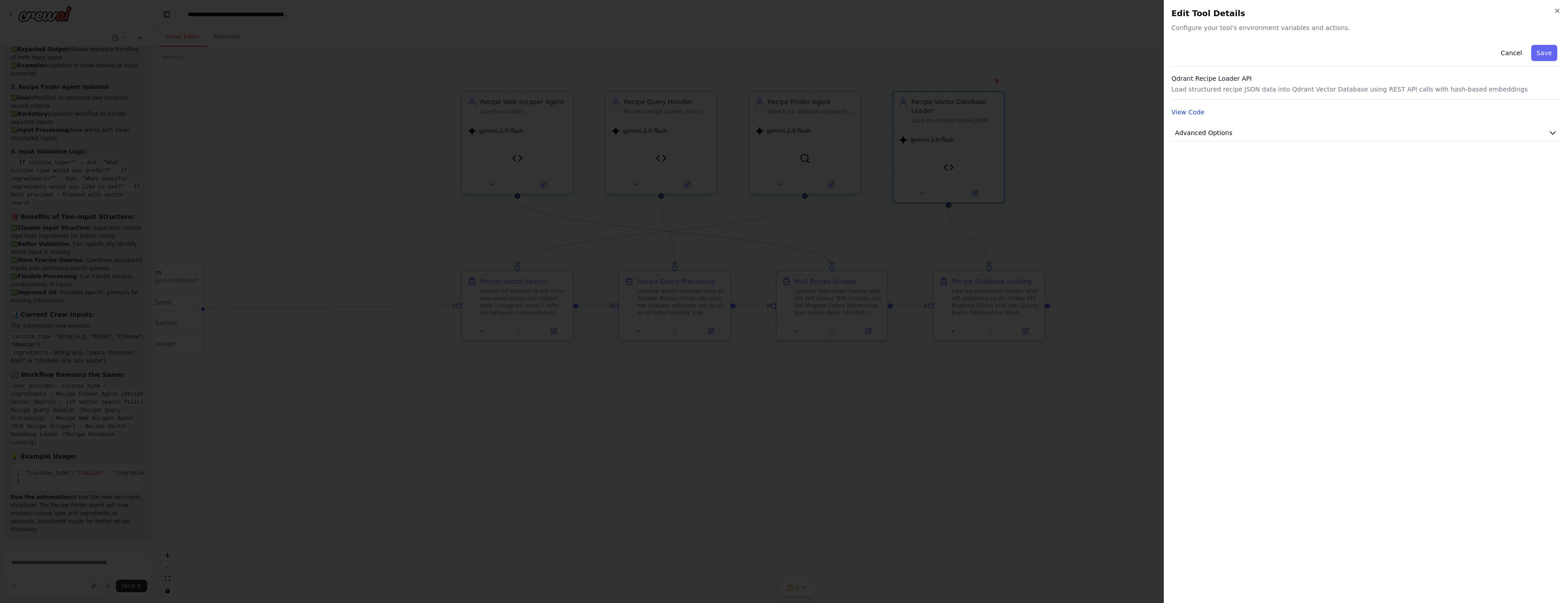
click at [1188, 111] on button "View Code" at bounding box center [1188, 112] width 33 height 9
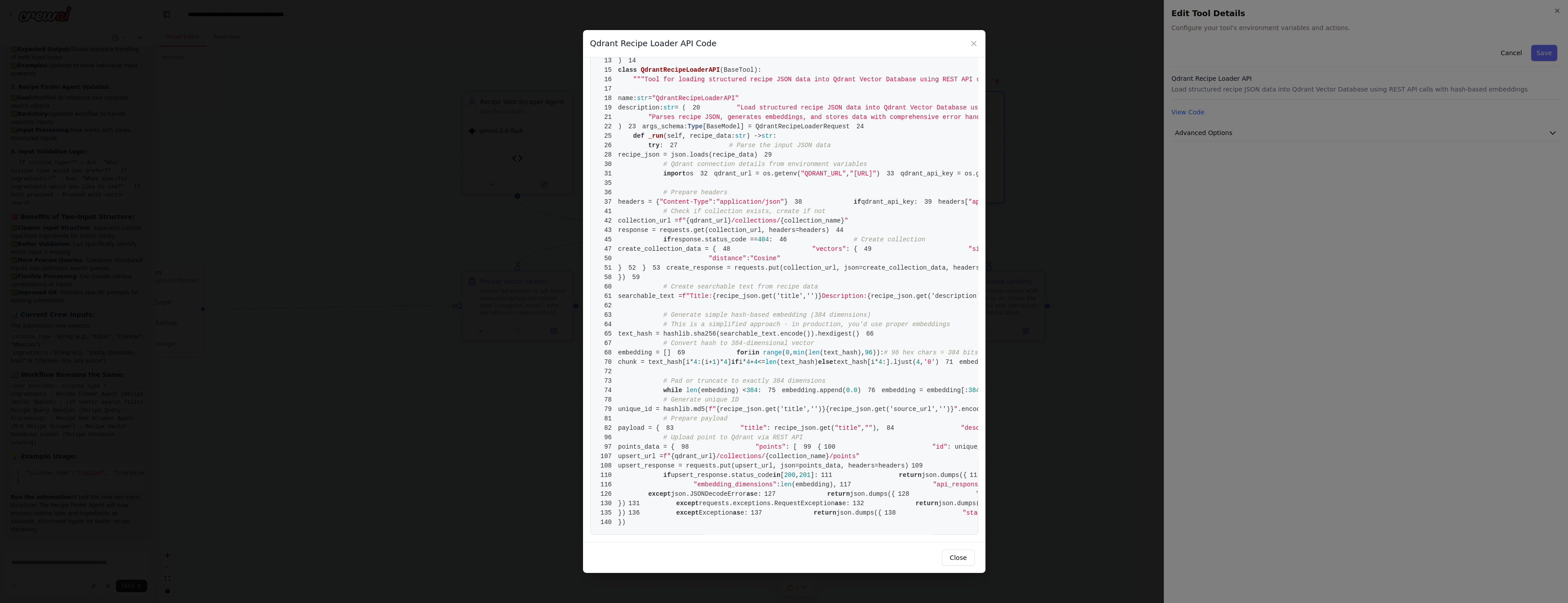
scroll to position [571, 0]
click at [716, 387] on span "(embedding) <" at bounding box center [721, 390] width 49 height 7
click at [671, 349] on span "68 embedding = []" at bounding box center [634, 352] width 73 height 7
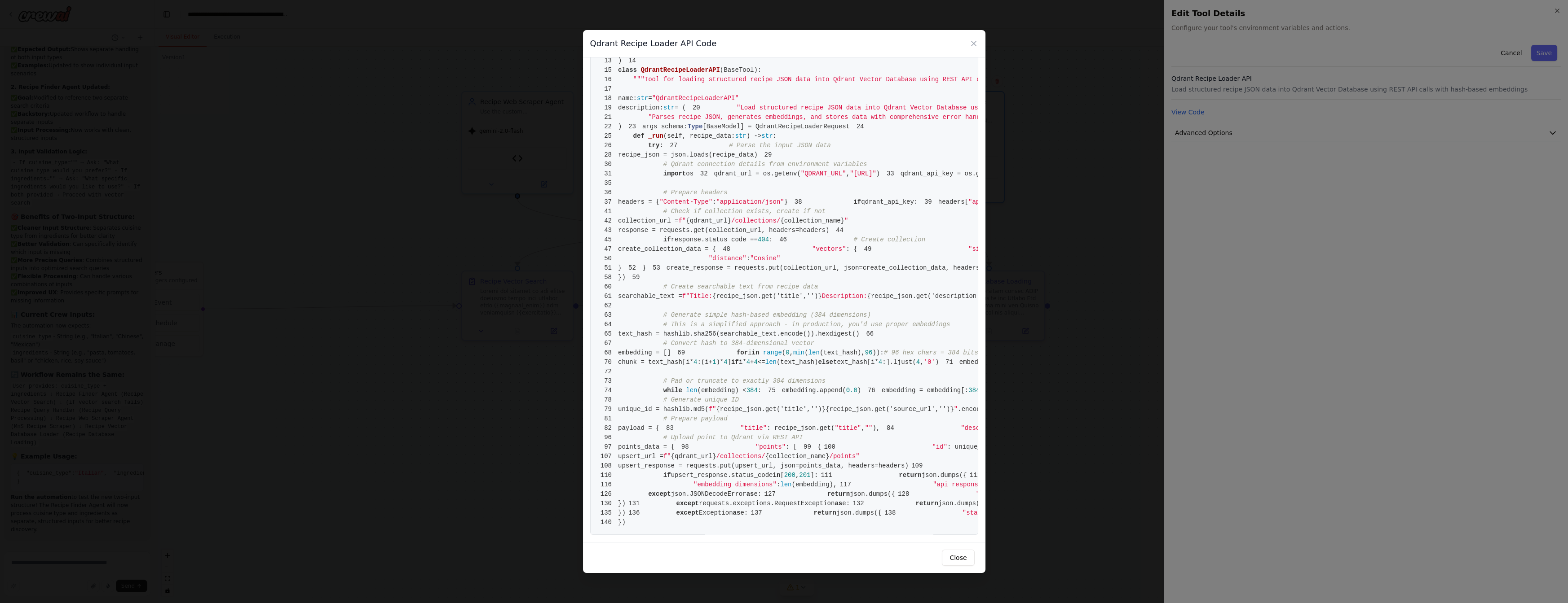
scroll to position [71, 0]
